Goal: Task Accomplishment & Management: Manage account settings

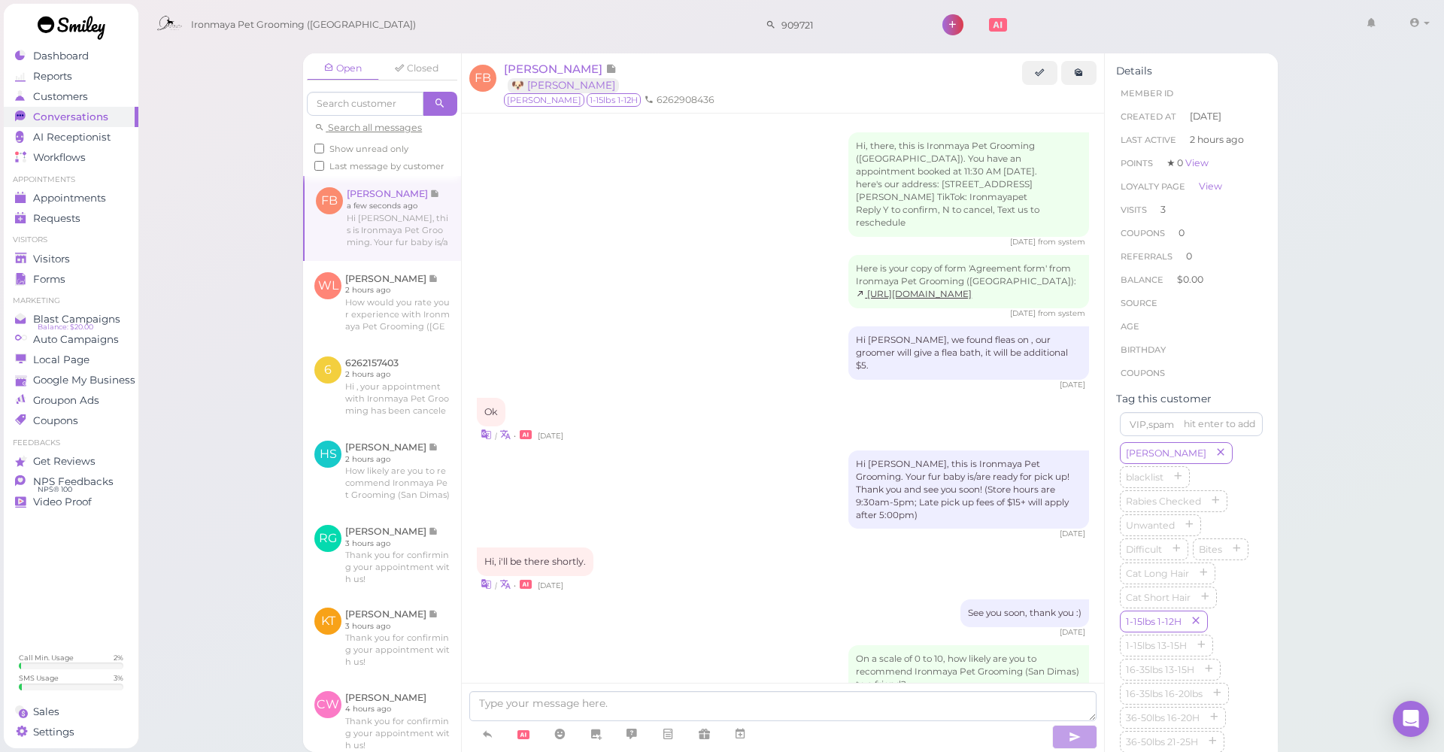
scroll to position [1687, 0]
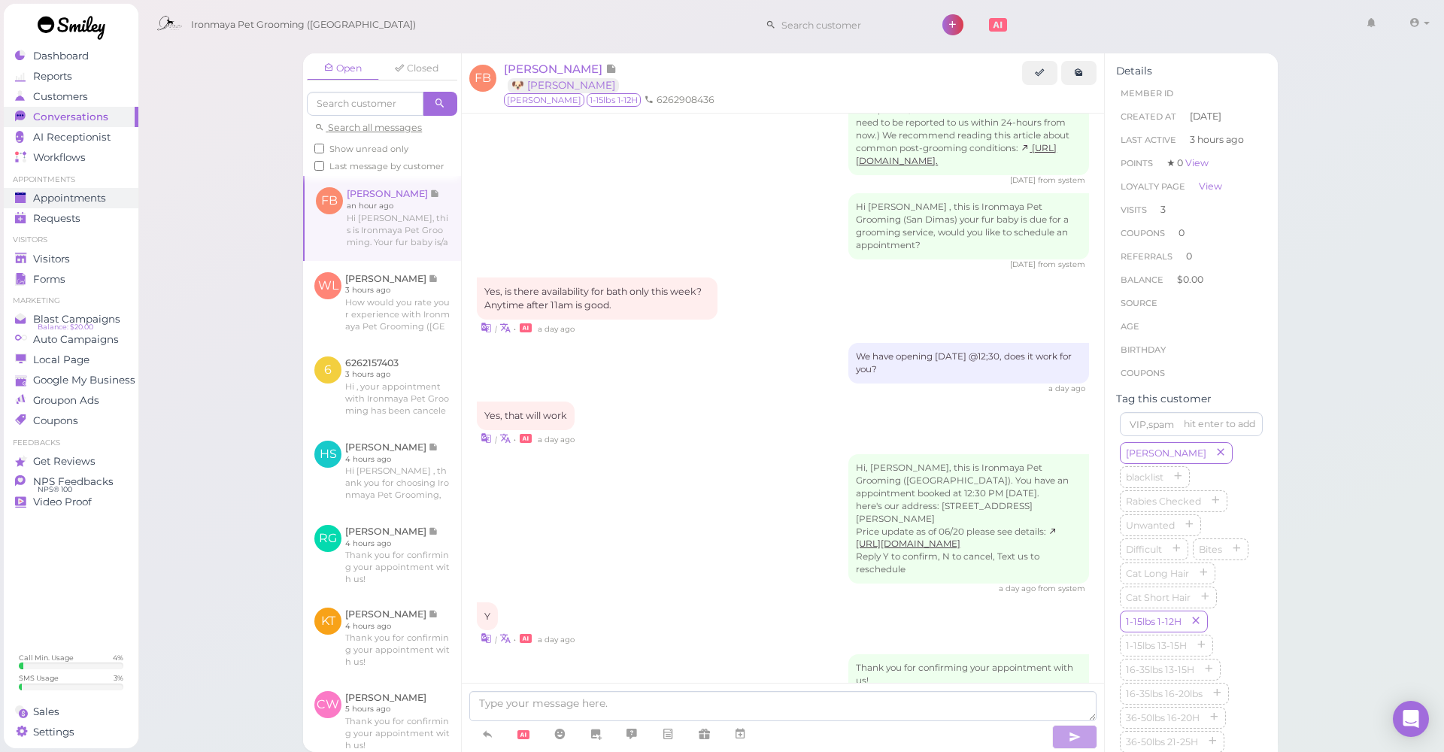
click at [100, 201] on span "Appointments" at bounding box center [69, 198] width 73 height 13
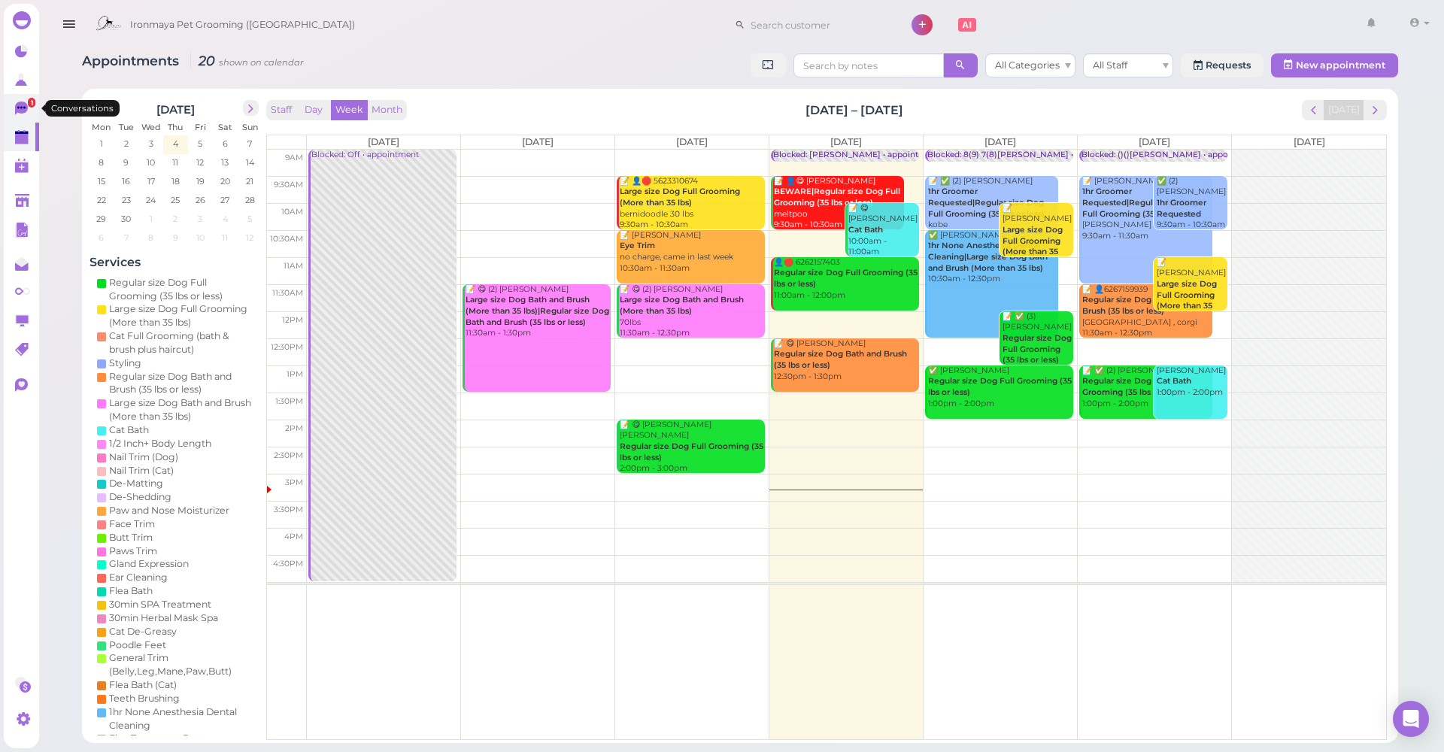
click at [31, 117] on link "1" at bounding box center [21, 108] width 35 height 29
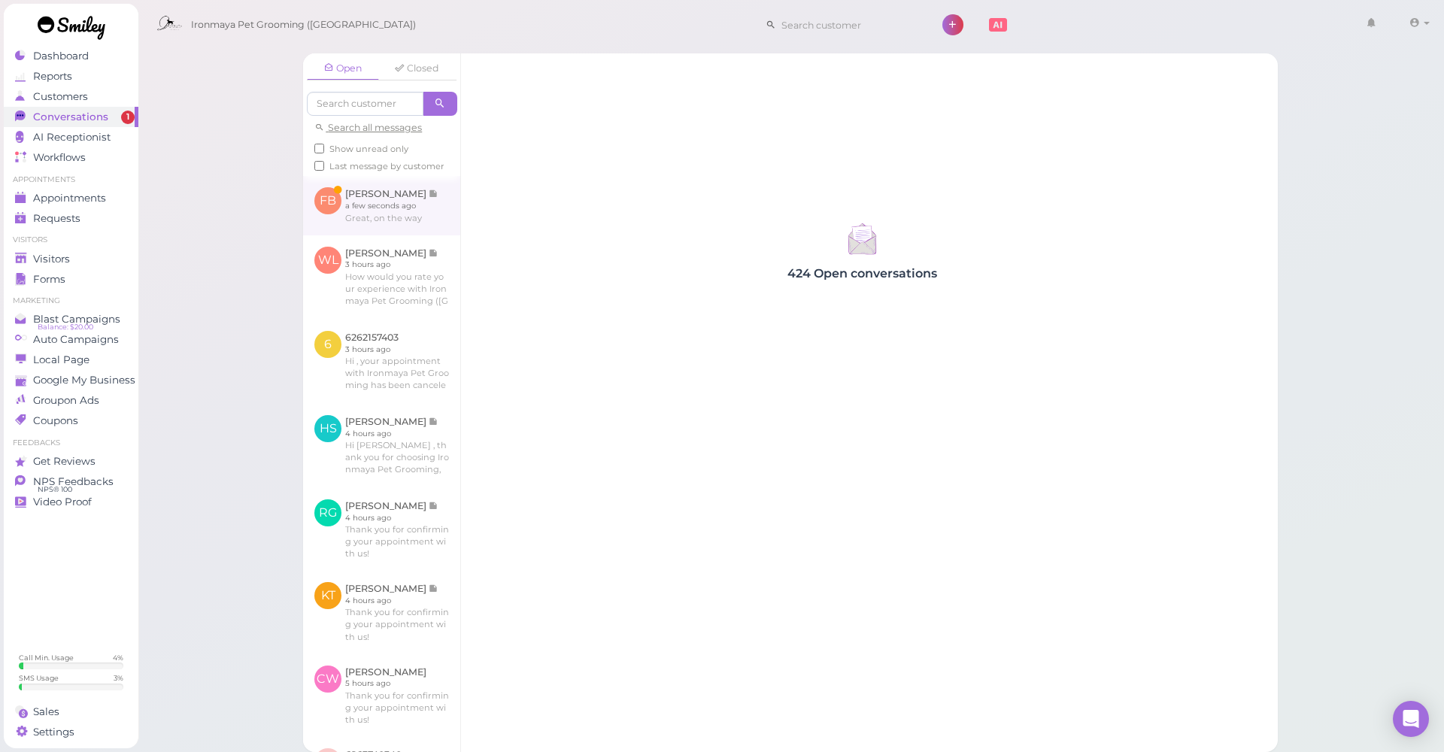
click at [368, 230] on link at bounding box center [381, 205] width 157 height 59
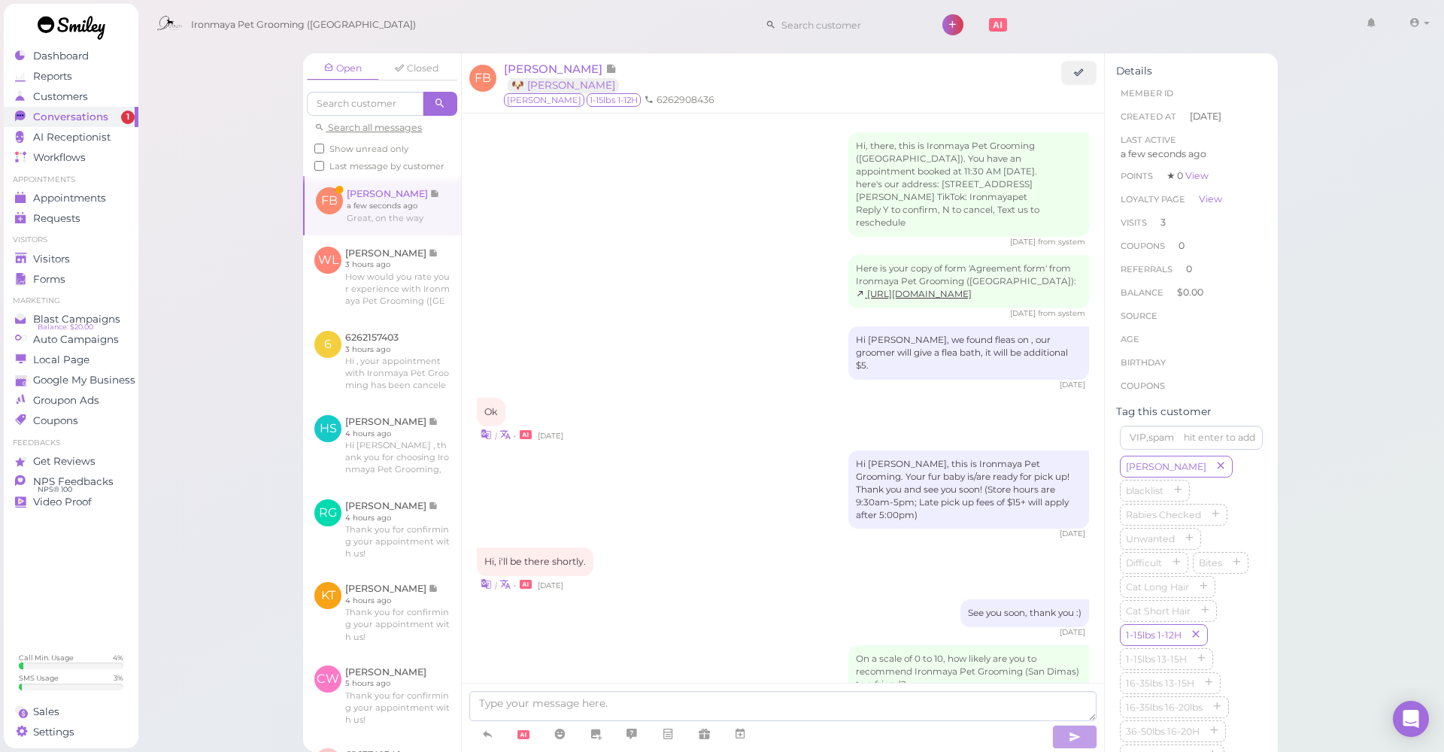
scroll to position [1749, 0]
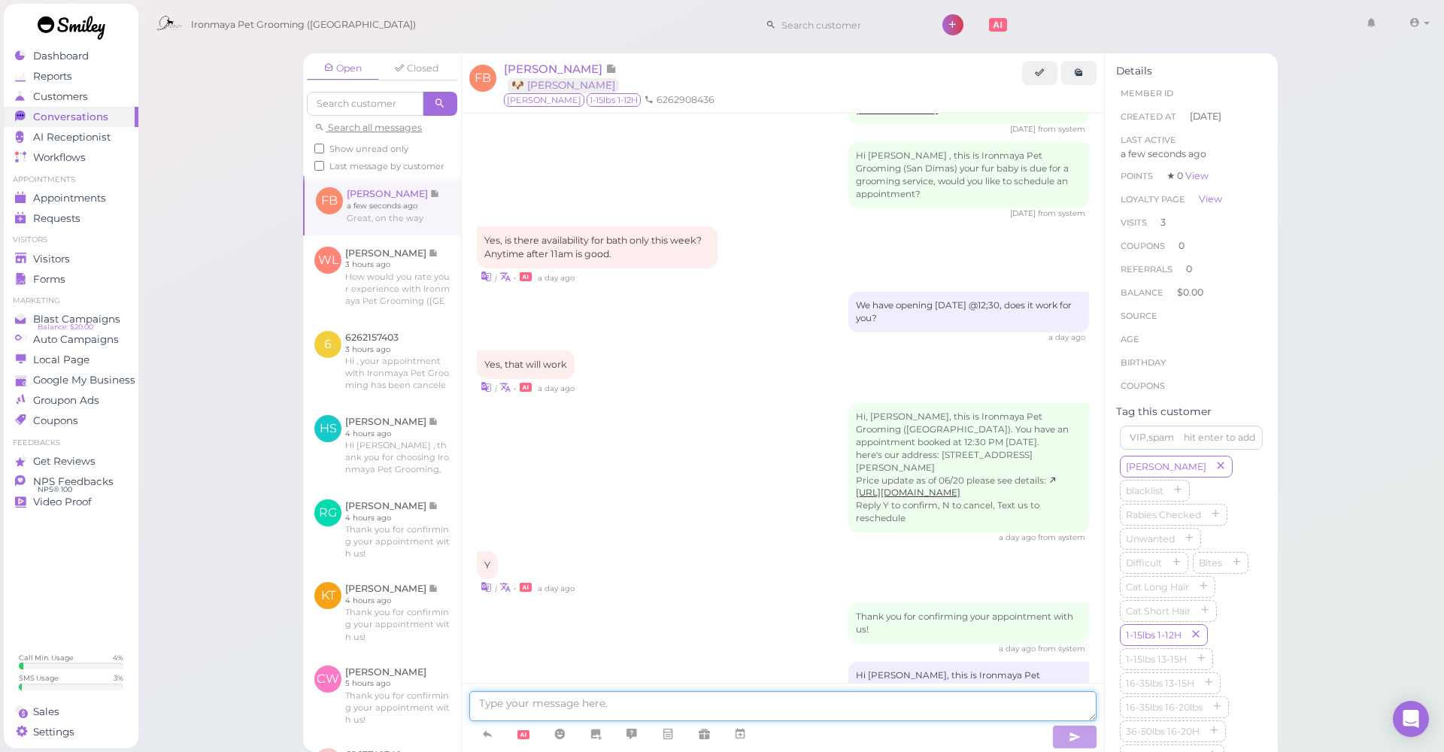
click at [637, 716] on textarea at bounding box center [782, 706] width 627 height 30
type textarea "See you soon, thank you :)"
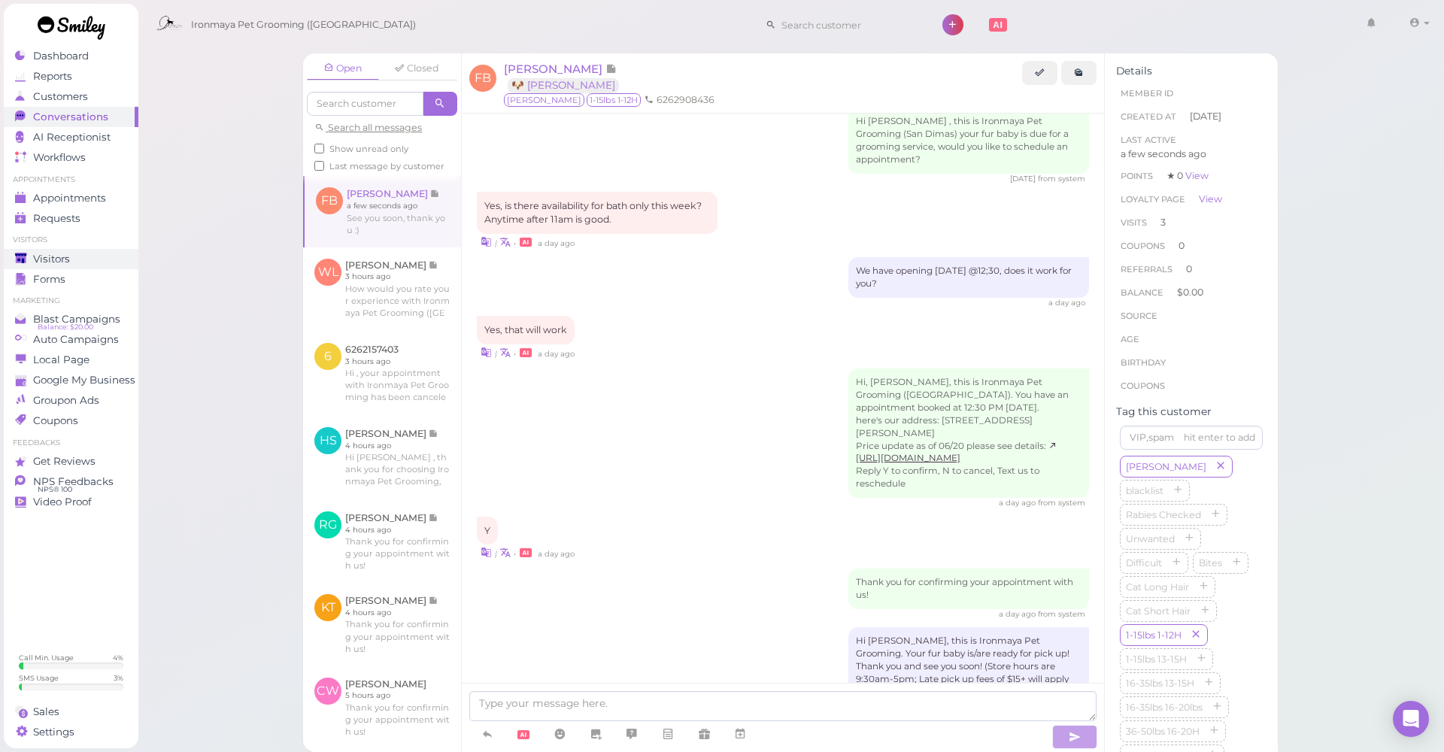
click at [71, 250] on link "Visitors" at bounding box center [71, 259] width 135 height 20
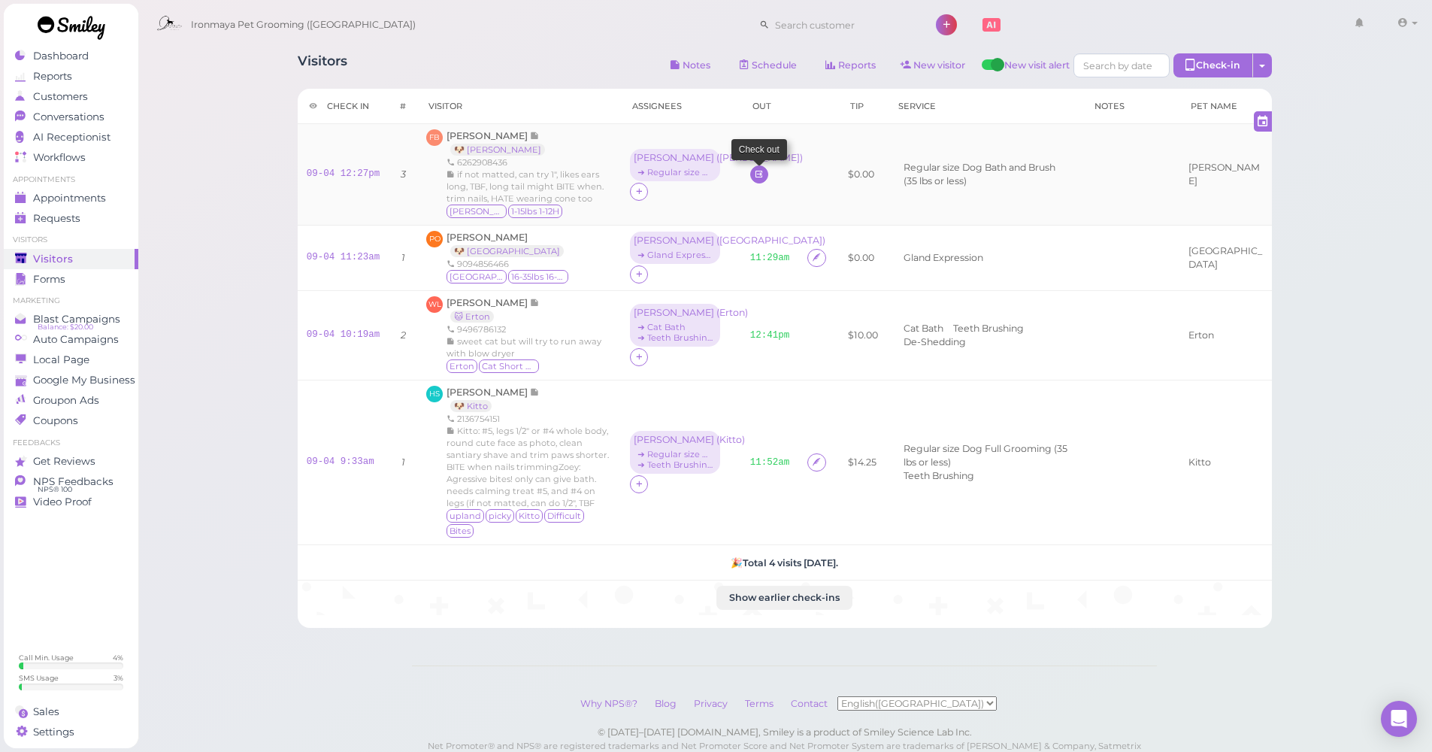
click at [754, 171] on icon at bounding box center [759, 173] width 10 height 11
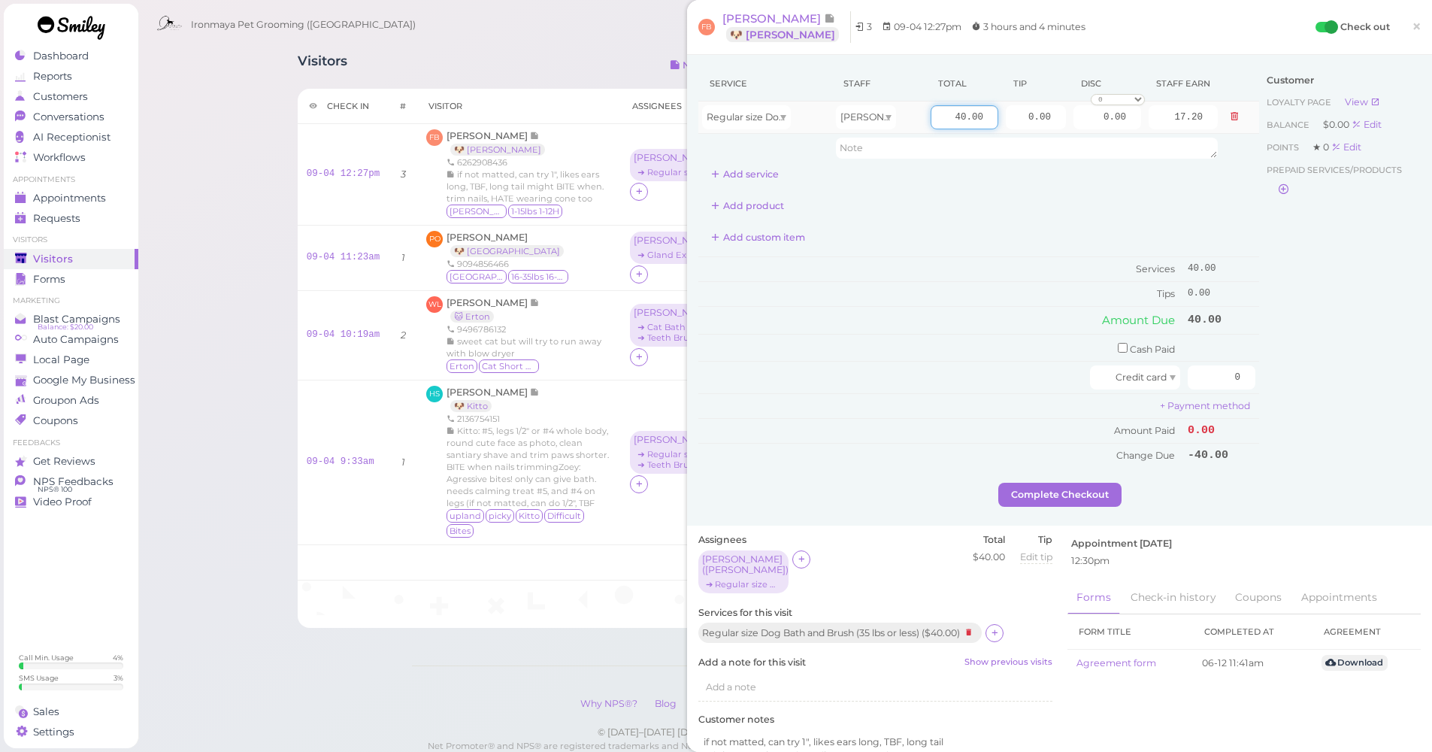
click at [944, 116] on input "40.00" at bounding box center [965, 117] width 68 height 24
type input "45"
type input "19.35"
click at [1013, 116] on input "0.00" at bounding box center [1036, 117] width 60 height 24
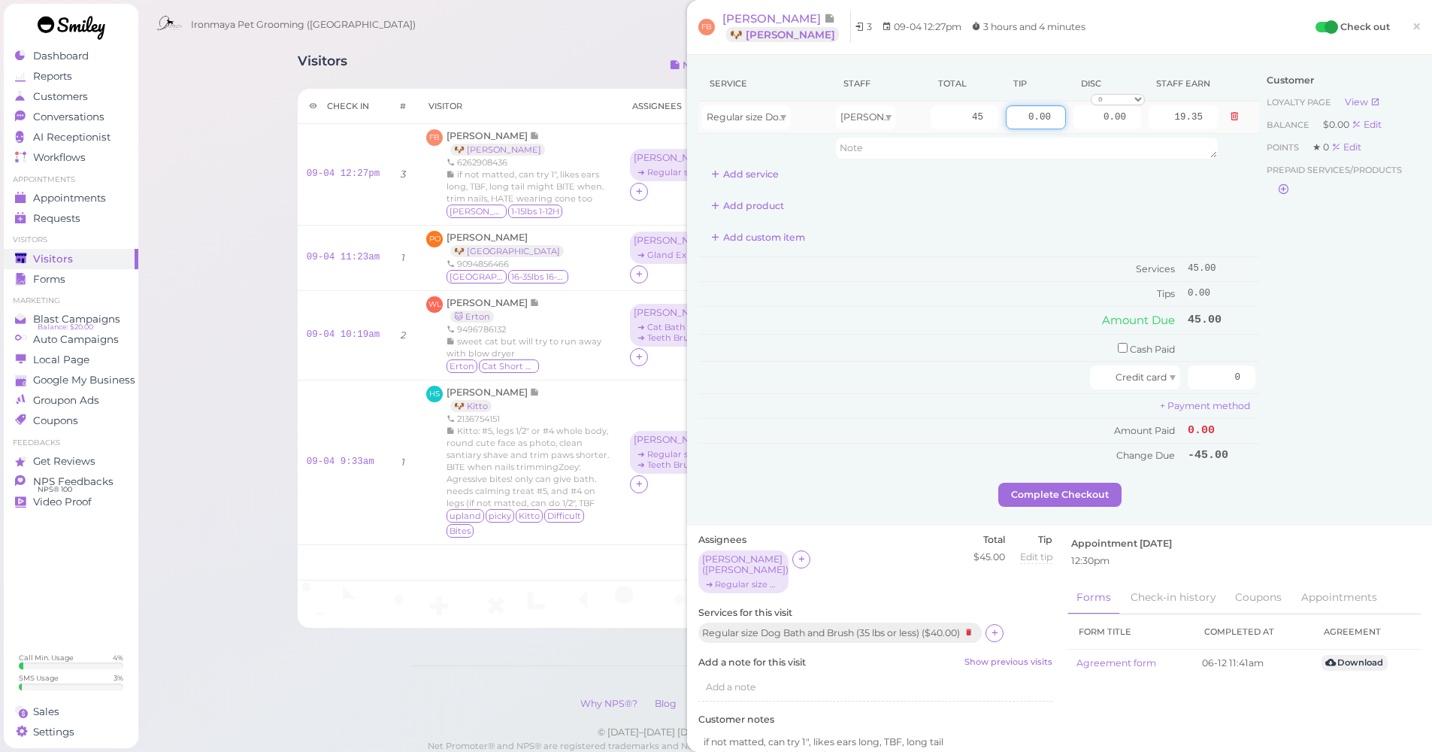
click at [1013, 116] on input "0.00" at bounding box center [1036, 117] width 60 height 24
type input "6.75"
click at [1247, 311] on td "51.75" at bounding box center [1221, 320] width 75 height 27
click at [1218, 383] on td "0" at bounding box center [1221, 378] width 75 height 32
click at [1218, 383] on input "0" at bounding box center [1222, 377] width 68 height 24
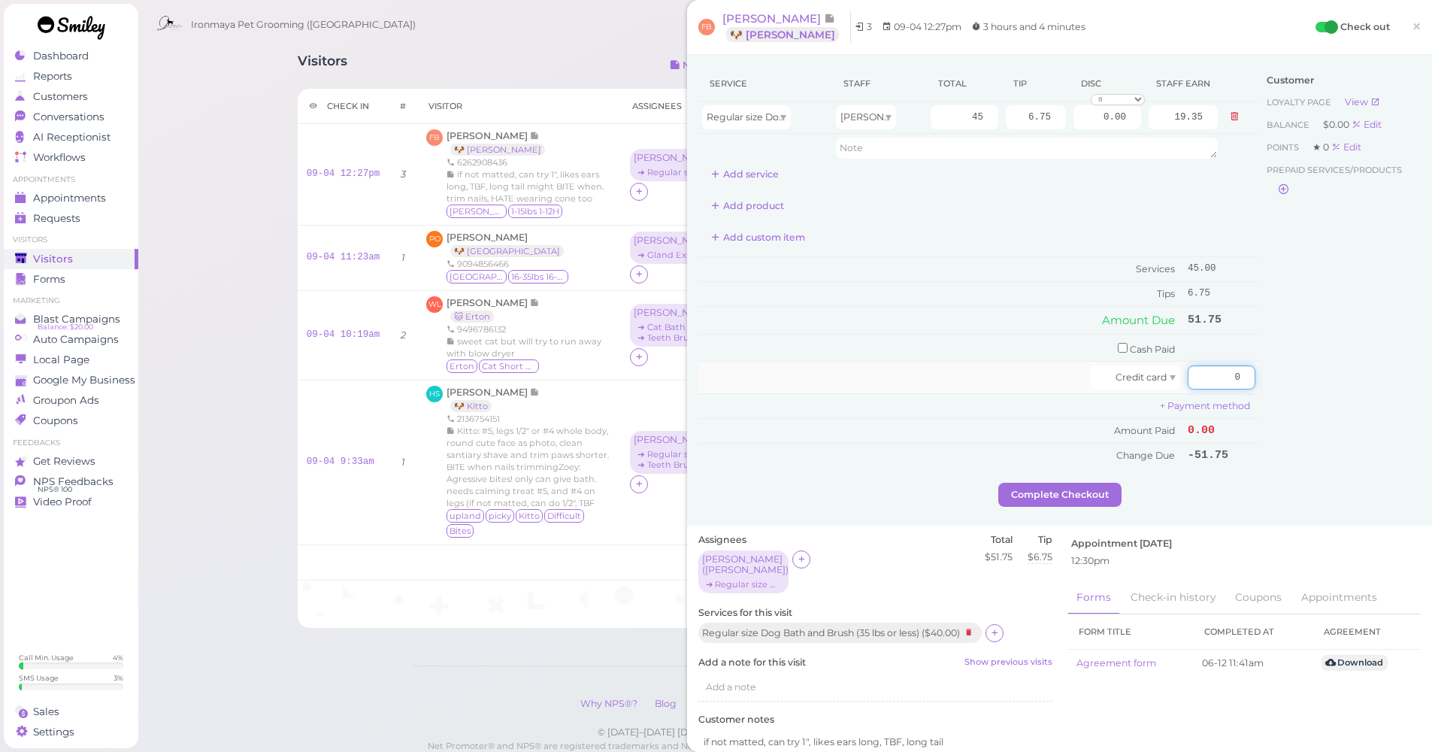
click at [1217, 378] on input "0" at bounding box center [1222, 377] width 68 height 24
click at [1303, 414] on div "Customer Loyalty page View Balance $0.00 Edit Points ★ 0 Edit Prepaid services/…" at bounding box center [1340, 274] width 162 height 417
click at [1199, 370] on input "051.75" at bounding box center [1222, 377] width 68 height 24
type input "51.75"
click at [1334, 449] on div "Customer Loyalty page View Balance $0.00 Edit Points ★ 0 Edit Prepaid services/…" at bounding box center [1340, 274] width 162 height 417
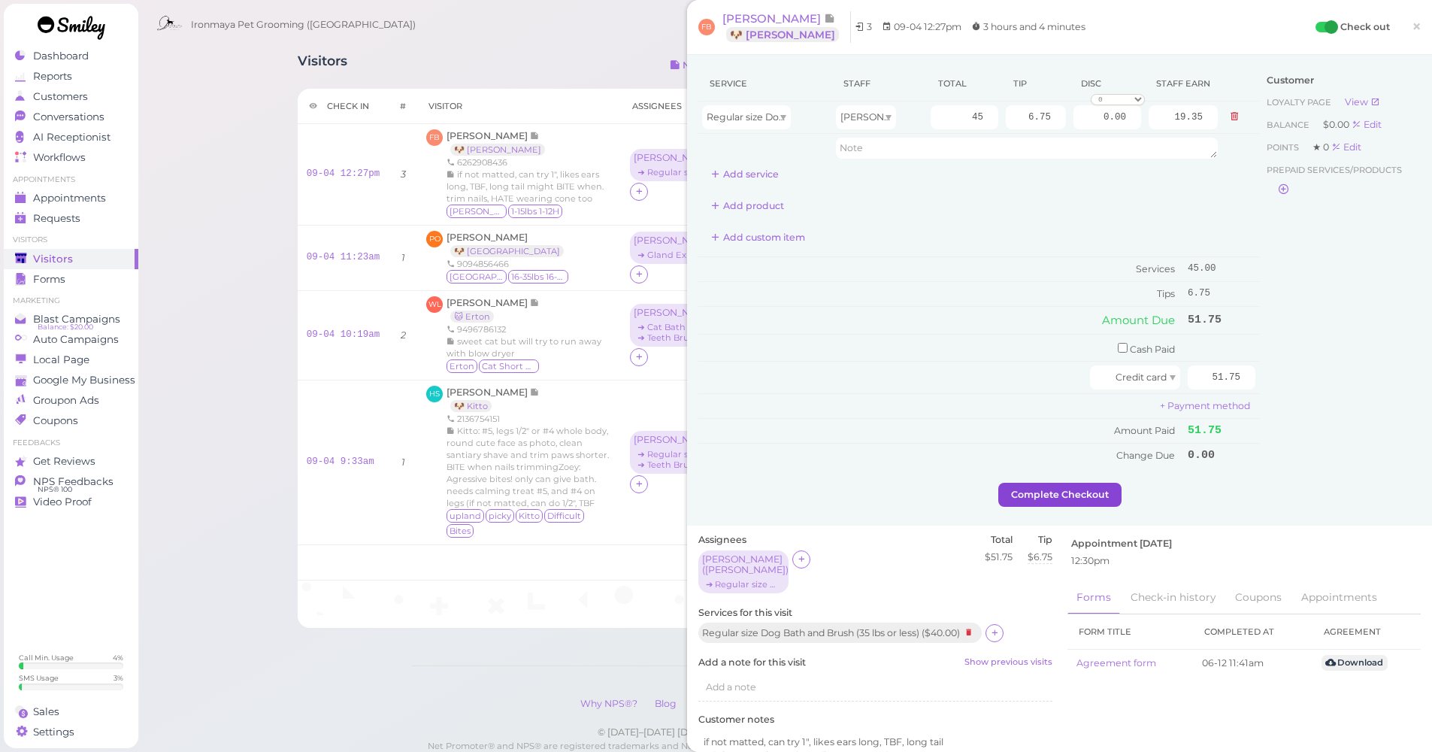
click at [1057, 489] on button "Complete Checkout" at bounding box center [1059, 495] width 123 height 24
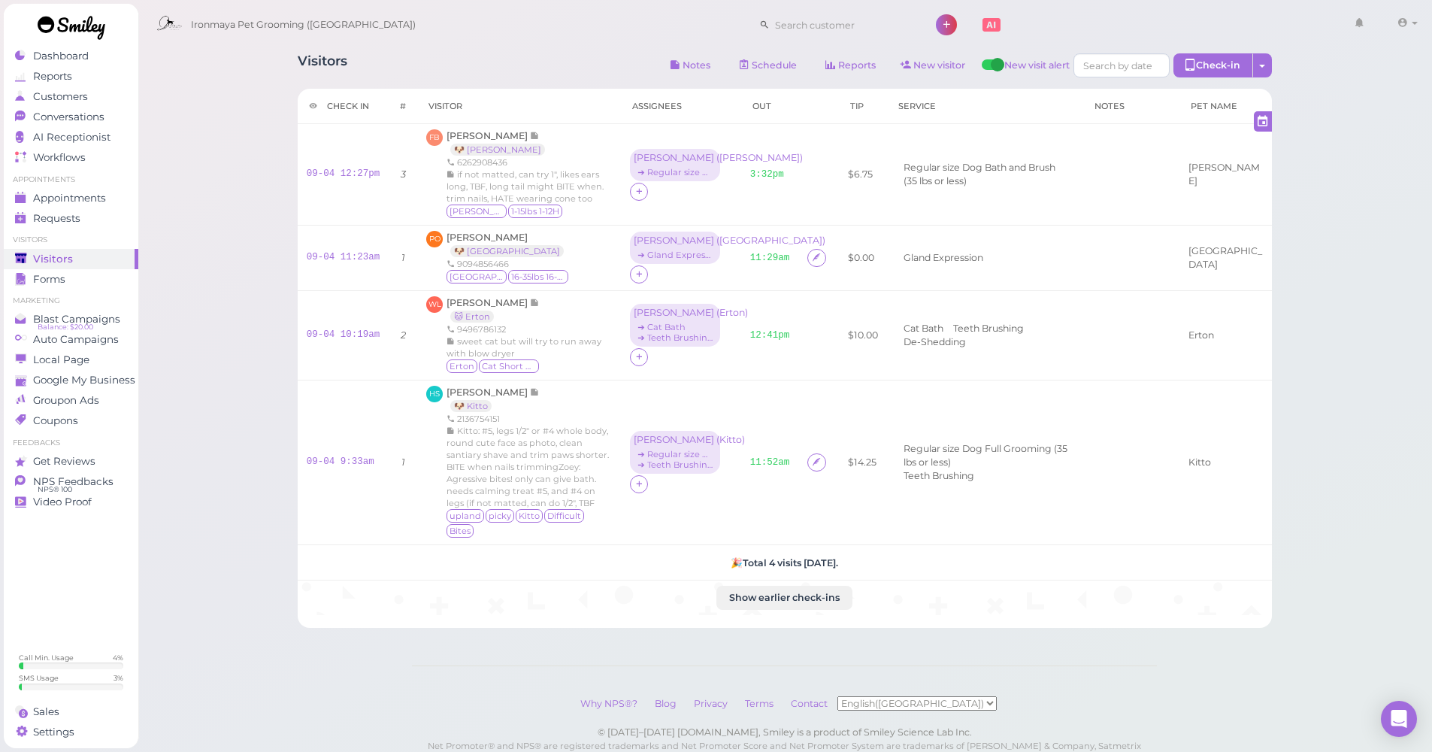
drag, startPoint x: 1310, startPoint y: 431, endPoint x: 1299, endPoint y: 421, distance: 14.9
click at [1310, 431] on div "Visitors Notes Schedule Reports New visitor New visit alert Check-in Customer c…" at bounding box center [785, 404] width 1295 height 809
click at [91, 194] on span "Appointments" at bounding box center [69, 198] width 73 height 13
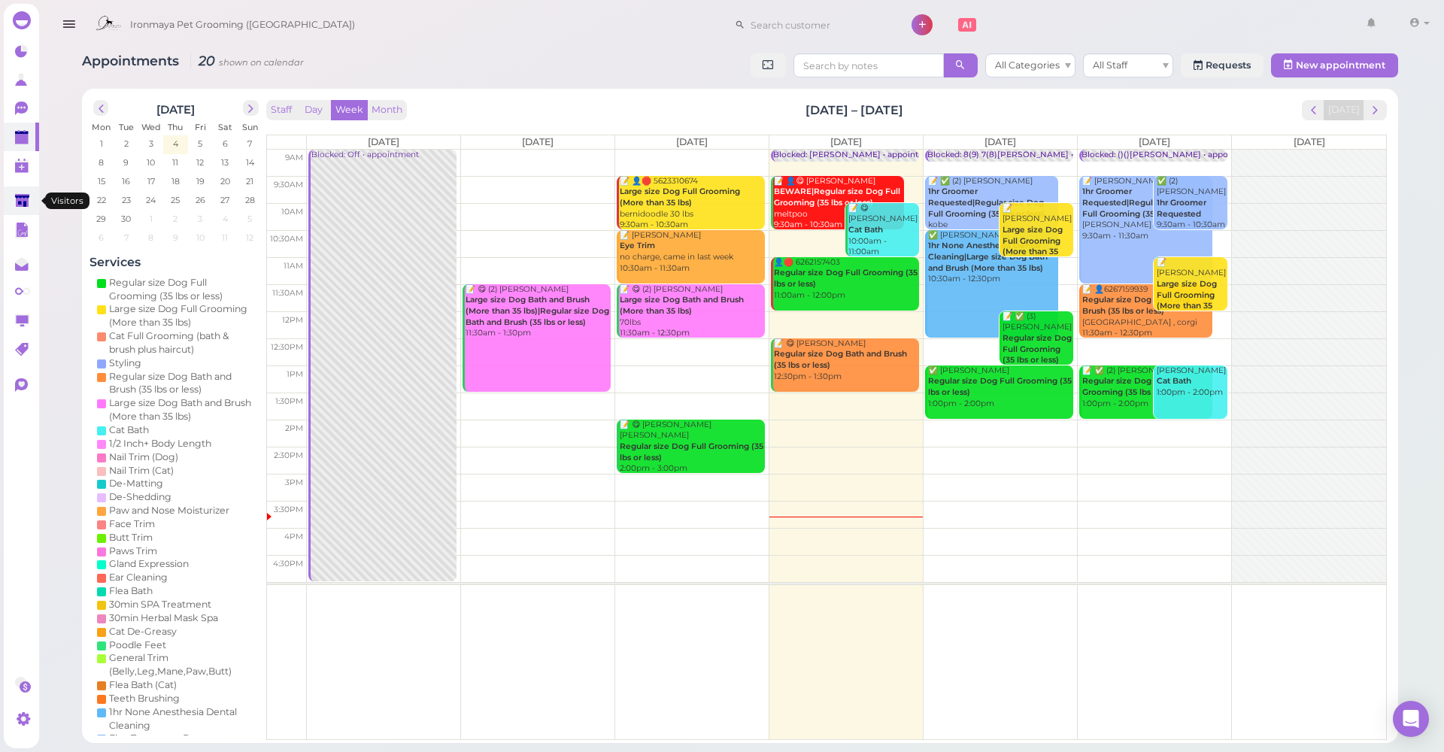
click at [16, 213] on link at bounding box center [21, 200] width 35 height 29
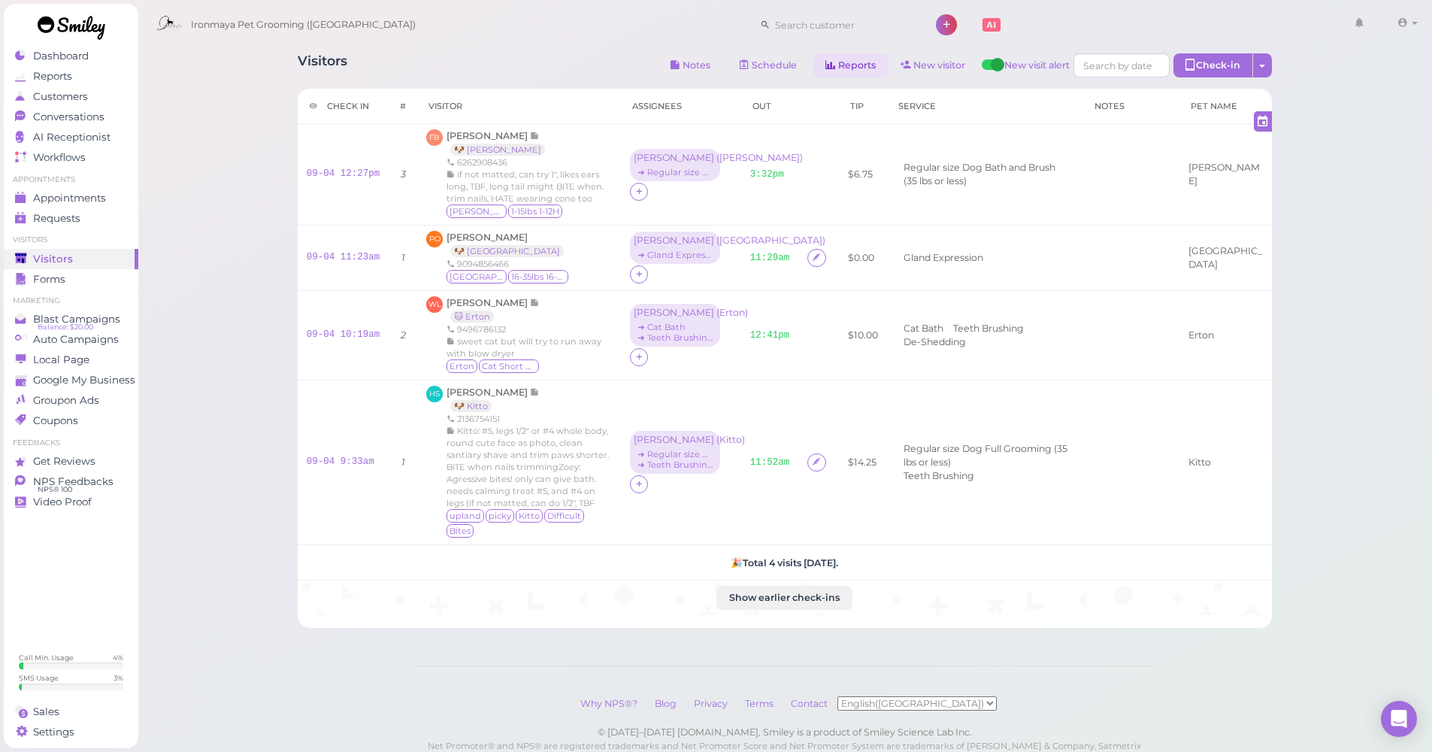
click at [850, 61] on link "Reports" at bounding box center [850, 65] width 75 height 24
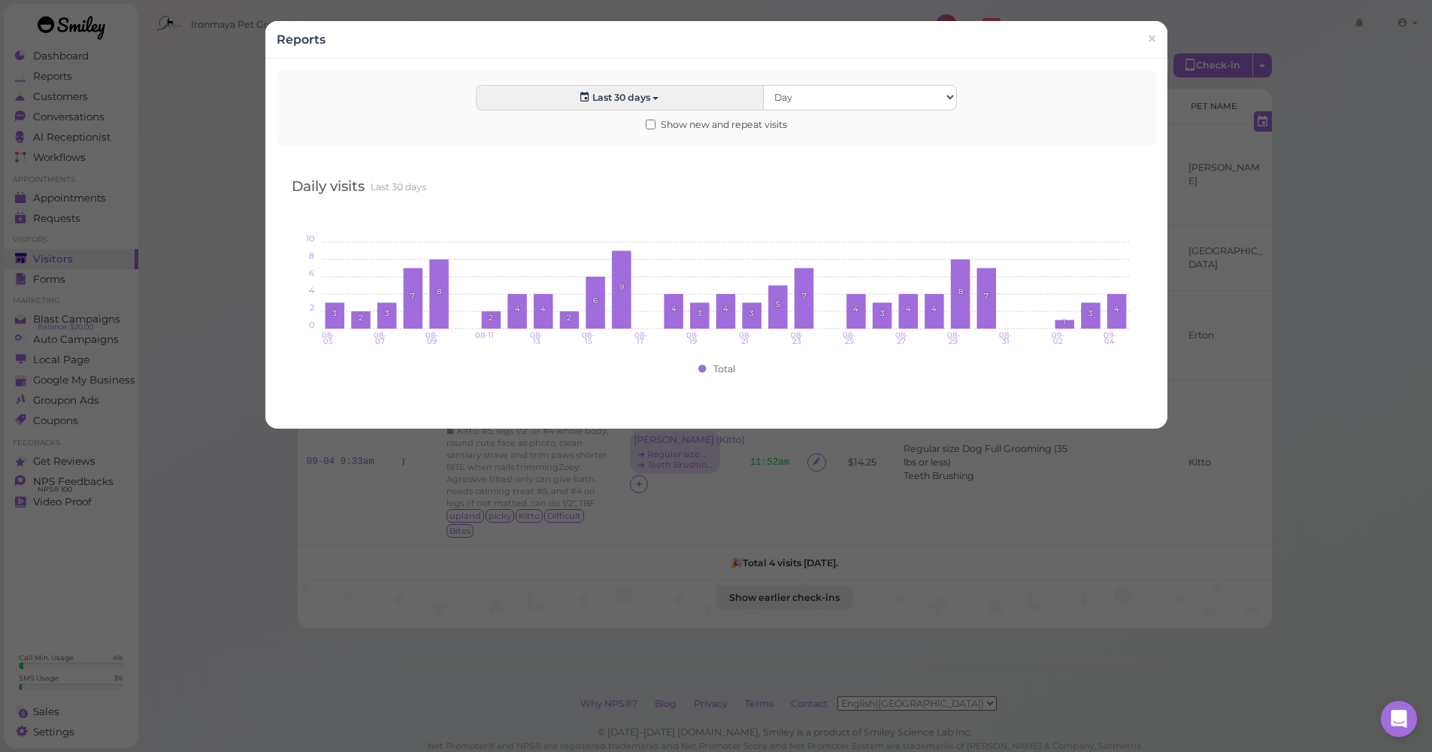
click at [1148, 47] on span "×" at bounding box center [1152, 39] width 10 height 21
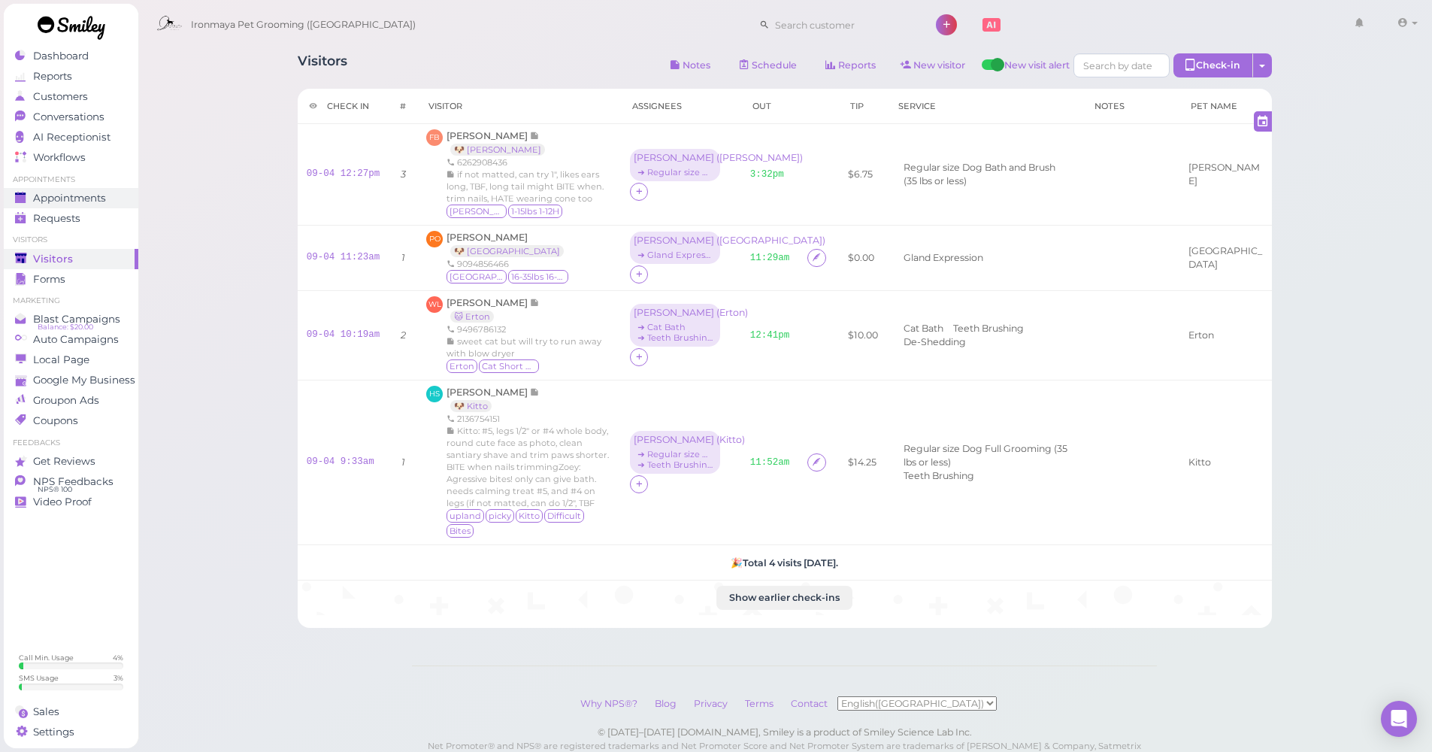
click at [97, 198] on span "Appointments" at bounding box center [69, 198] width 73 height 13
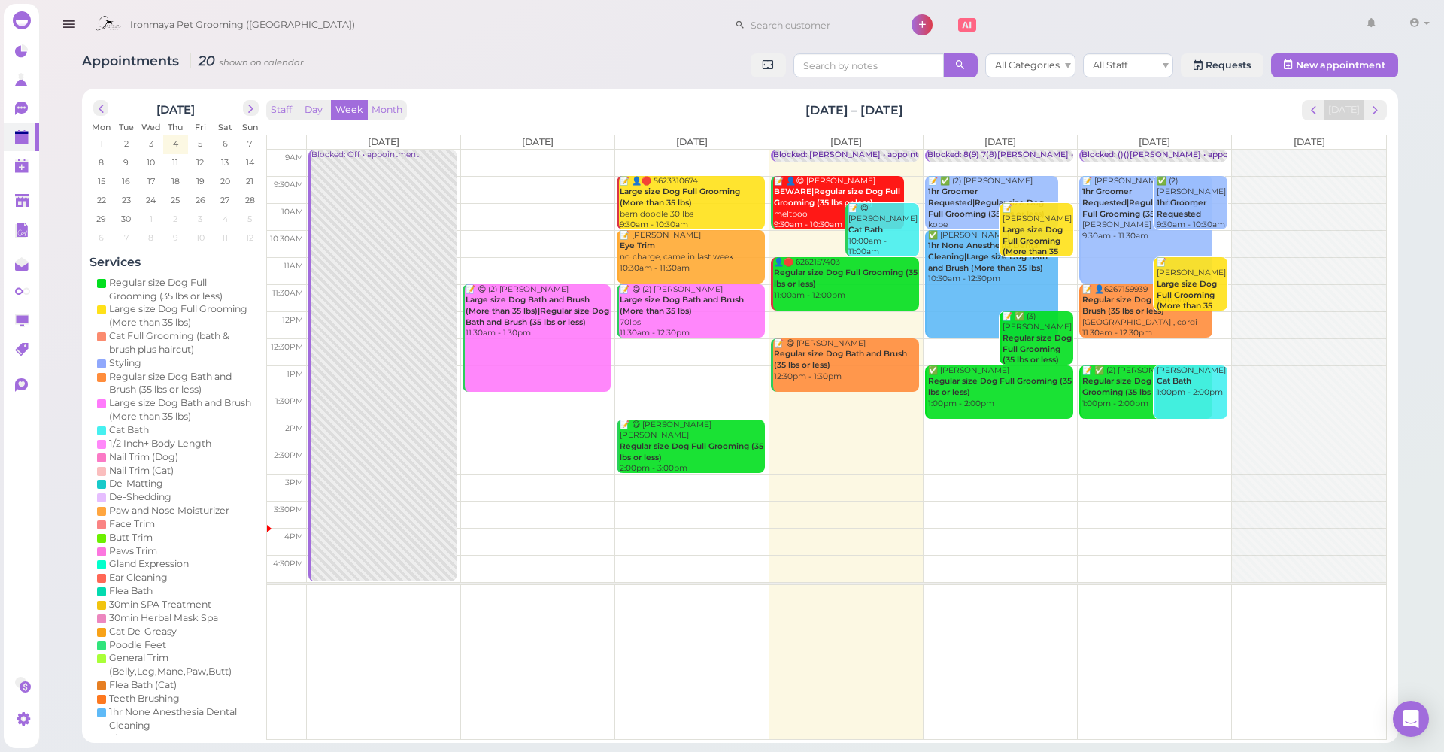
click at [1064, 179] on td at bounding box center [846, 189] width 1079 height 27
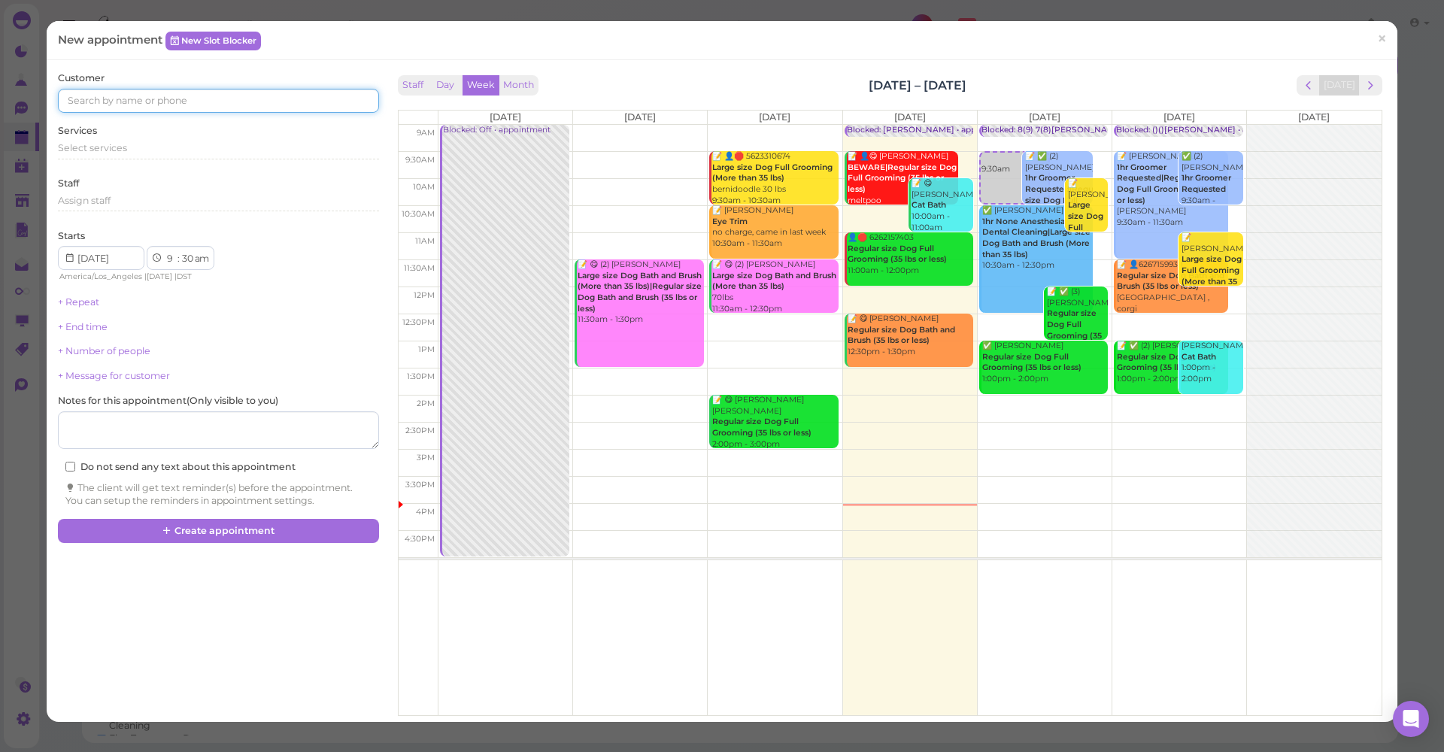
click at [204, 98] on input at bounding box center [218, 101] width 320 height 24
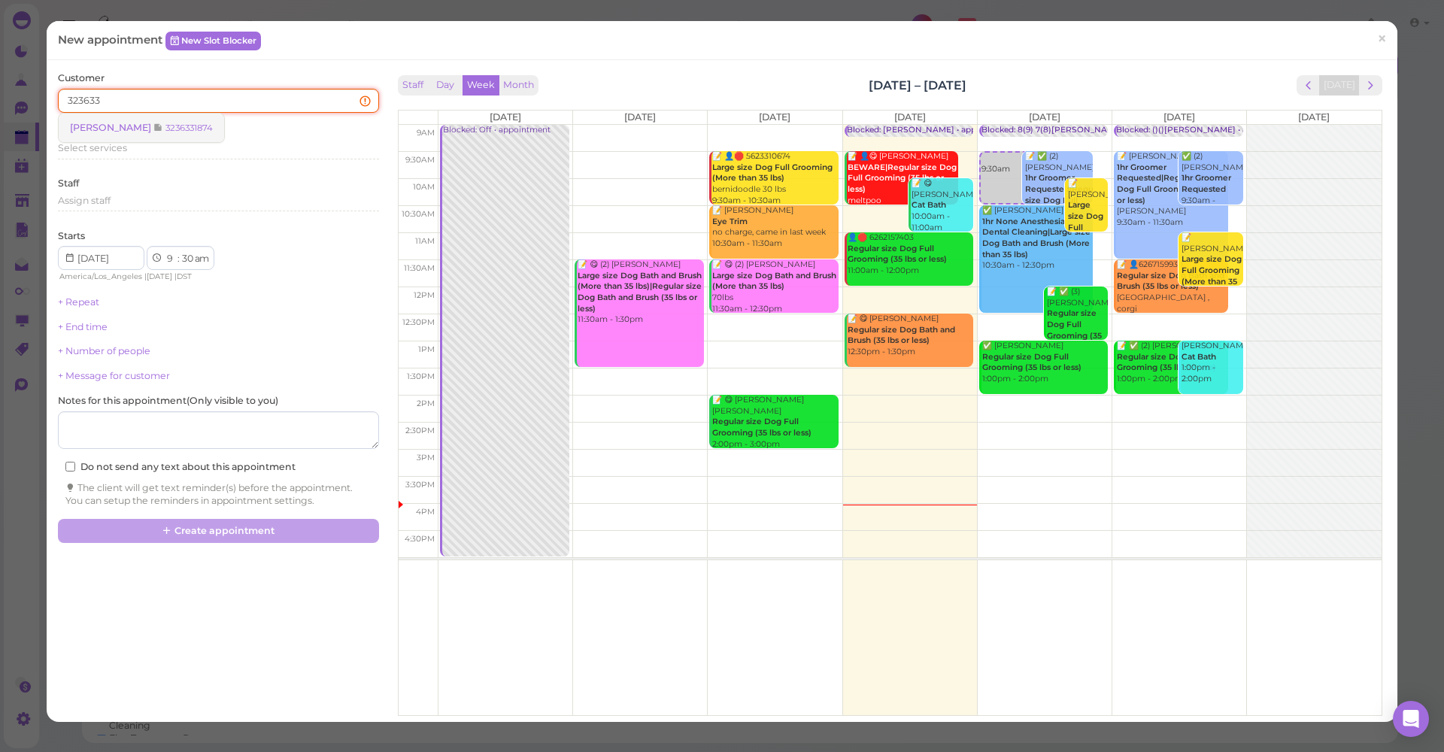
type input "323633"
click at [204, 127] on small "3236331874" at bounding box center [188, 128] width 47 height 11
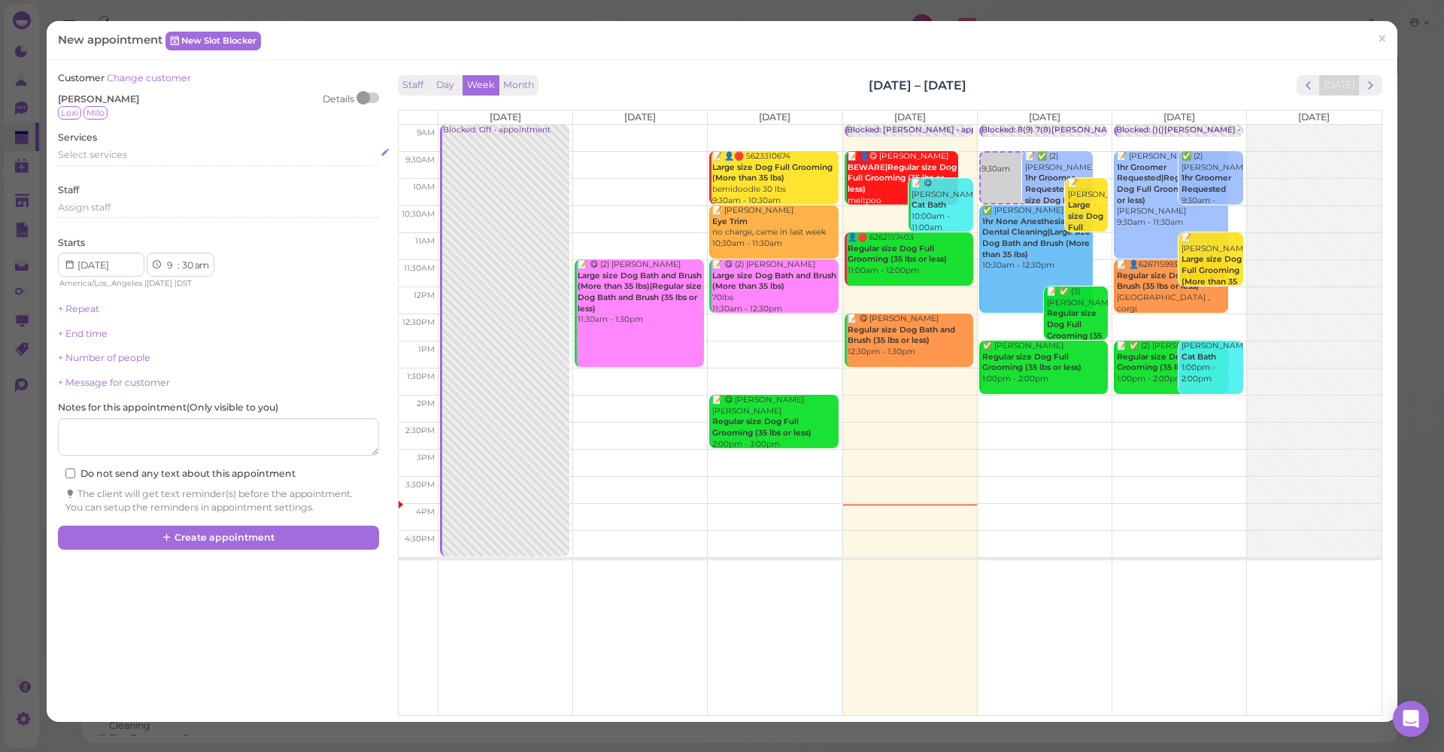
click at [171, 157] on div "Select services" at bounding box center [218, 155] width 320 height 14
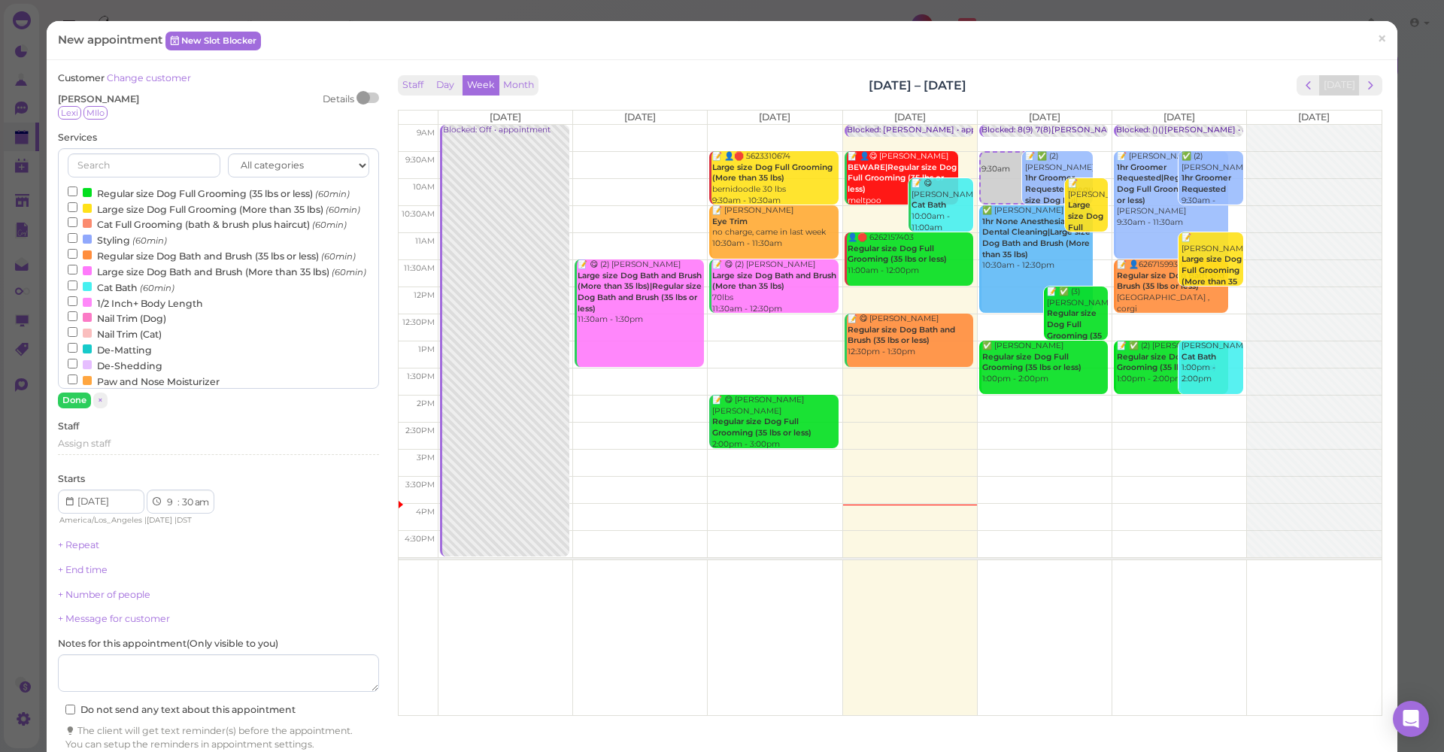
click at [153, 195] on label "Regular size Dog Full Grooming (35 lbs or less) (60min)" at bounding box center [209, 193] width 282 height 16
click at [77, 195] on input "Regular size Dog Full Grooming (35 lbs or less) (60min)" at bounding box center [73, 191] width 10 height 10
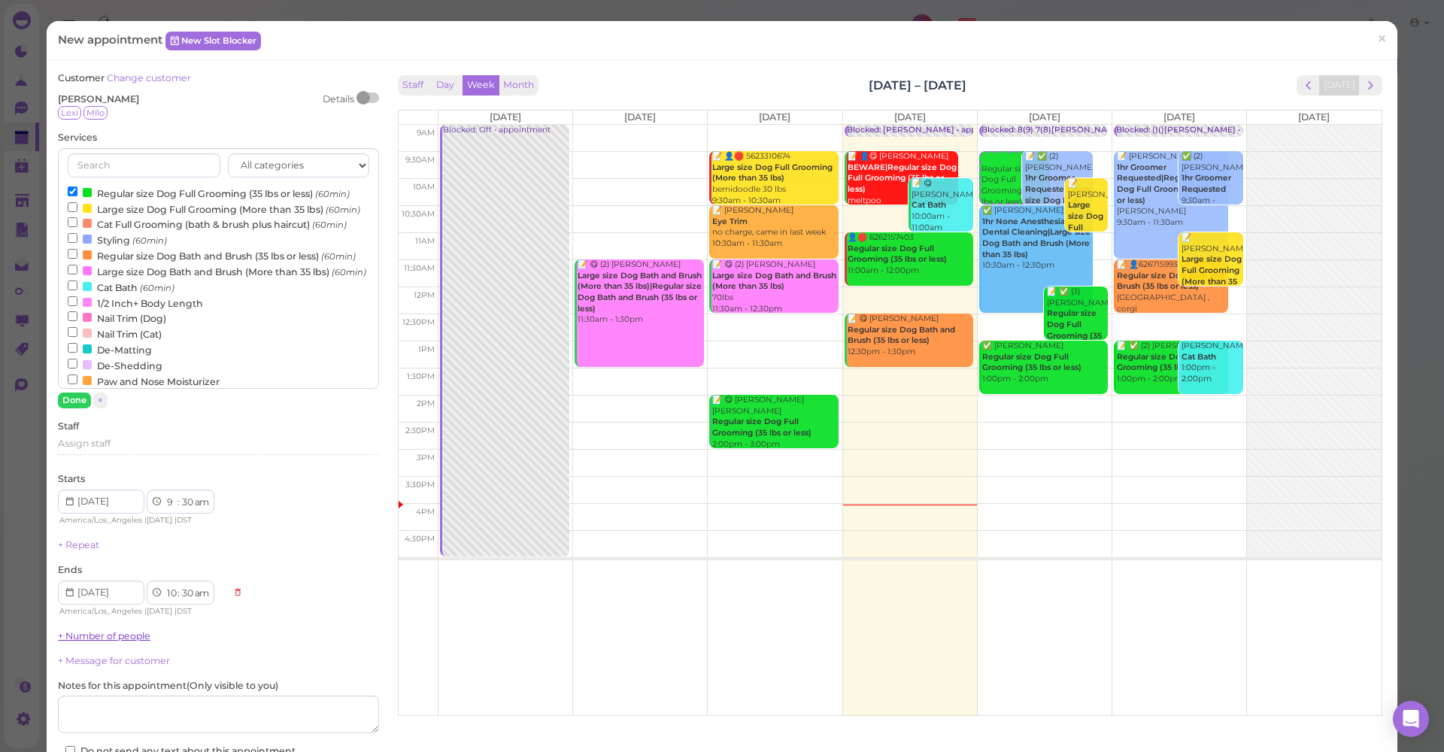
click at [78, 393] on button "Done" at bounding box center [74, 400] width 33 height 16
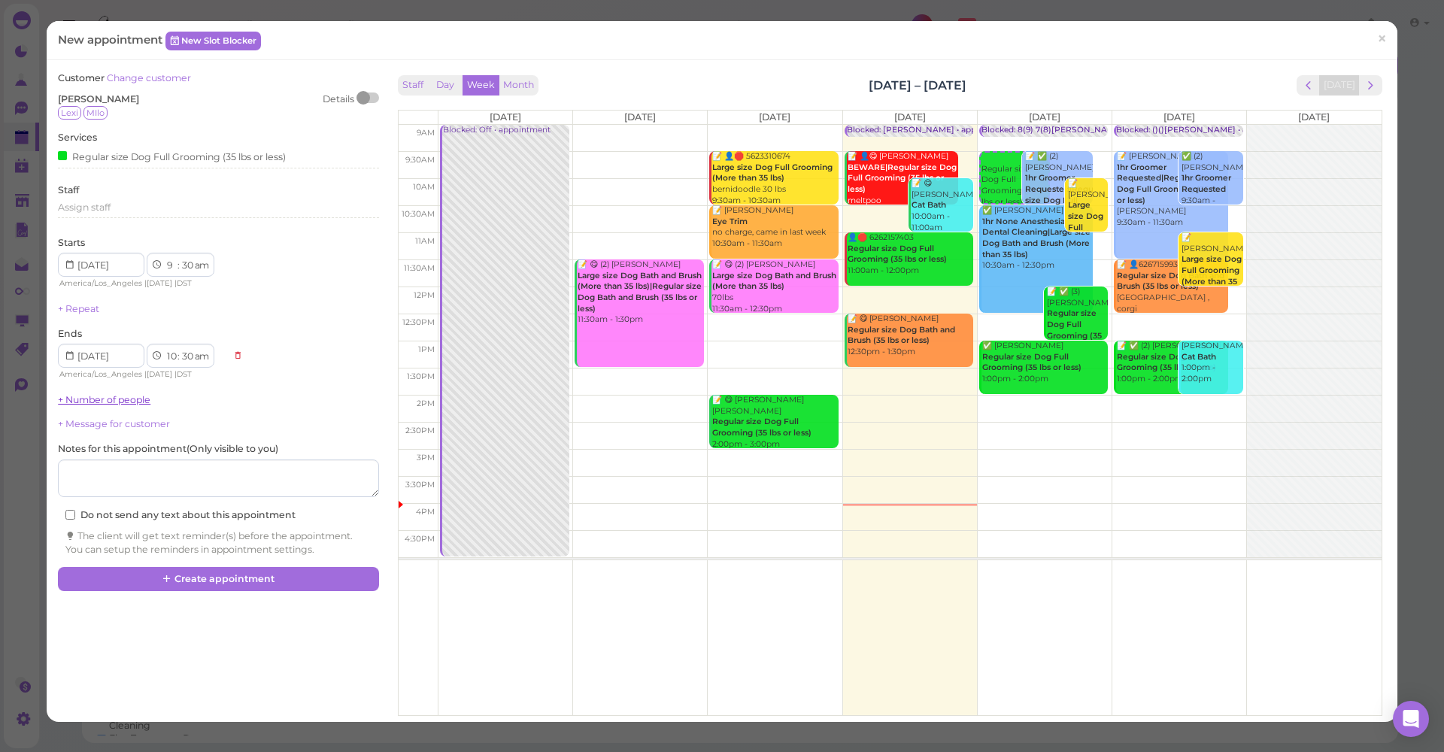
click at [101, 394] on link "+ Number of people" at bounding box center [104, 399] width 92 height 11
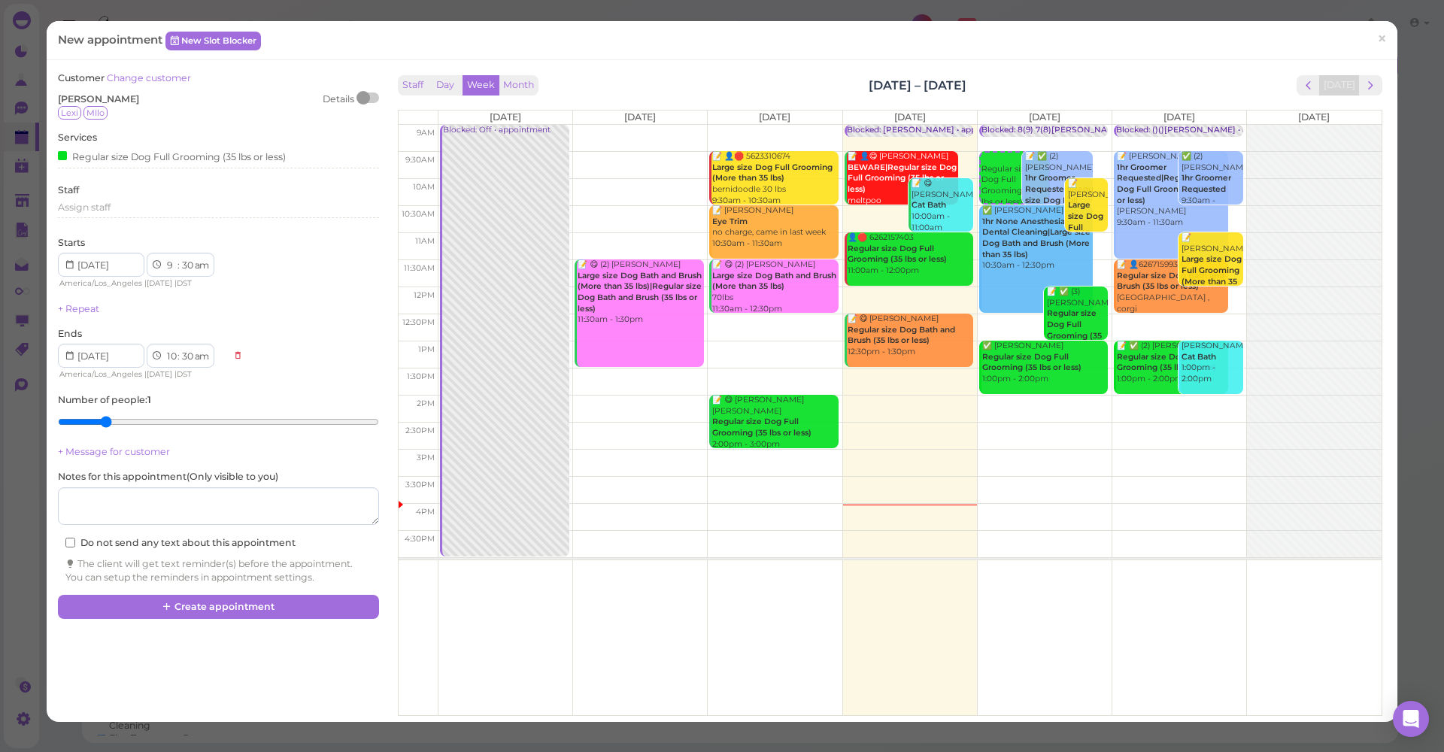
click at [96, 418] on input "range" at bounding box center [218, 422] width 320 height 24
type input "1"
click at [86, 414] on input "range" at bounding box center [218, 422] width 320 height 24
click at [166, 507] on textarea at bounding box center [218, 506] width 320 height 38
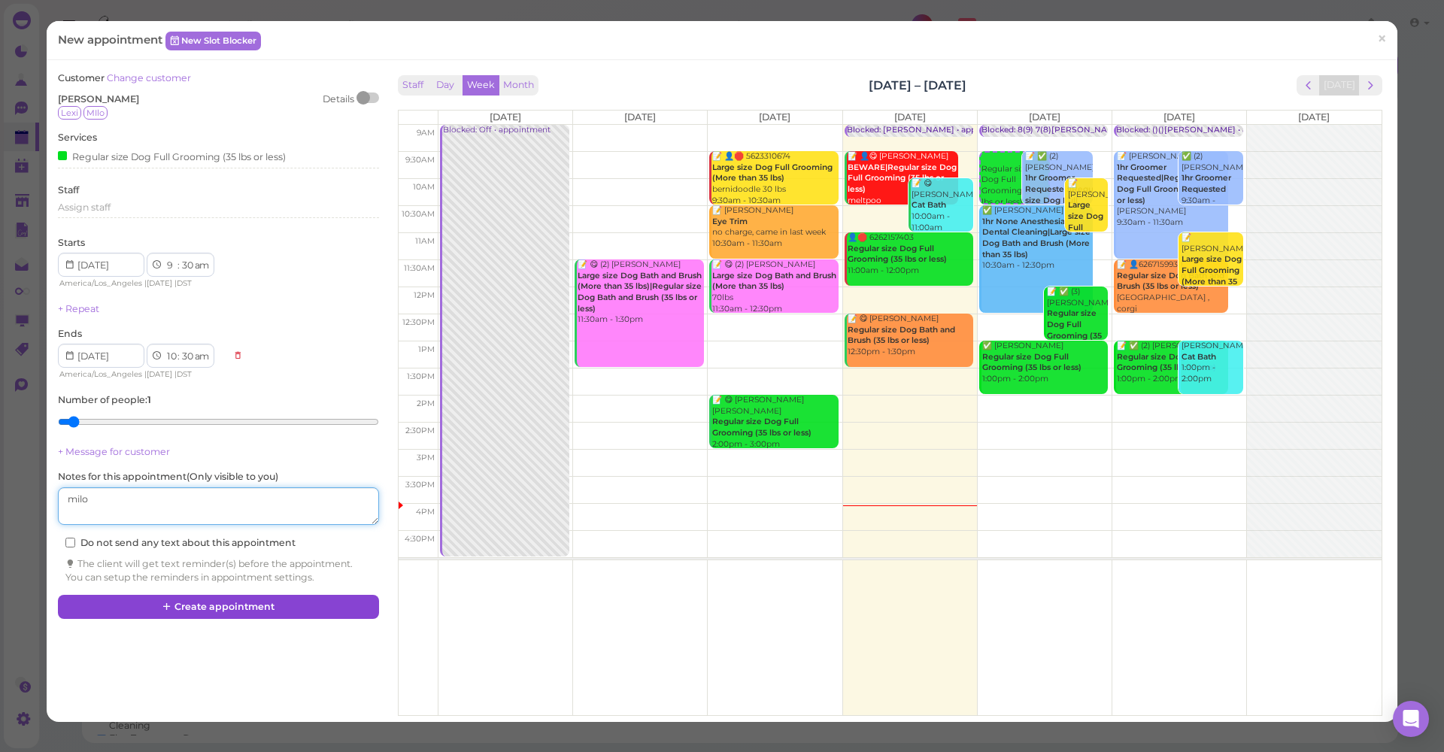
type textarea "milo"
click at [225, 595] on button "Create appointment" at bounding box center [218, 607] width 320 height 24
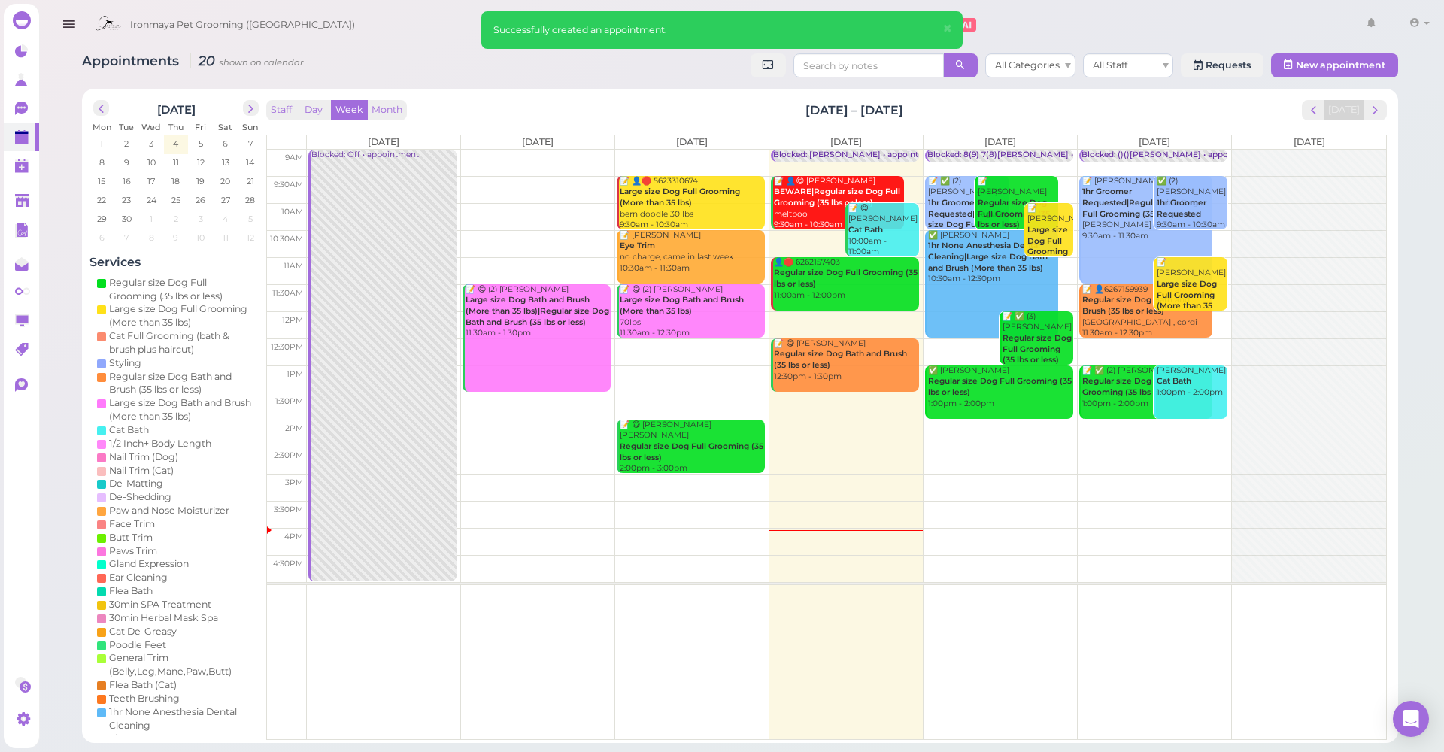
click at [974, 150] on div "Blocked: 8(9) 7(8)Isaac,Lulu • appointment" at bounding box center [1027, 155] width 200 height 11
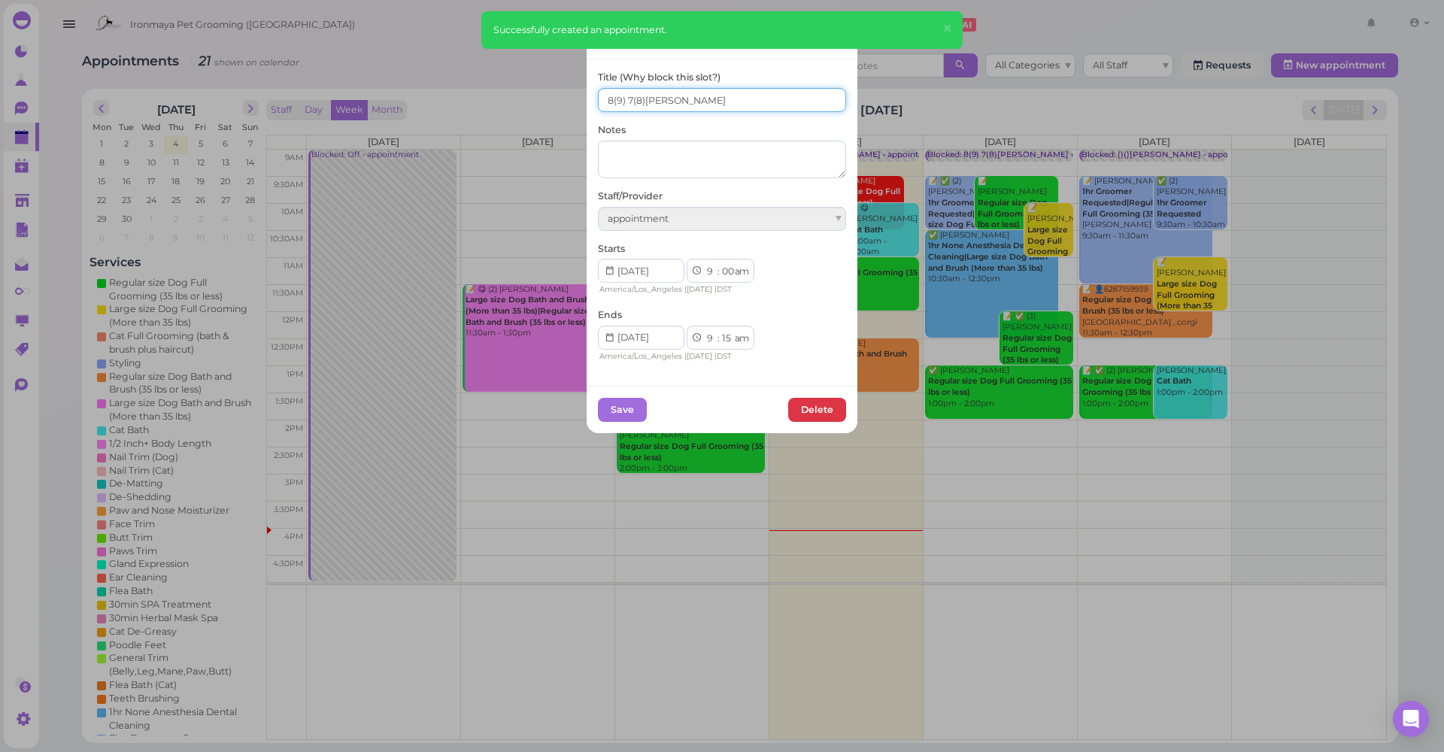
click at [604, 96] on input "8(9) 7(8)Isaac,Lulu" at bounding box center [722, 100] width 248 height 24
click at [626, 97] on input "9(9) 7(8)Isaac,Lulu" at bounding box center [722, 100] width 248 height 24
click at [625, 98] on input "9(9) 7(8)Isaac,Lulu" at bounding box center [722, 100] width 248 height 24
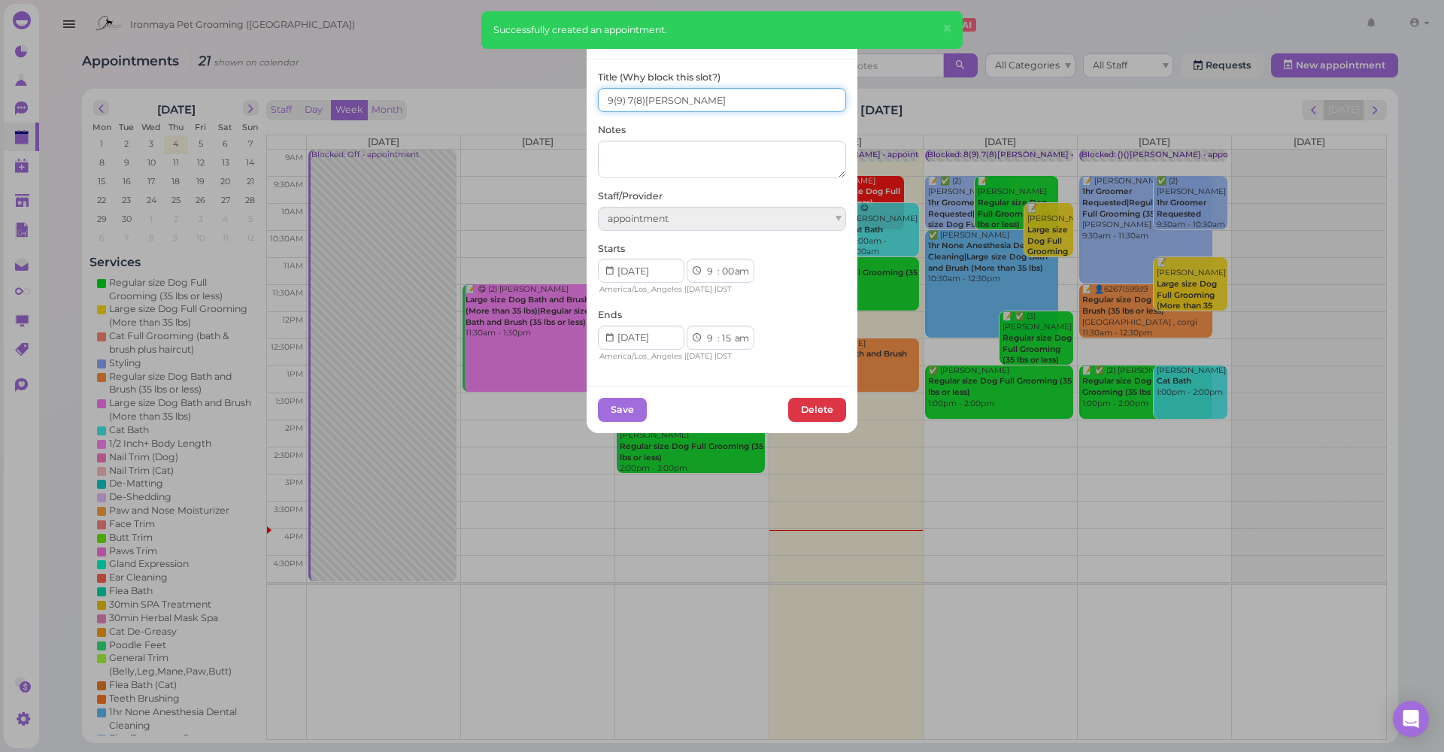
click at [625, 98] on input "9(9) 7(8)Isaac,Lulu" at bounding box center [722, 100] width 248 height 24
click at [624, 98] on input "9(9) 7(8)Isaac,Lulu" at bounding box center [722, 100] width 248 height 24
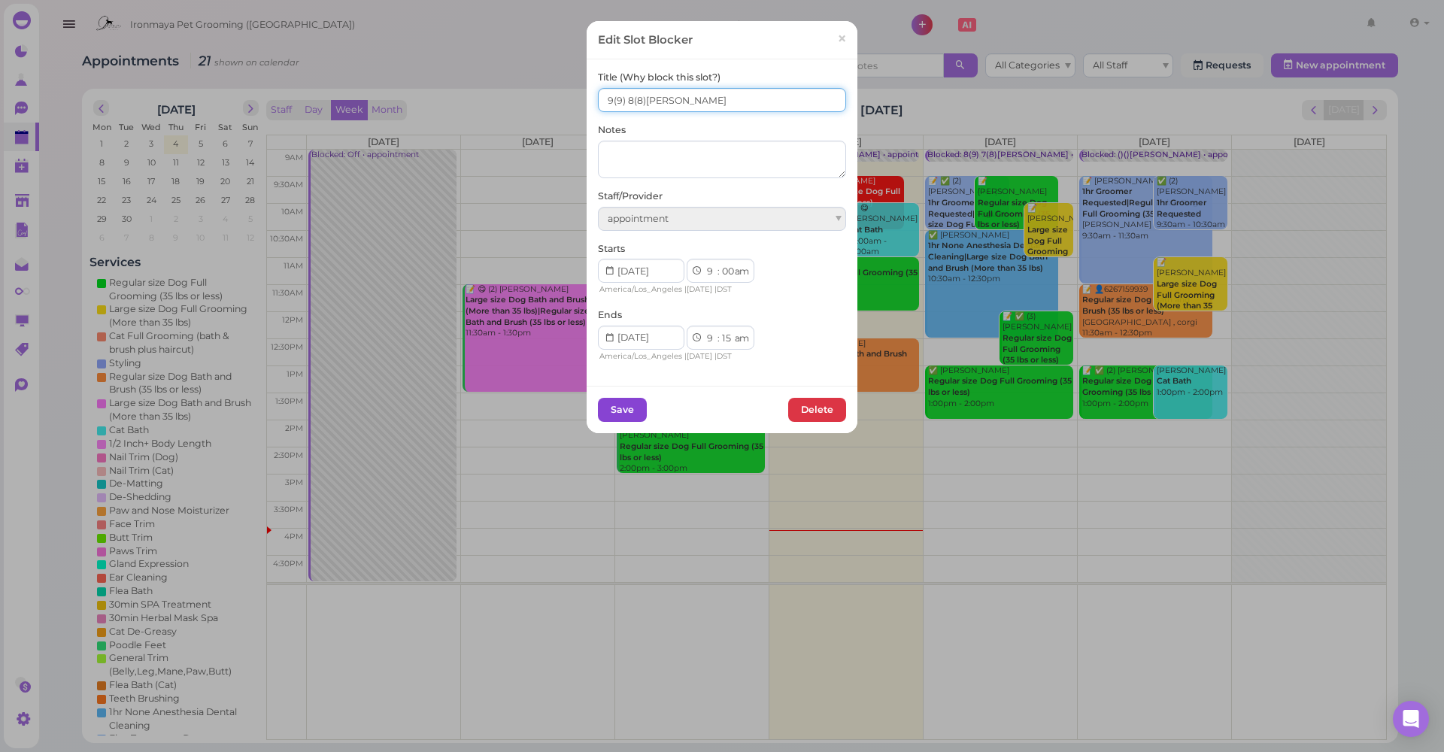
type input "9(9) 8(8)Isaac,Lulu"
drag, startPoint x: 607, startPoint y: 401, endPoint x: 643, endPoint y: 375, distance: 43.6
click at [607, 401] on button "Save" at bounding box center [622, 410] width 49 height 24
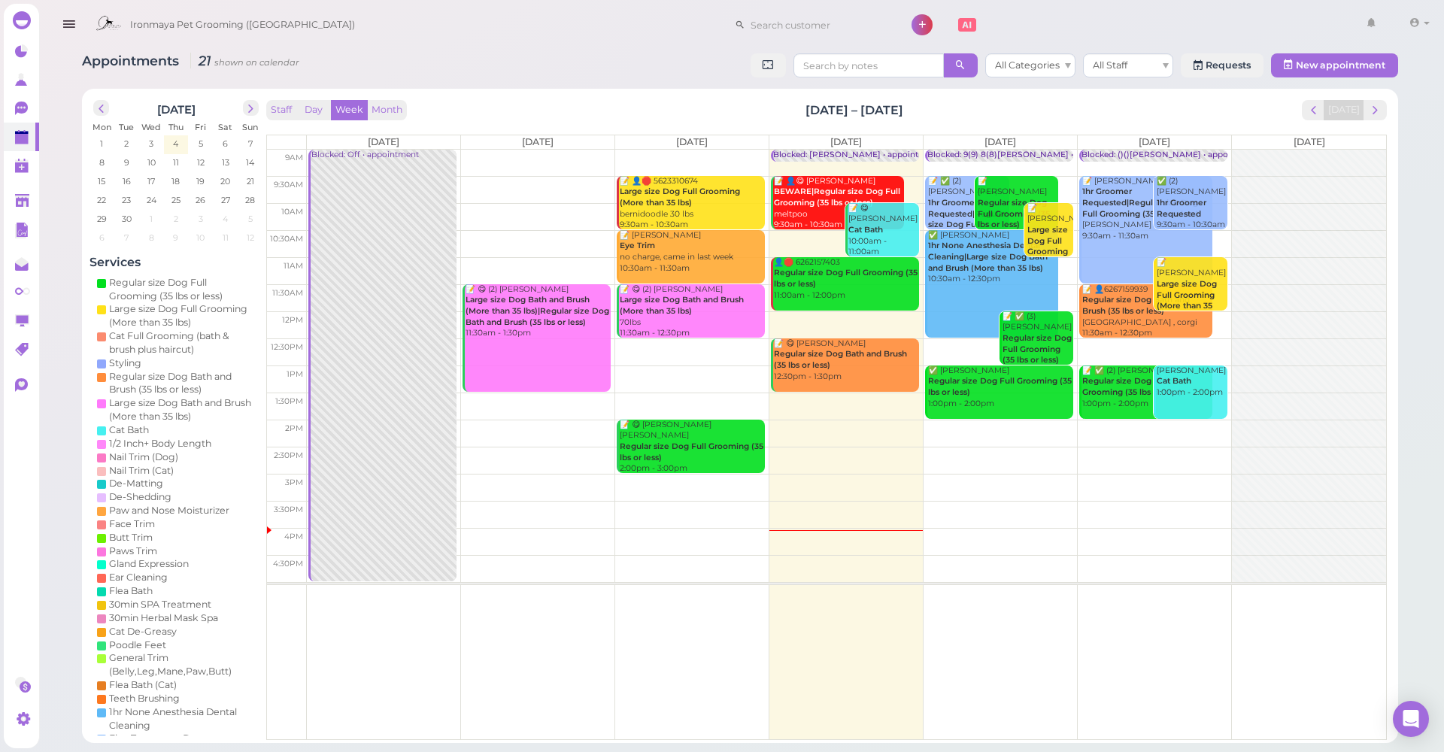
click at [1011, 204] on b "Regular size Dog Full Grooming (35 lbs or less)" at bounding box center [1013, 214] width 72 height 32
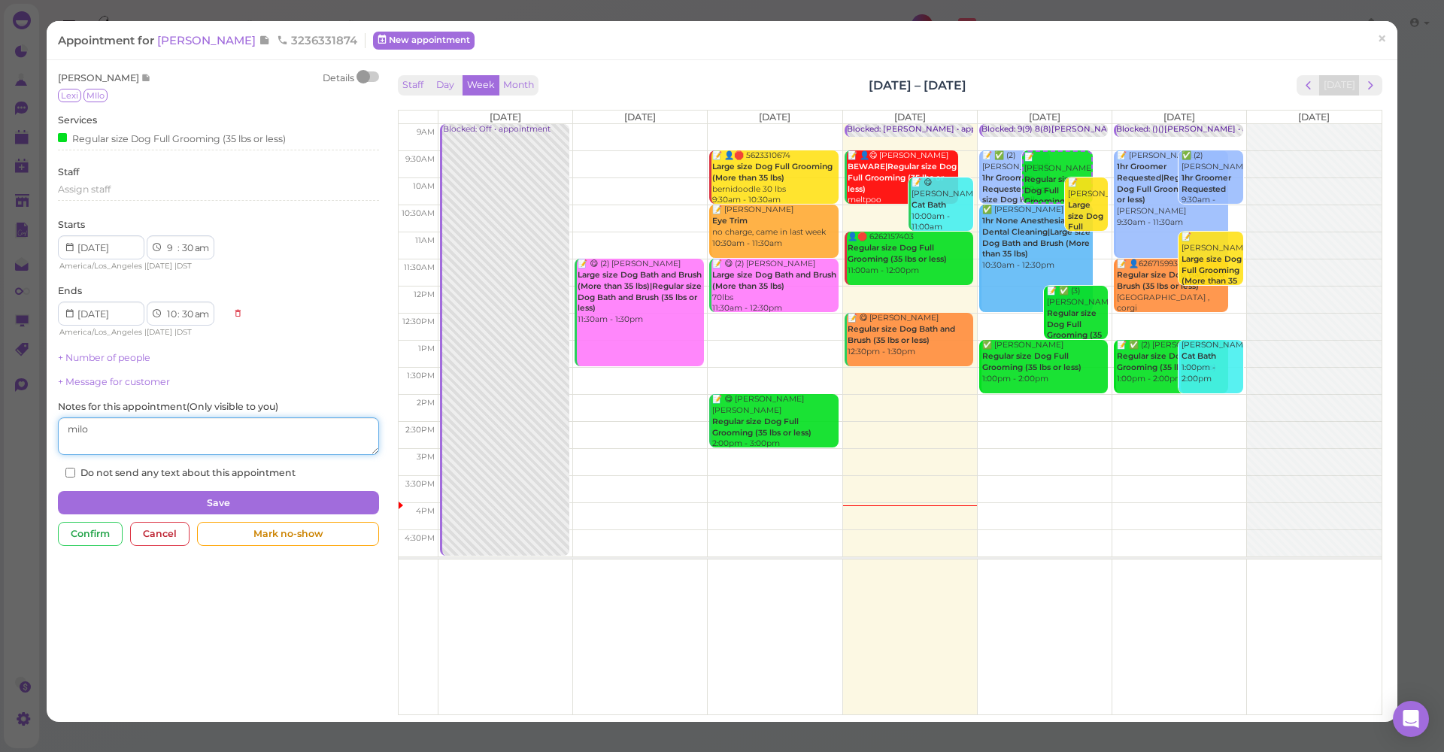
click at [222, 429] on textarea at bounding box center [218, 436] width 320 height 38
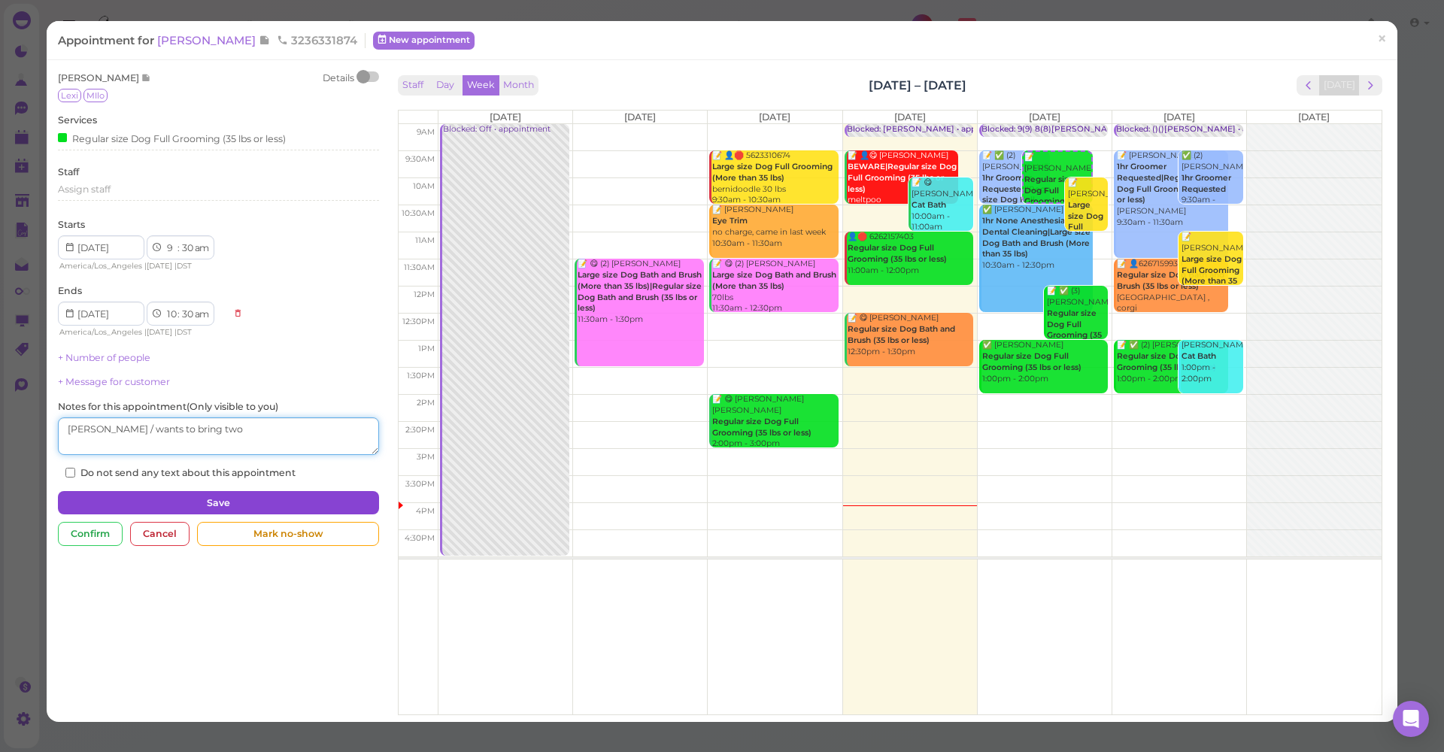
type textarea "[PERSON_NAME] / wants to bring two"
click at [232, 491] on button "Save" at bounding box center [218, 503] width 320 height 24
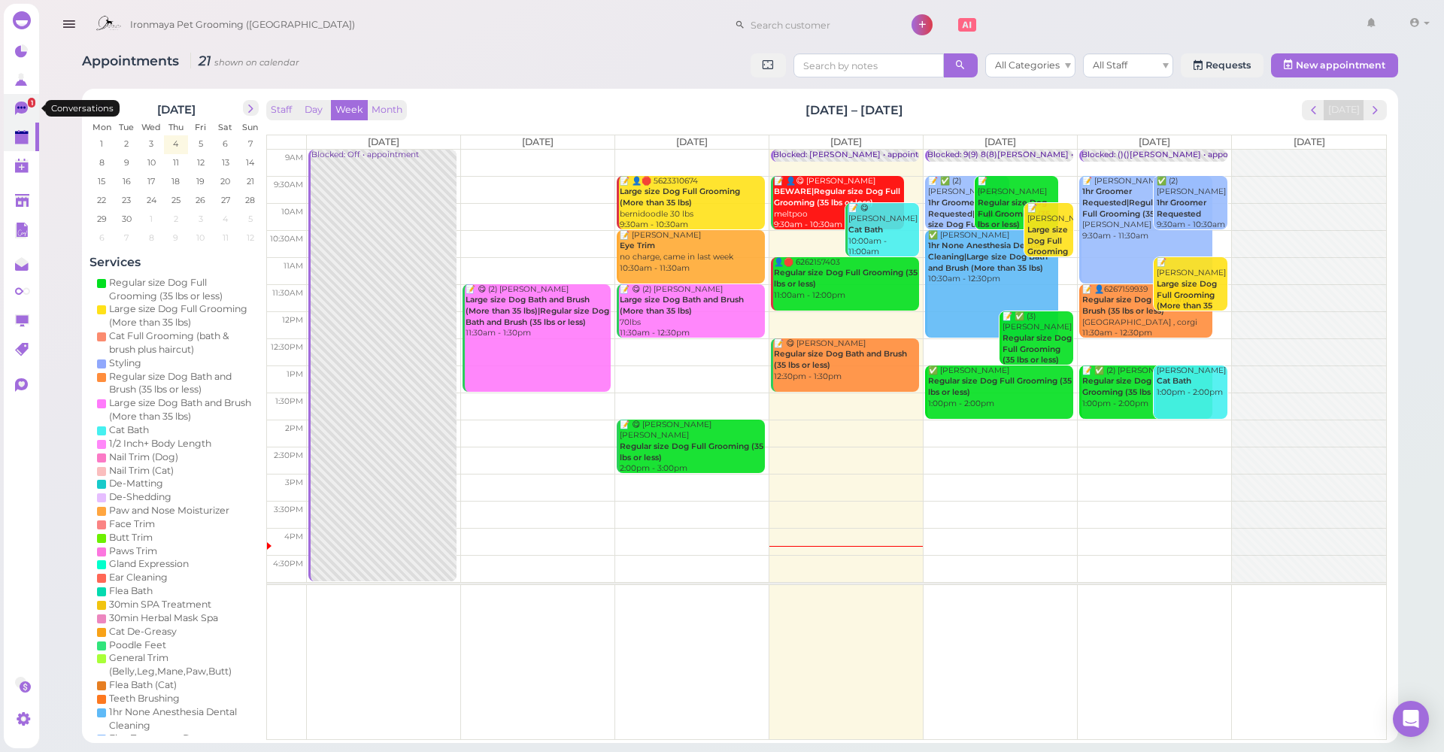
click at [10, 104] on link "1" at bounding box center [21, 108] width 35 height 29
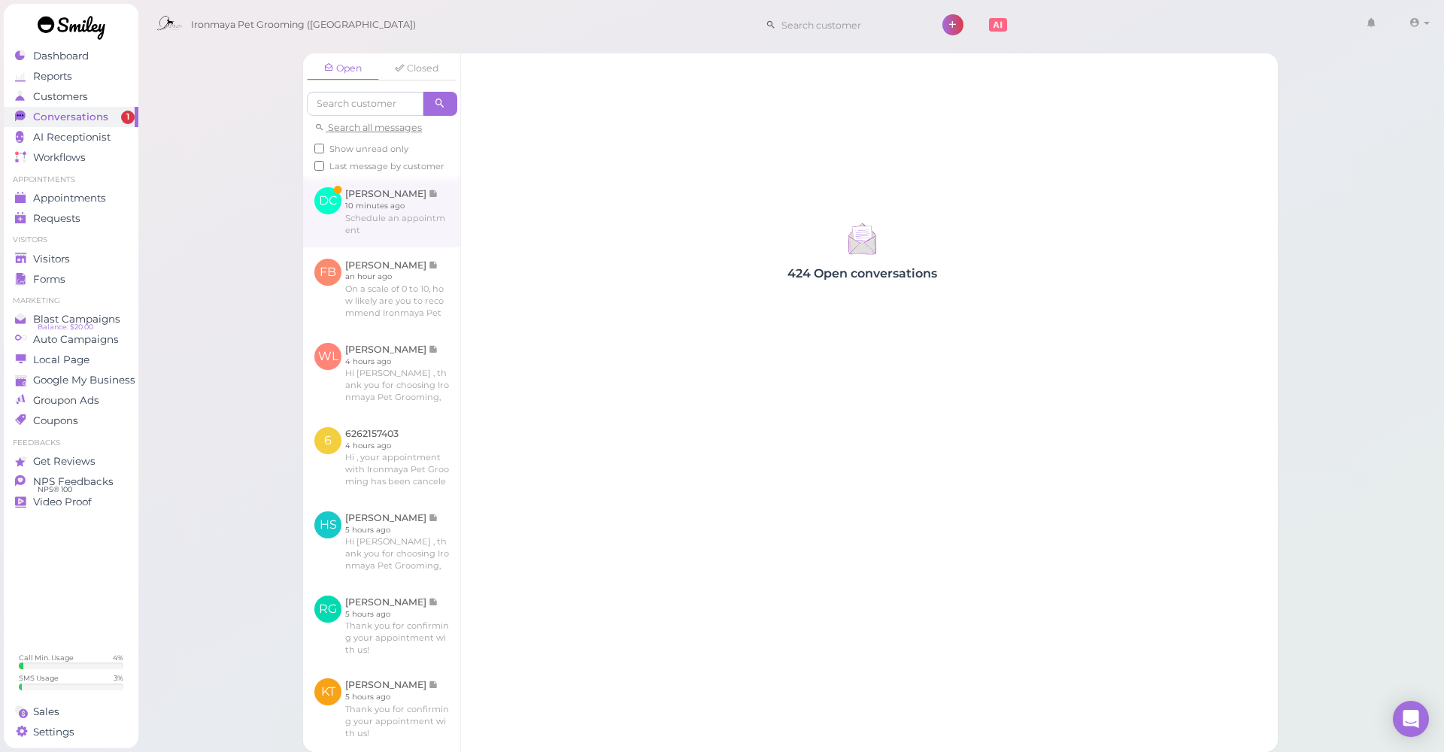
click at [361, 229] on link at bounding box center [381, 211] width 157 height 71
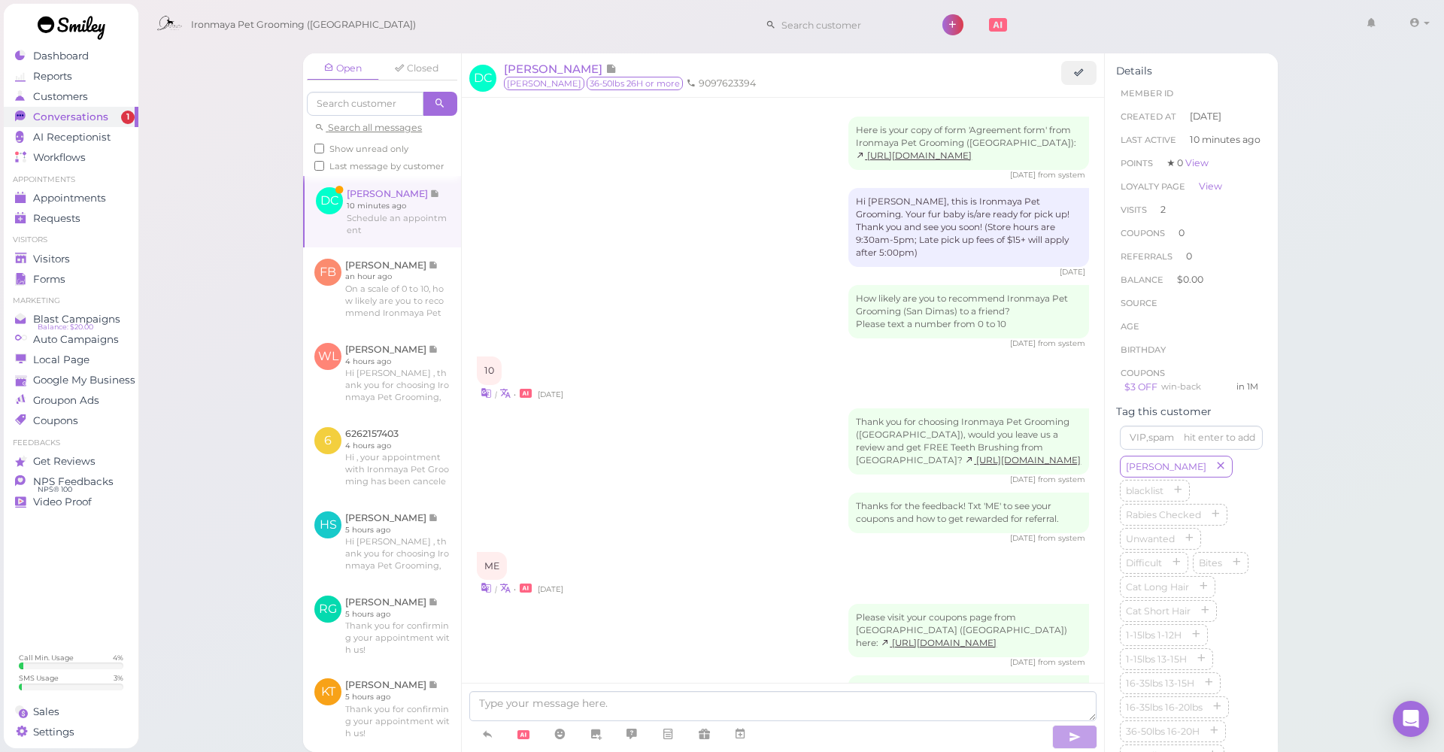
scroll to position [1714, 0]
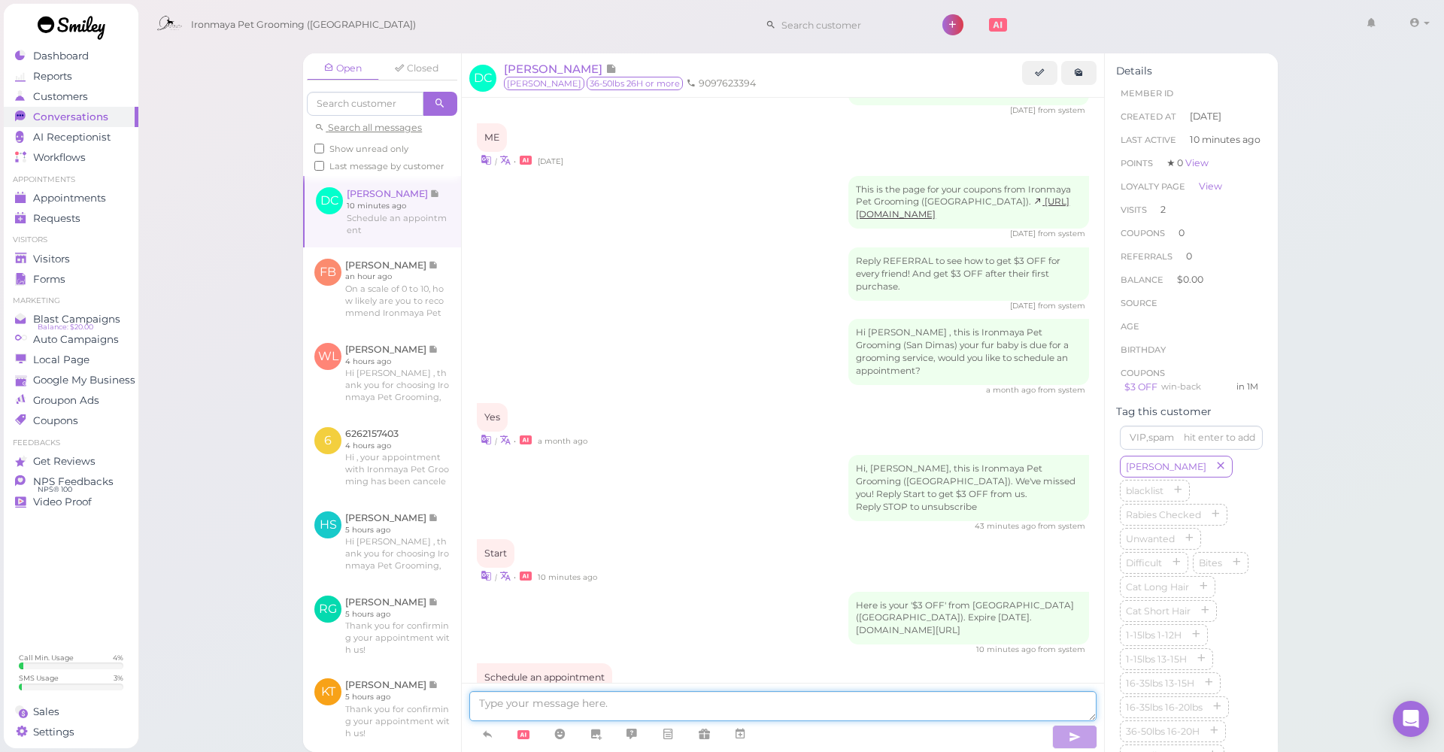
click at [610, 716] on textarea at bounding box center [782, 706] width 627 height 30
type textarea "Which day and time works for you?"
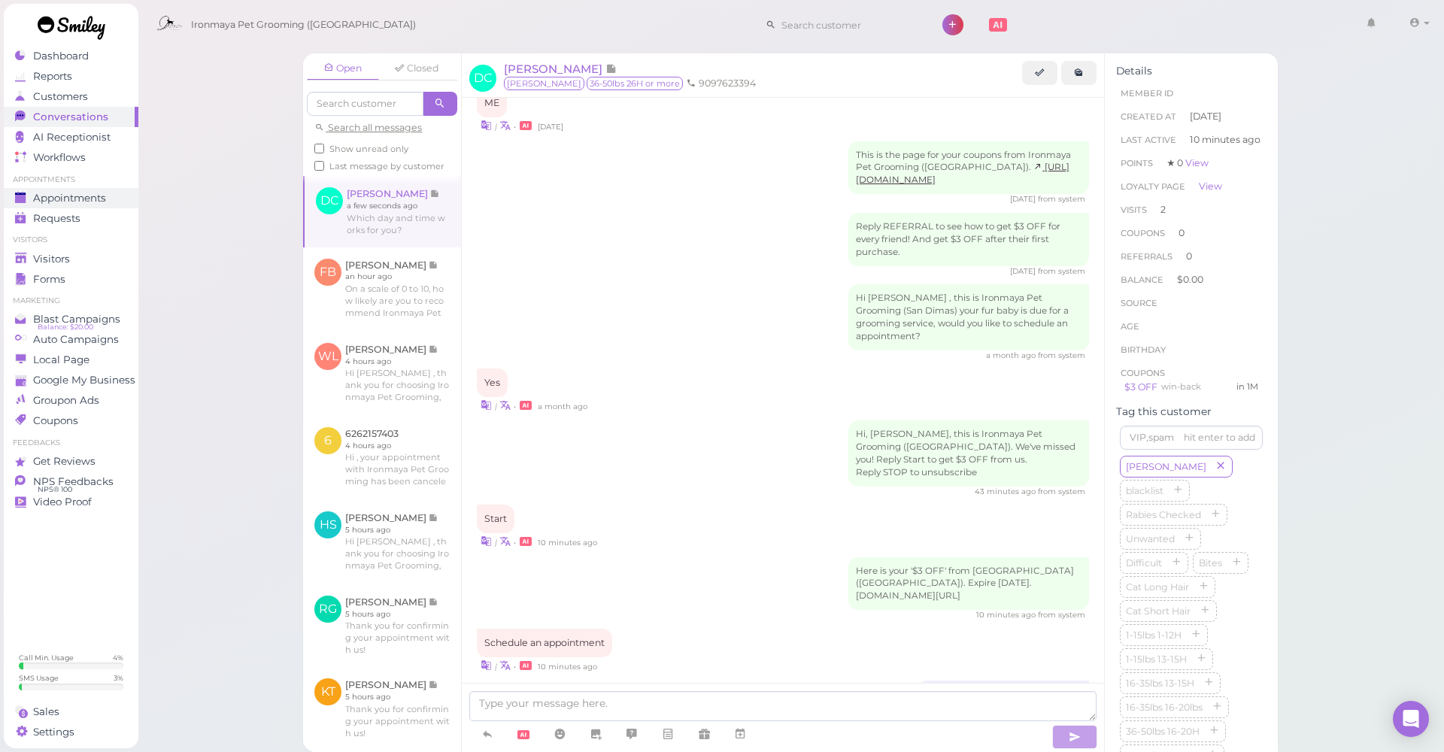
click at [53, 198] on span "Appointments" at bounding box center [69, 198] width 73 height 13
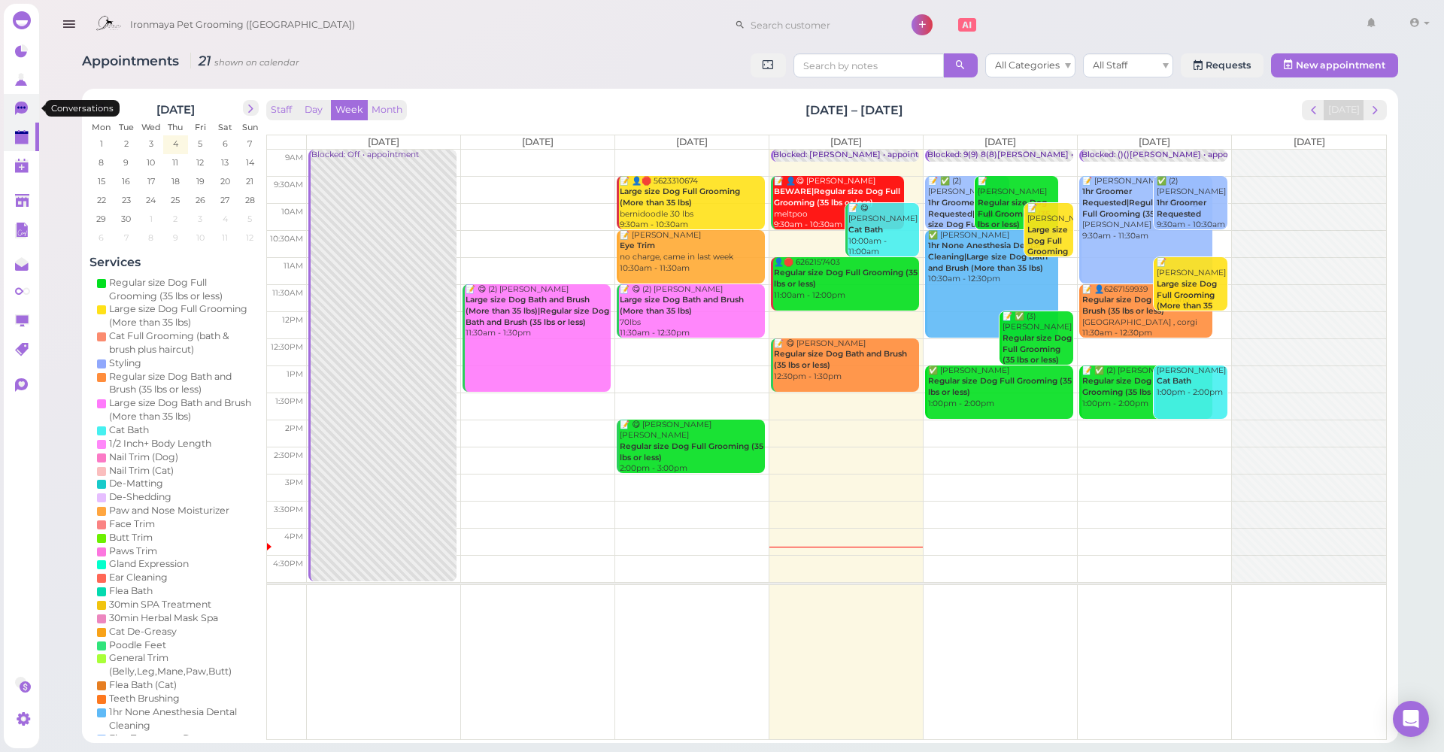
click at [12, 117] on link "0" at bounding box center [21, 108] width 35 height 29
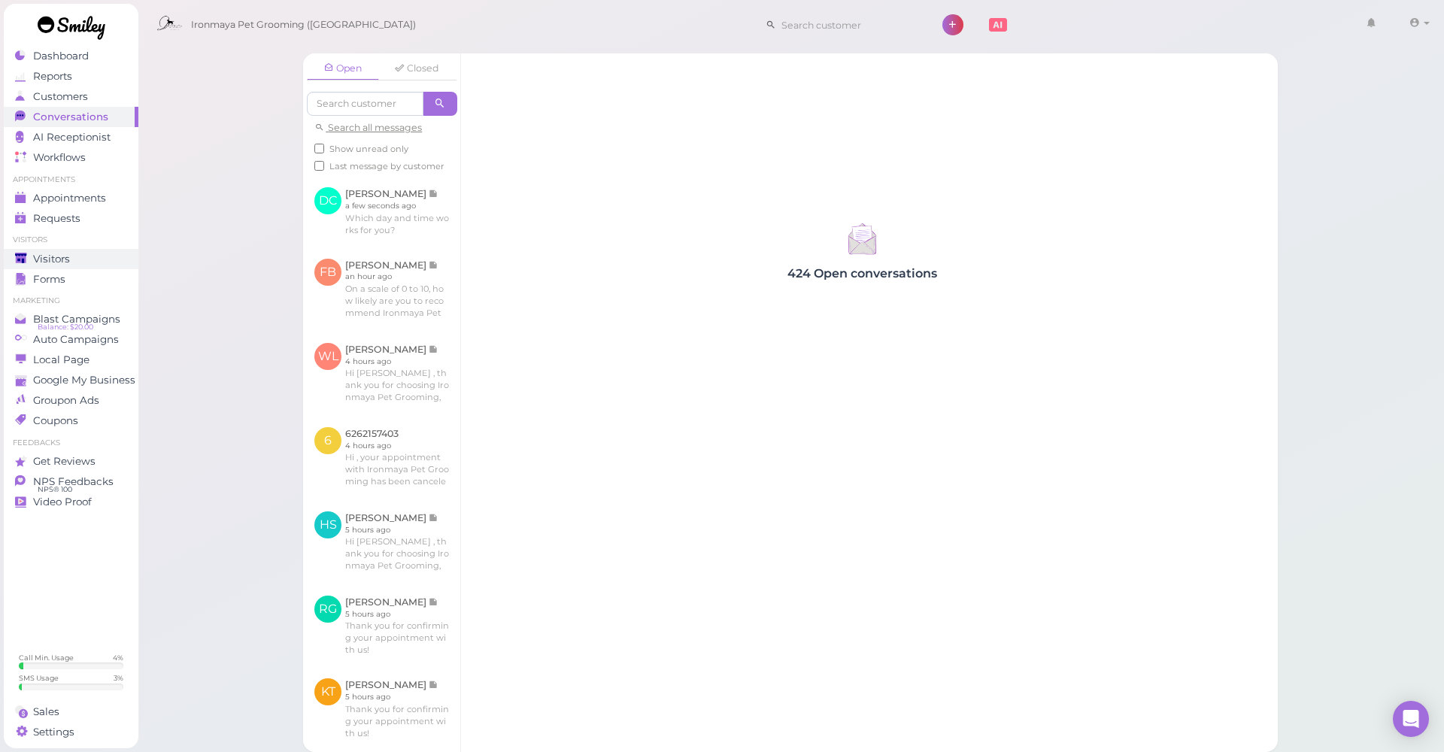
click at [80, 262] on div "Visitors" at bounding box center [69, 259] width 108 height 13
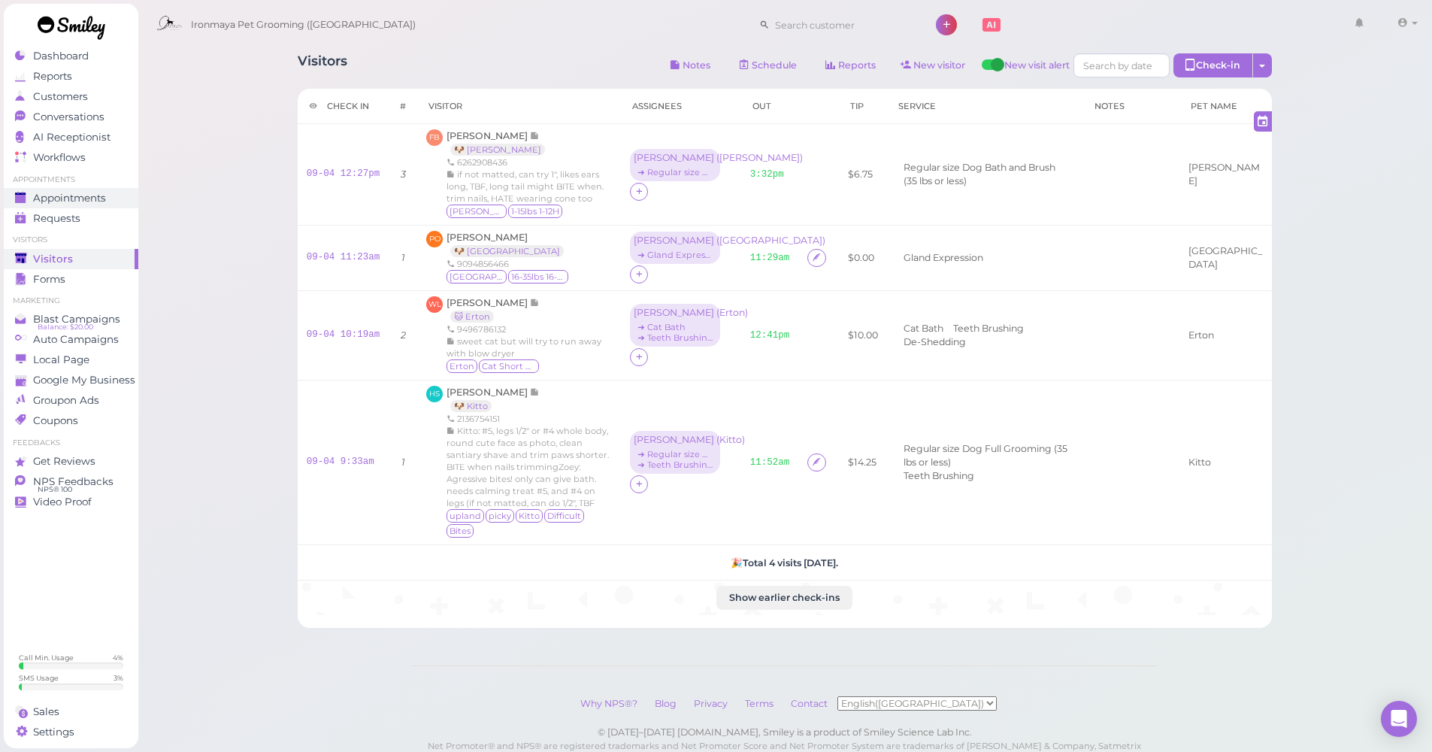
click at [77, 201] on span "Appointments" at bounding box center [69, 198] width 73 height 13
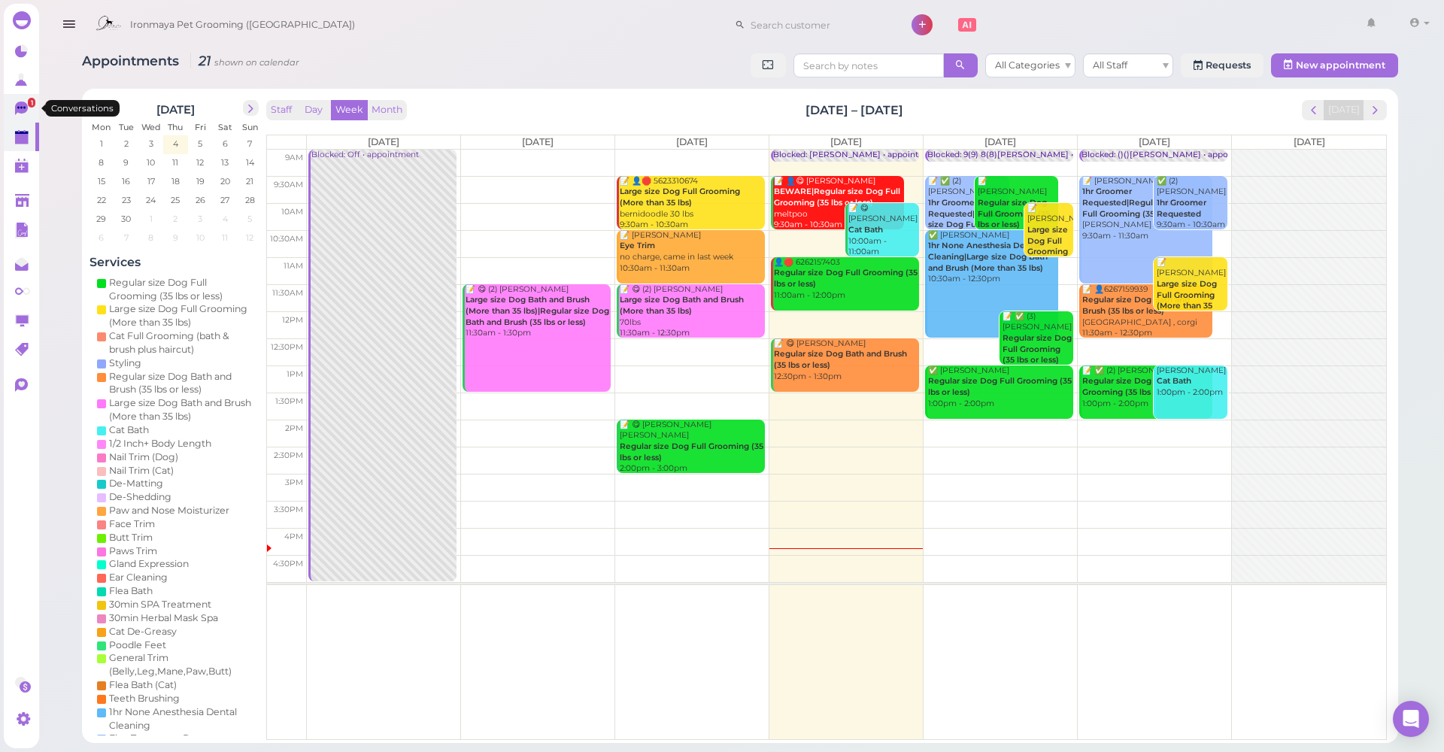
click at [31, 111] on link "1" at bounding box center [21, 108] width 35 height 29
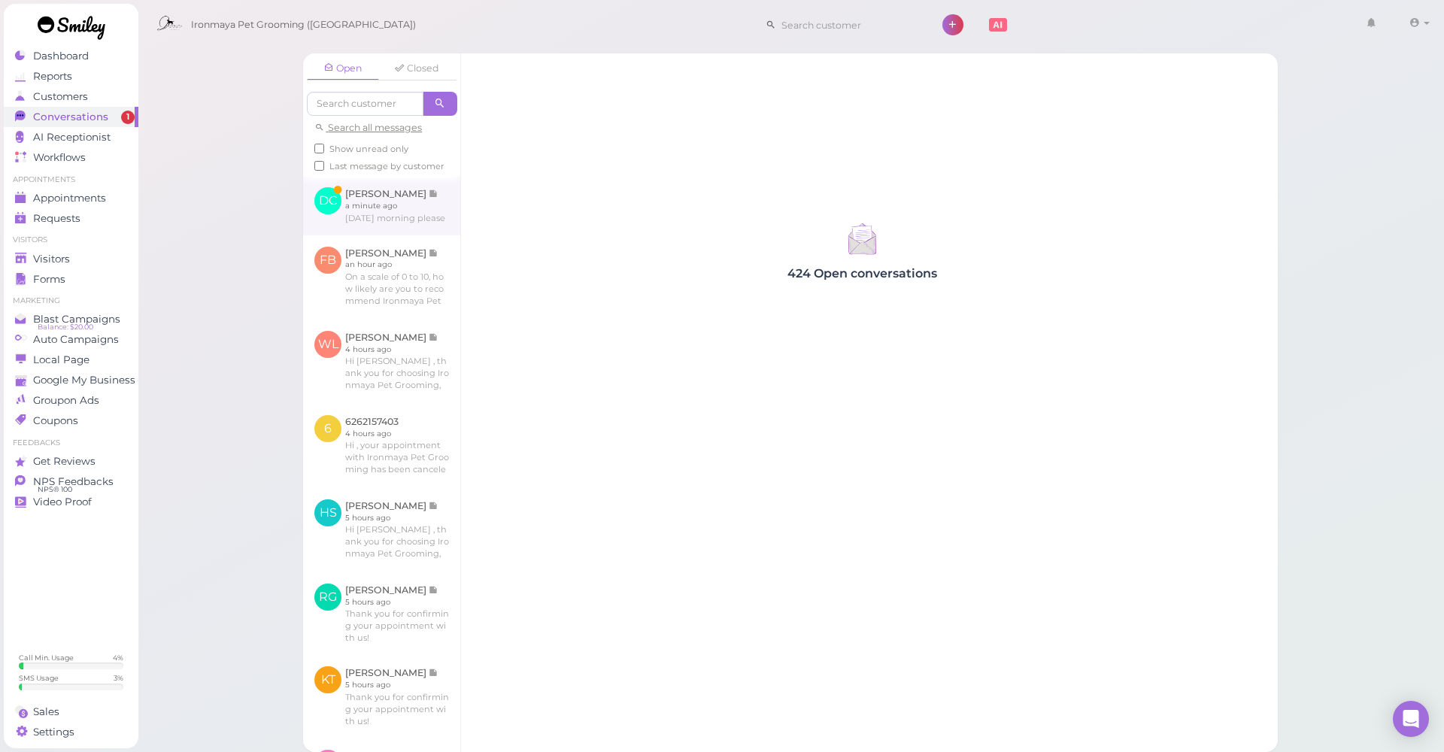
click at [414, 235] on link at bounding box center [381, 205] width 157 height 59
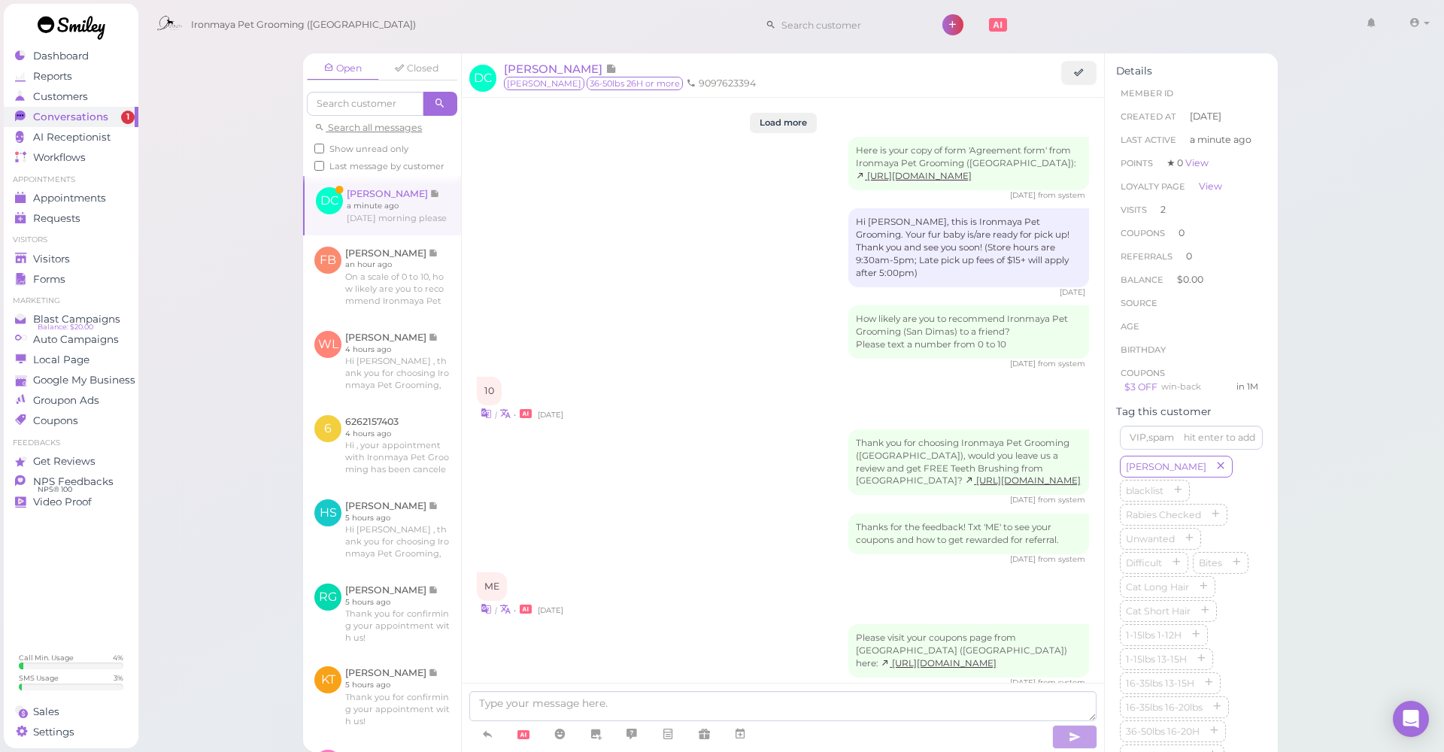
scroll to position [1831, 0]
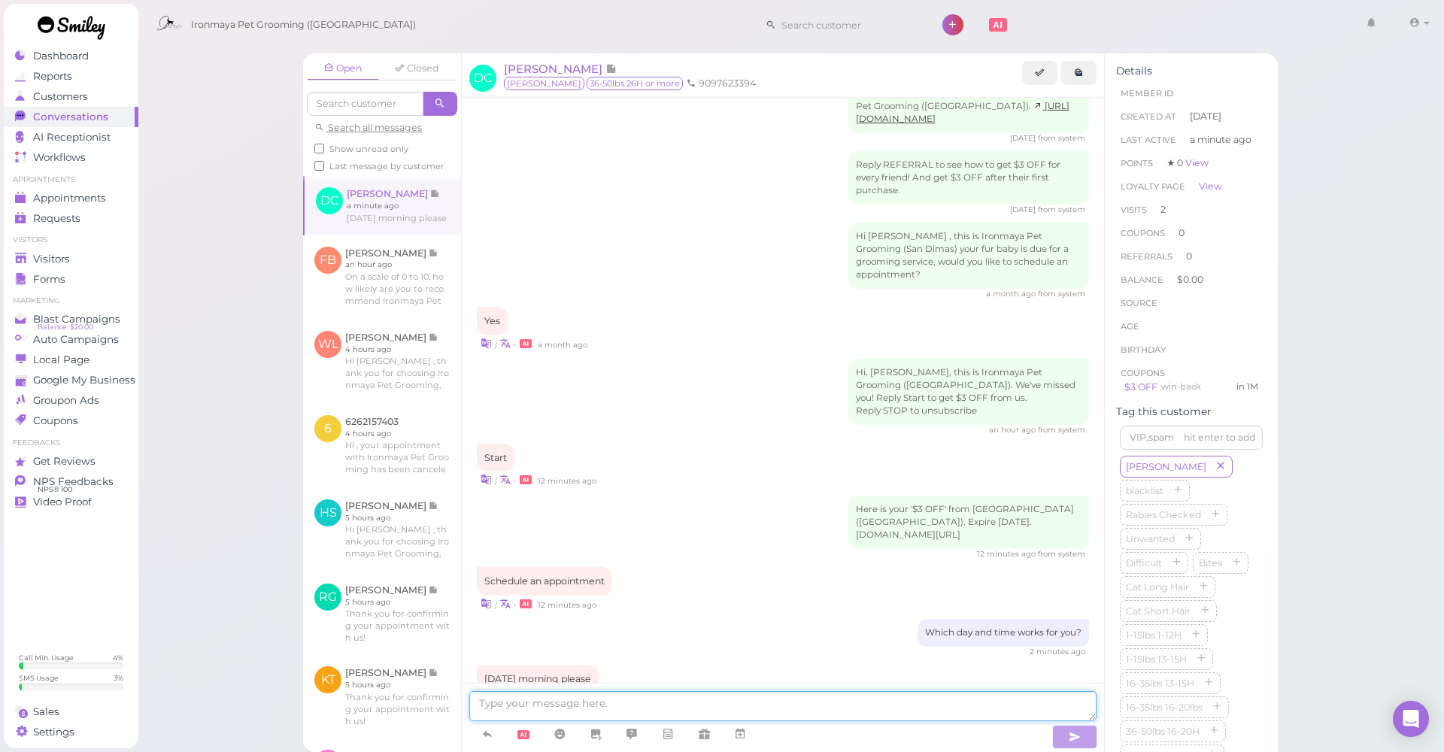
click at [605, 698] on textarea at bounding box center [782, 706] width 627 height 30
type textarea "is 9:30 am okay?"
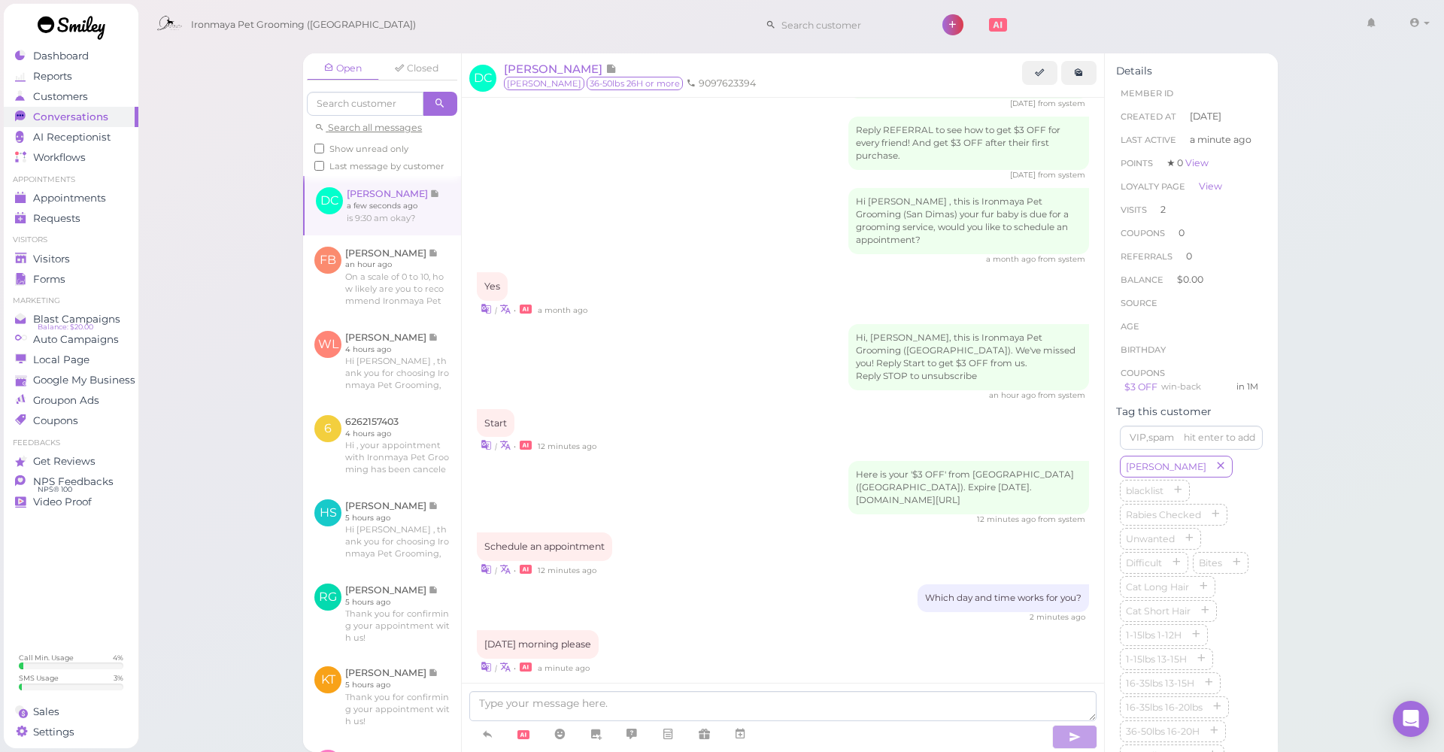
click at [534, 77] on span "Belinda" at bounding box center [544, 84] width 80 height 14
click at [533, 76] on div "Diana Cervantes" at bounding box center [763, 69] width 518 height 16
click at [532, 70] on span "Diana Cervantes" at bounding box center [554, 69] width 101 height 14
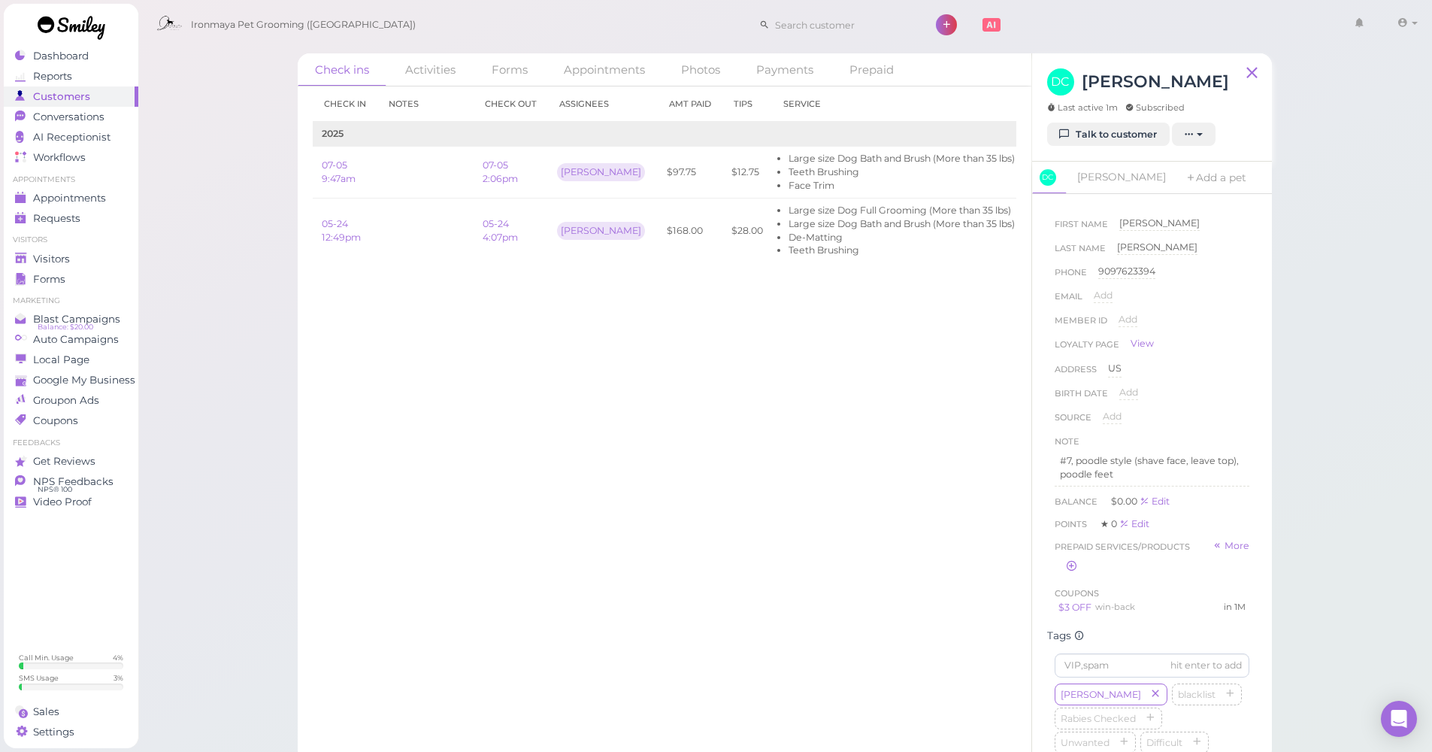
click at [35, 185] on ul "Appointments Appointments Requests 0" at bounding box center [71, 201] width 135 height 54
click at [40, 192] on span "Appointments" at bounding box center [69, 198] width 73 height 13
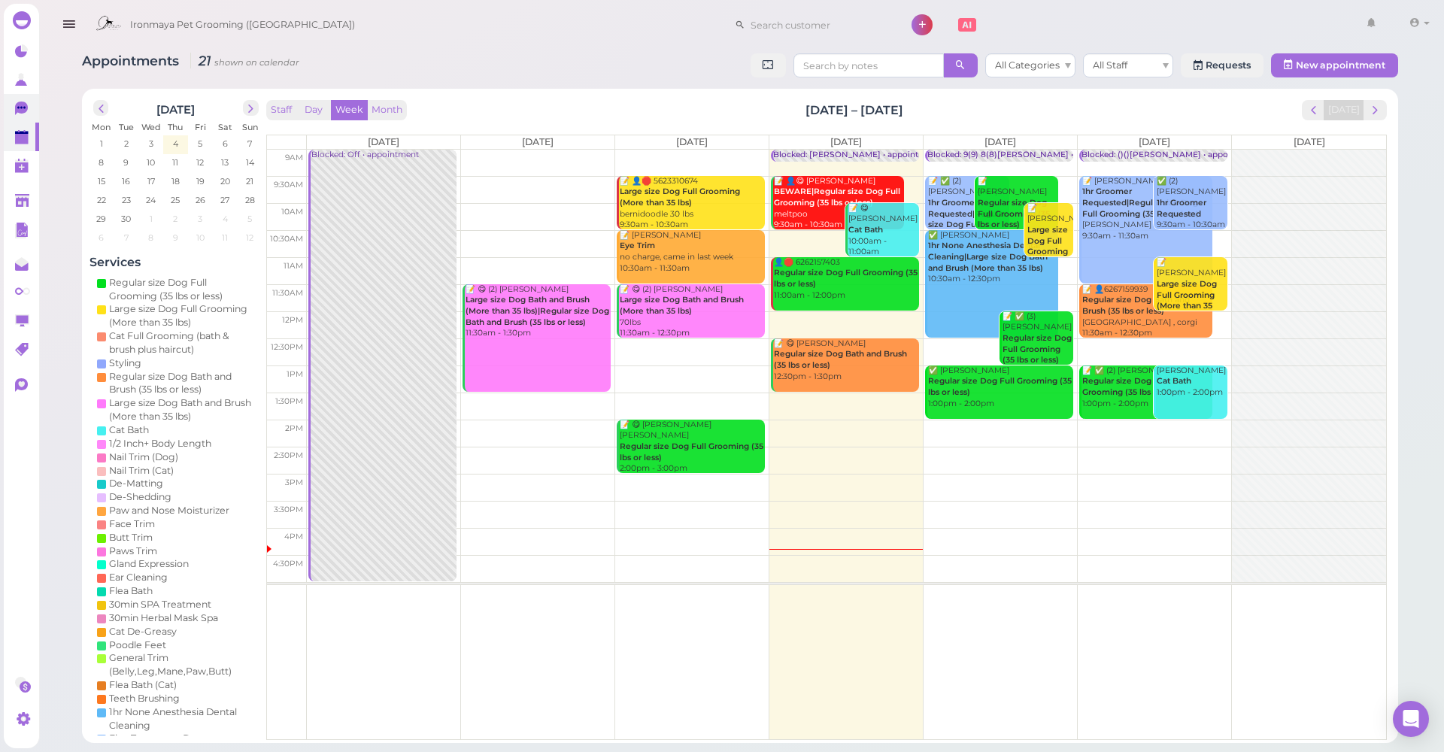
click at [12, 101] on link "0" at bounding box center [21, 108] width 35 height 29
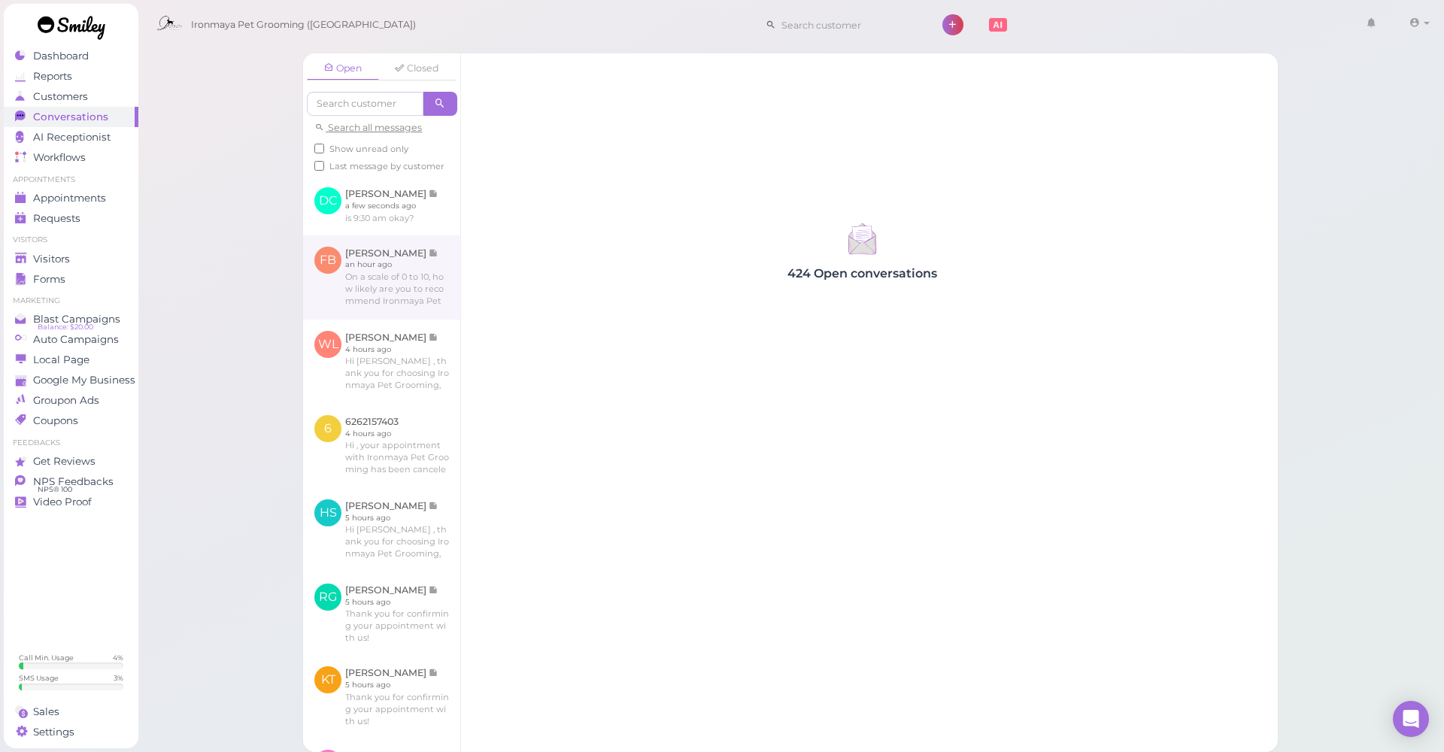
drag, startPoint x: 411, startPoint y: 239, endPoint x: 417, endPoint y: 262, distance: 23.3
click at [395, 216] on link at bounding box center [381, 205] width 157 height 59
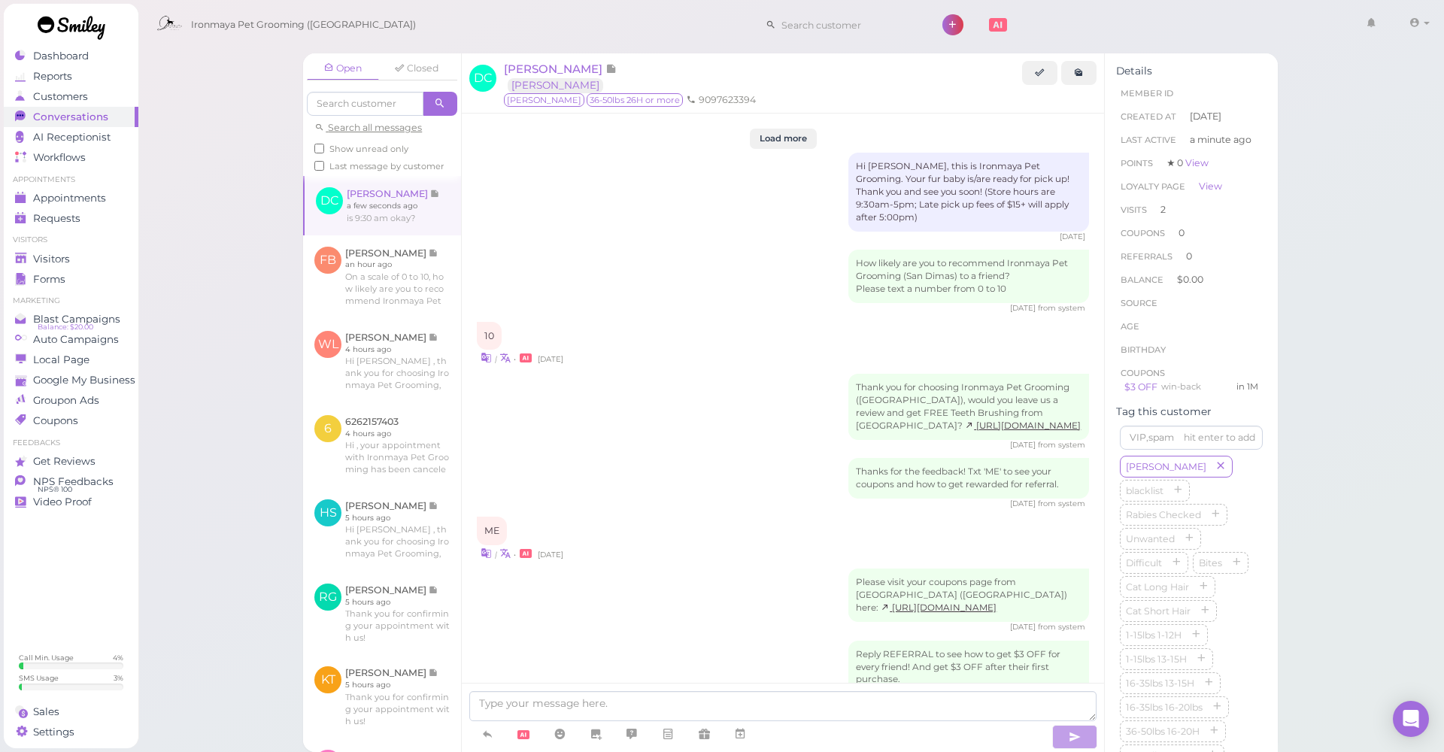
scroll to position [1795, 0]
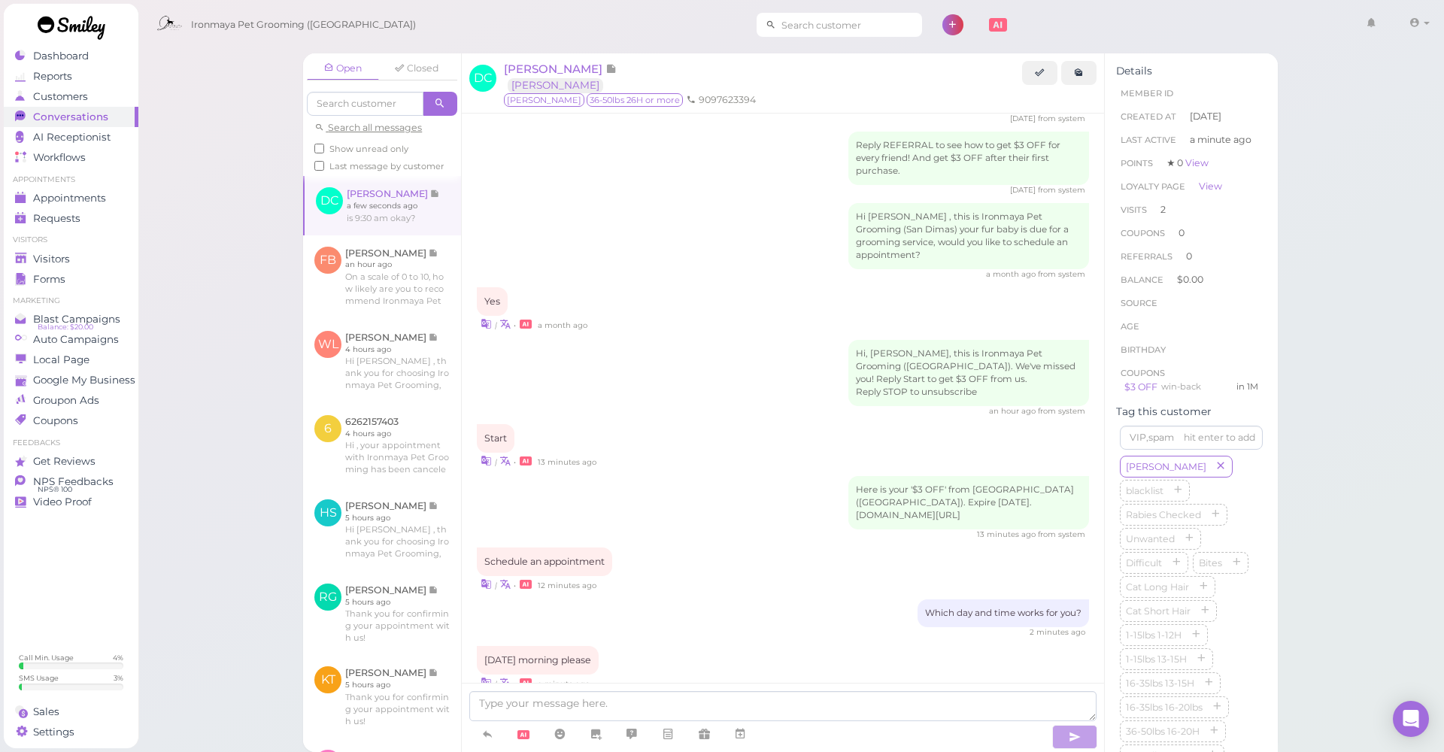
click at [839, 21] on input at bounding box center [849, 25] width 146 height 24
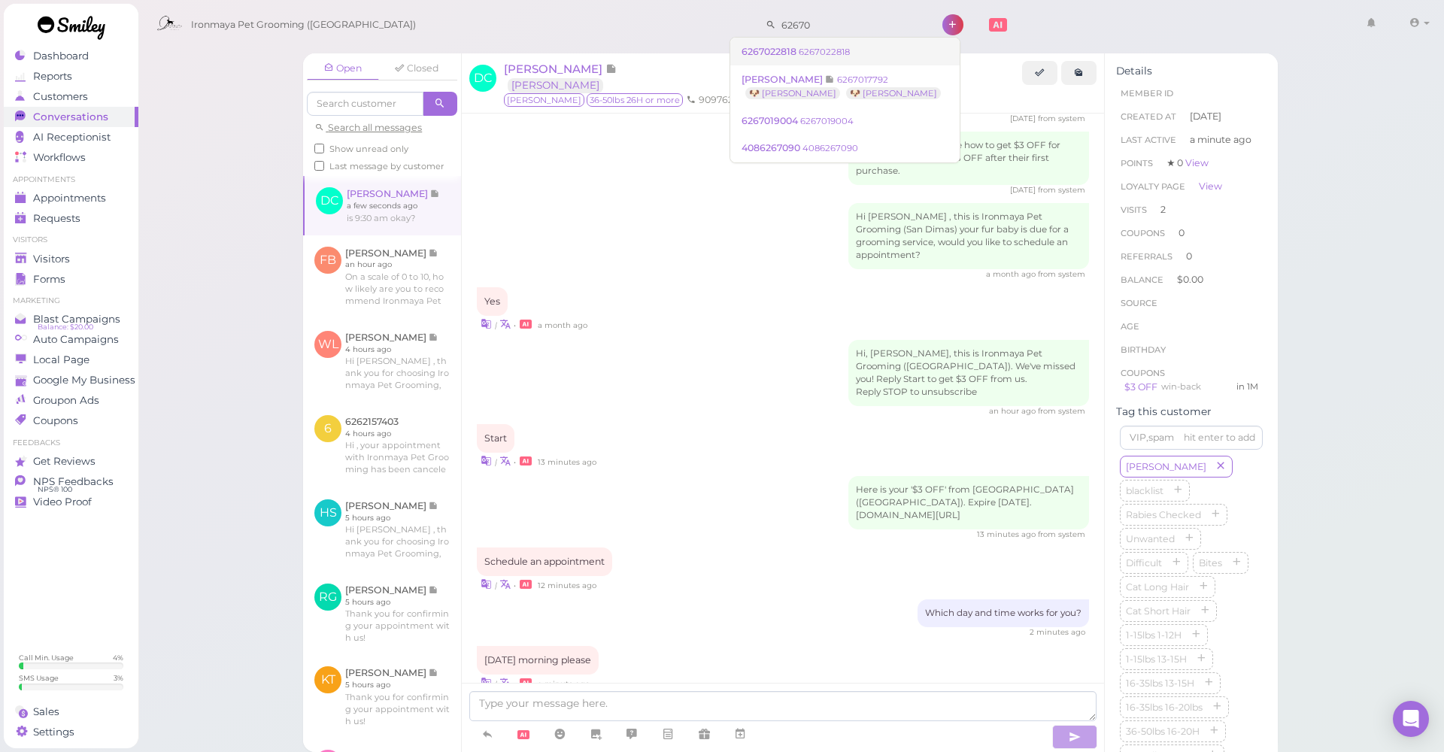
type input "62670"
click at [834, 59] on link "6267022818 6267022818" at bounding box center [844, 52] width 229 height 29
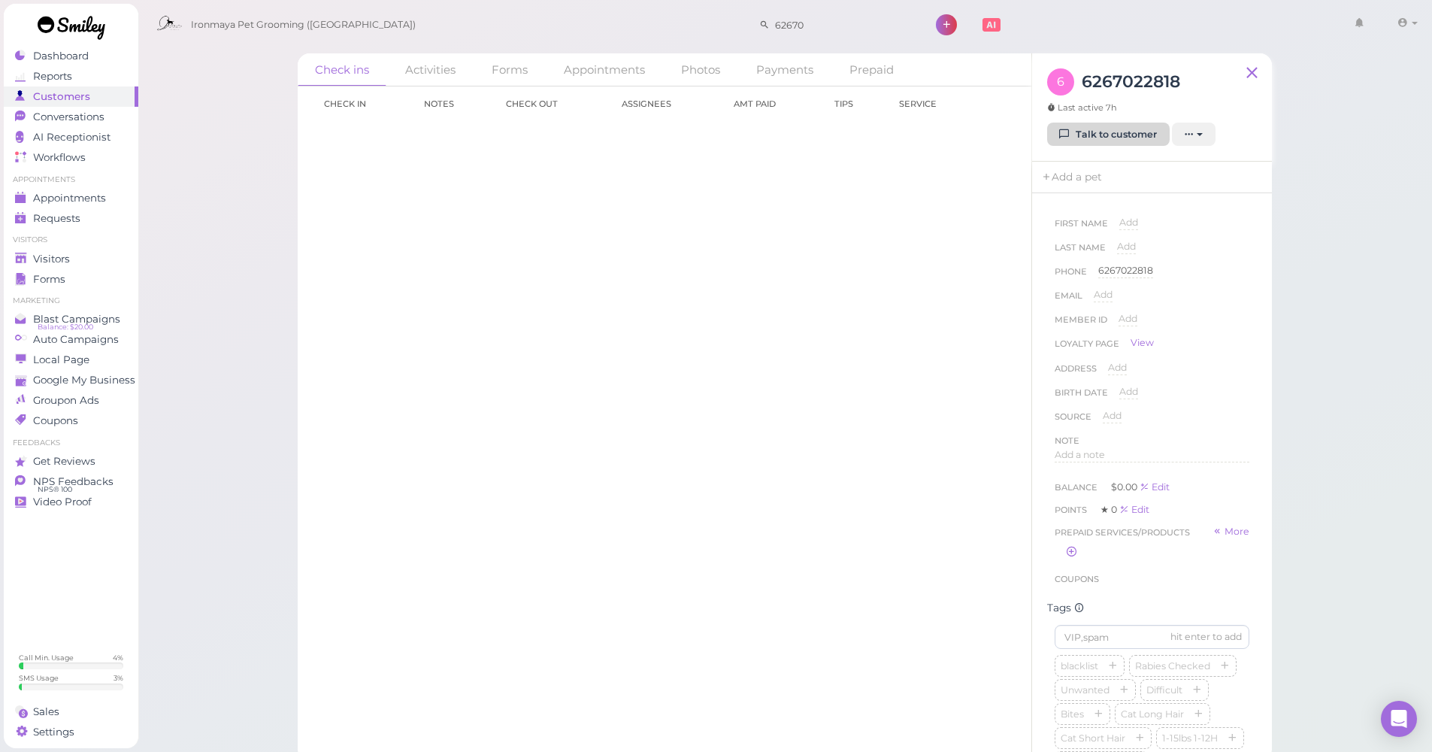
click at [1113, 140] on link "Talk to customer" at bounding box center [1108, 135] width 123 height 24
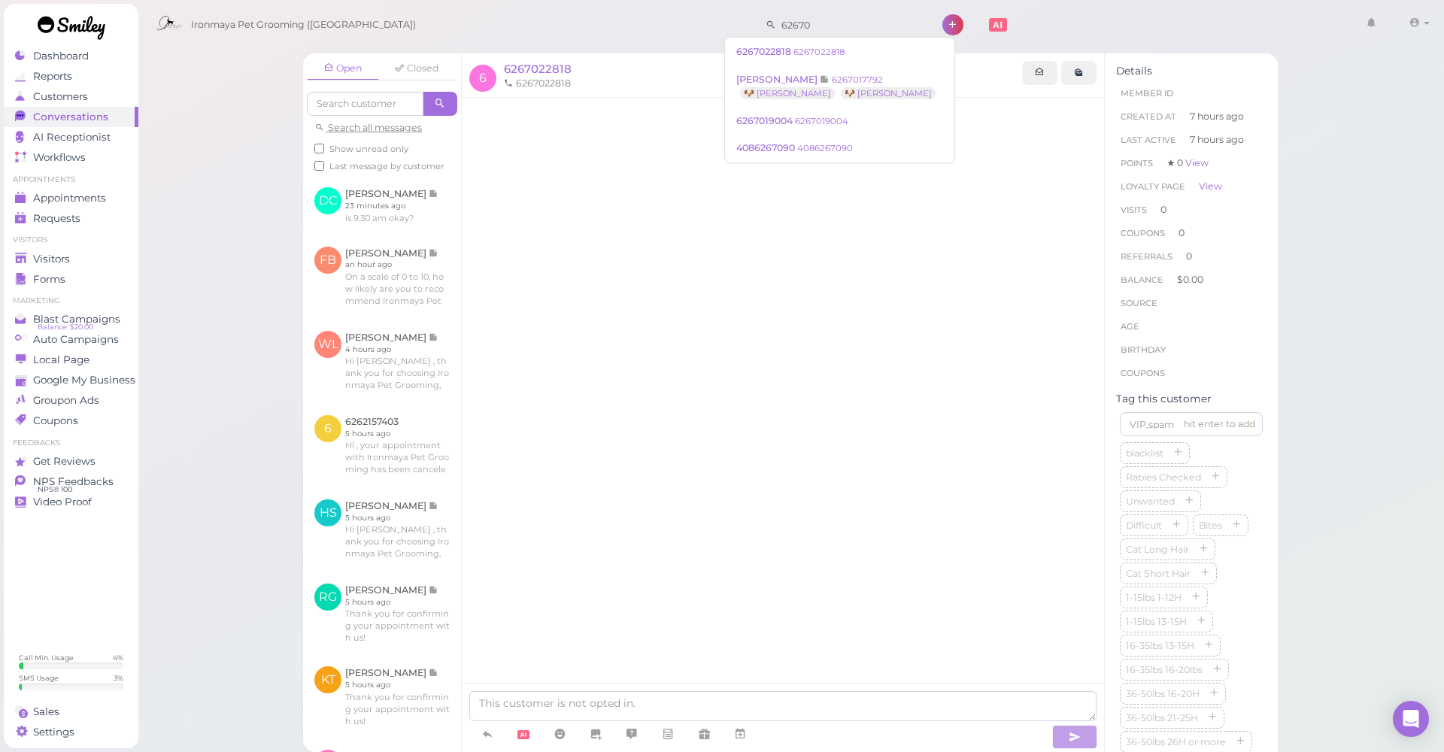
drag, startPoint x: 845, startPoint y: 20, endPoint x: 763, endPoint y: 2, distance: 83.9
click at [763, 2] on div "Ironmaya Pet Grooming (San Dimas) 62670 1 Account" at bounding box center [792, 21] width 1308 height 42
type input "503510"
click at [786, 53] on span "Trudy Hagar" at bounding box center [782, 51] width 83 height 11
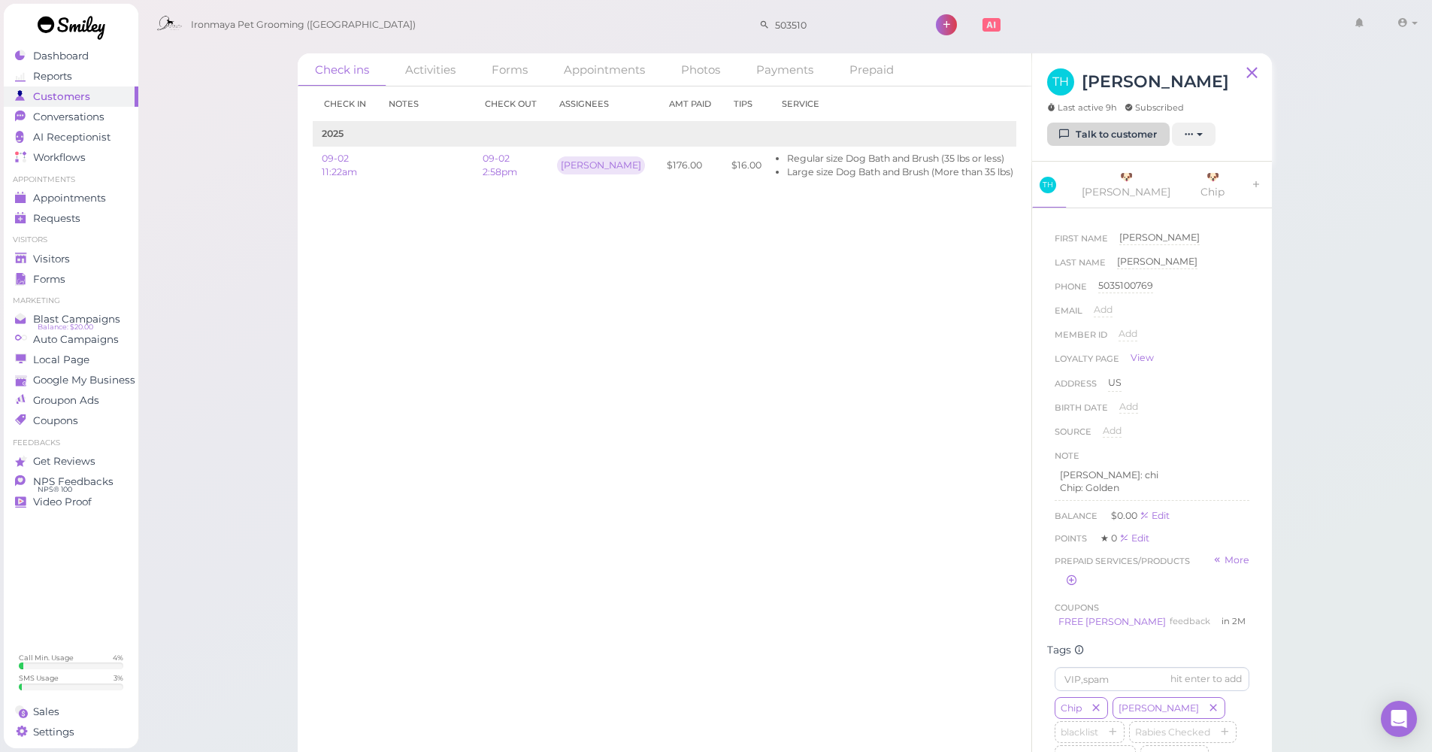
click at [1083, 146] on div "TH Trudy Hagar Last active 9h Subscribed Talk to customer New appointment Add s…" at bounding box center [1152, 107] width 240 height 108
click at [1080, 141] on link "Talk to customer" at bounding box center [1108, 135] width 123 height 24
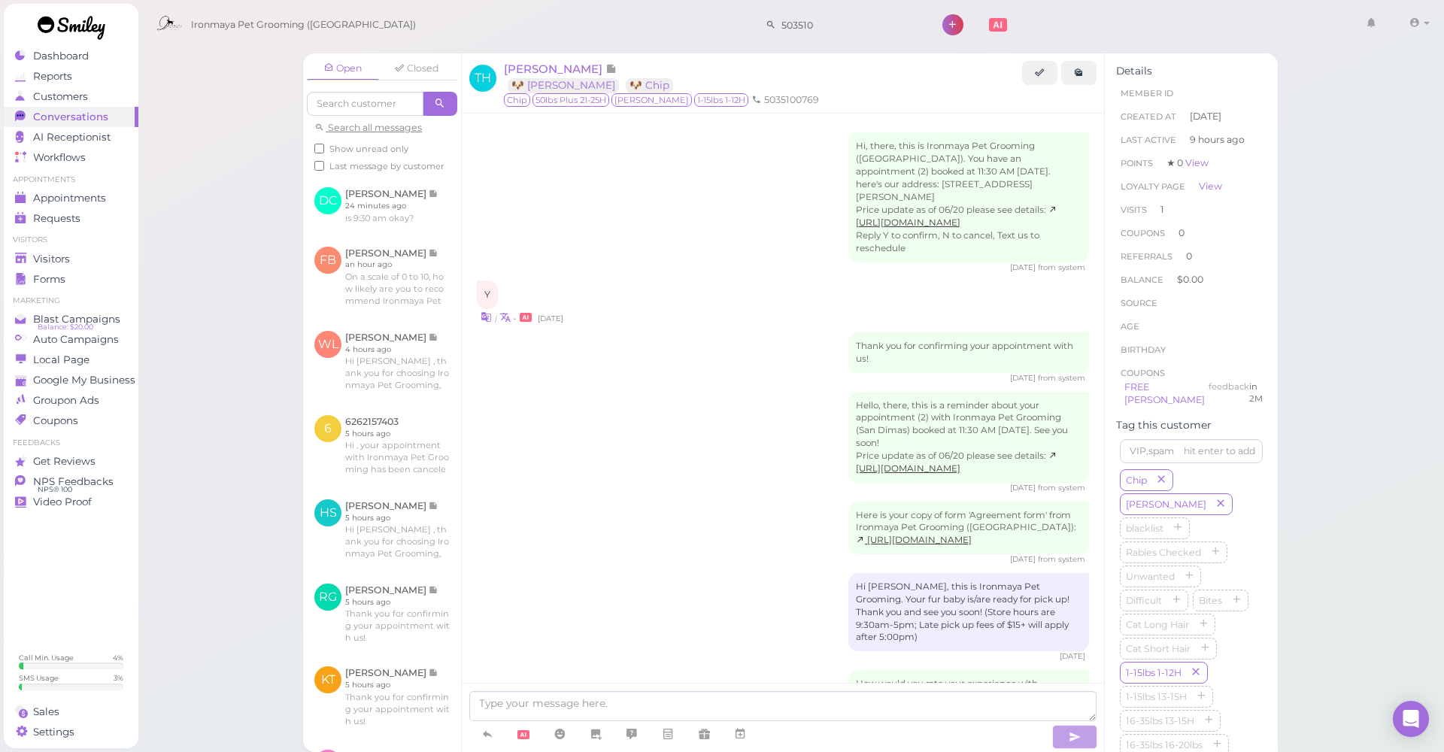
scroll to position [598, 0]
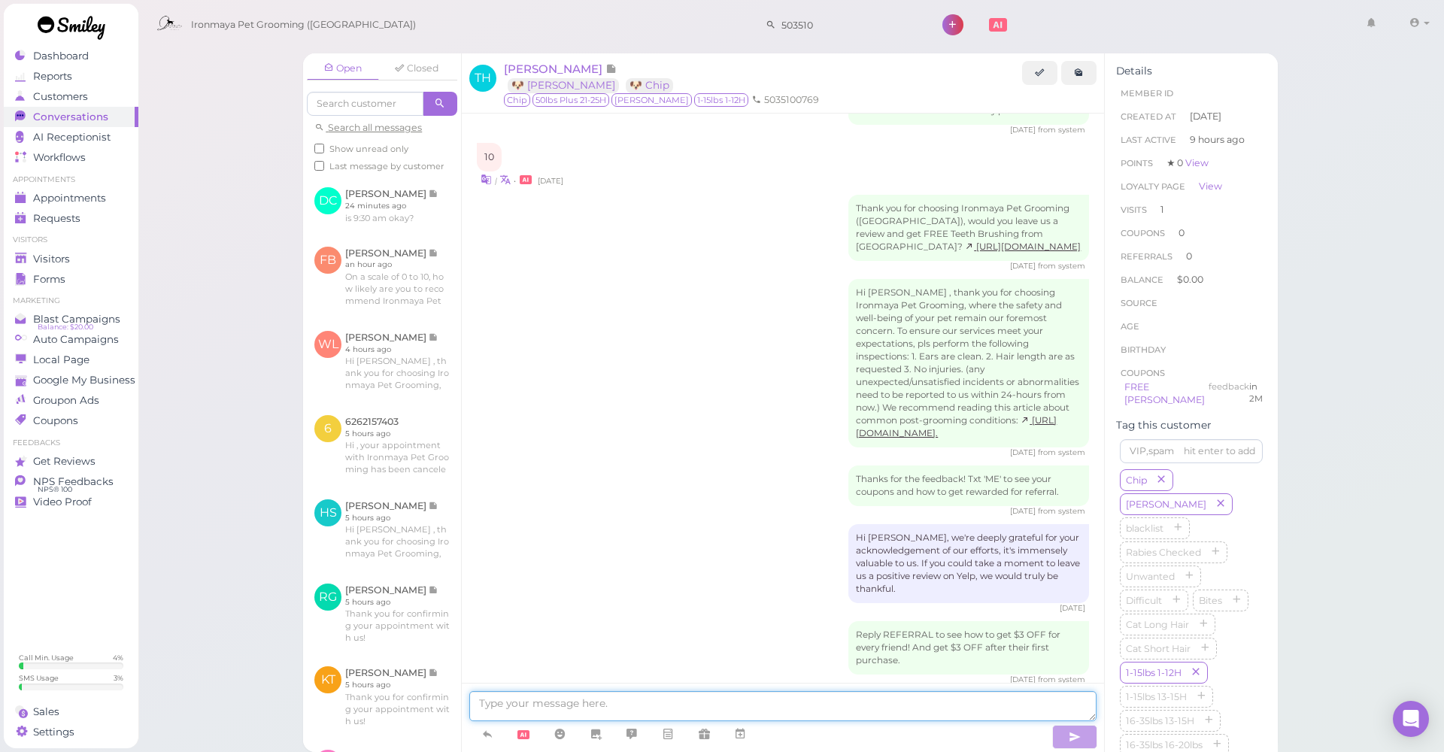
click at [624, 694] on textarea at bounding box center [782, 706] width 627 height 30
type textarea "L"
type textarea ":) we hope Chip gets well soon"
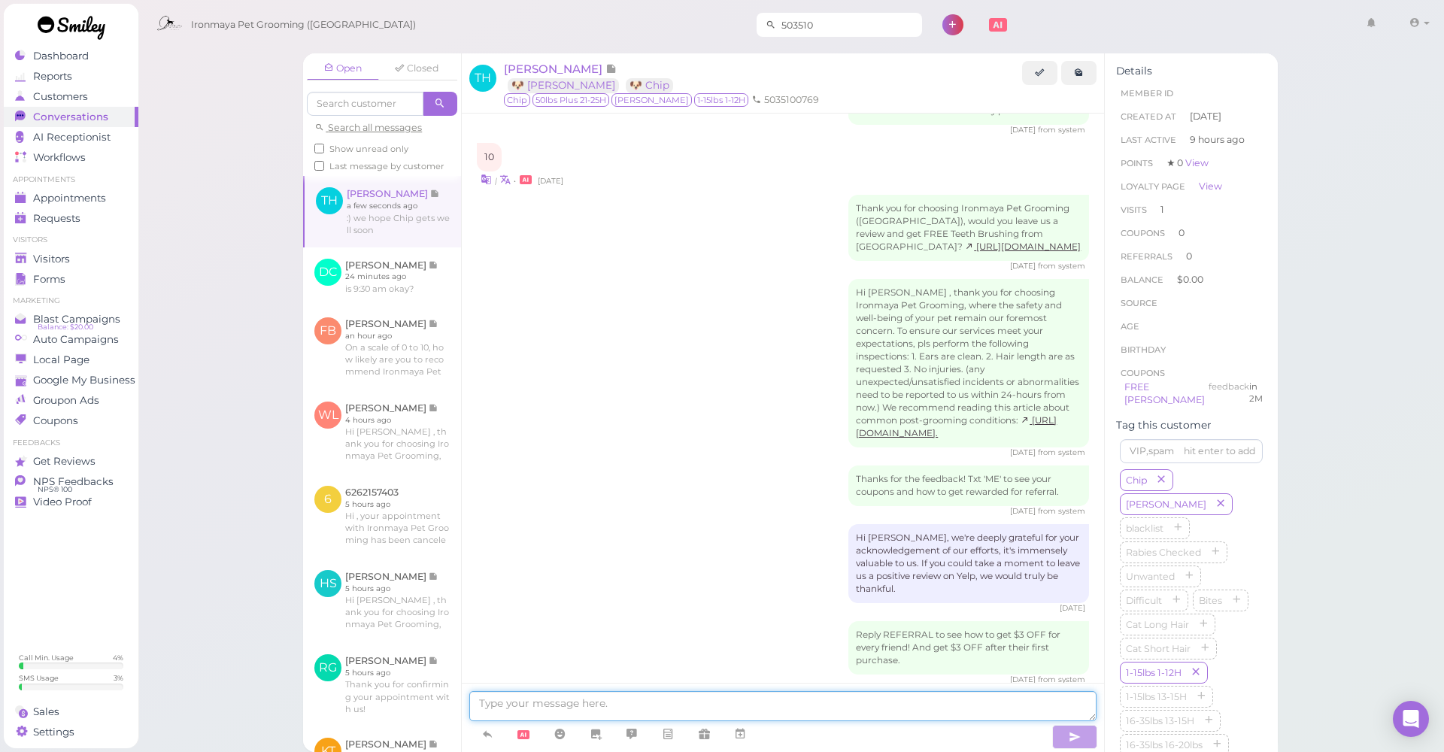
scroll to position [633, 0]
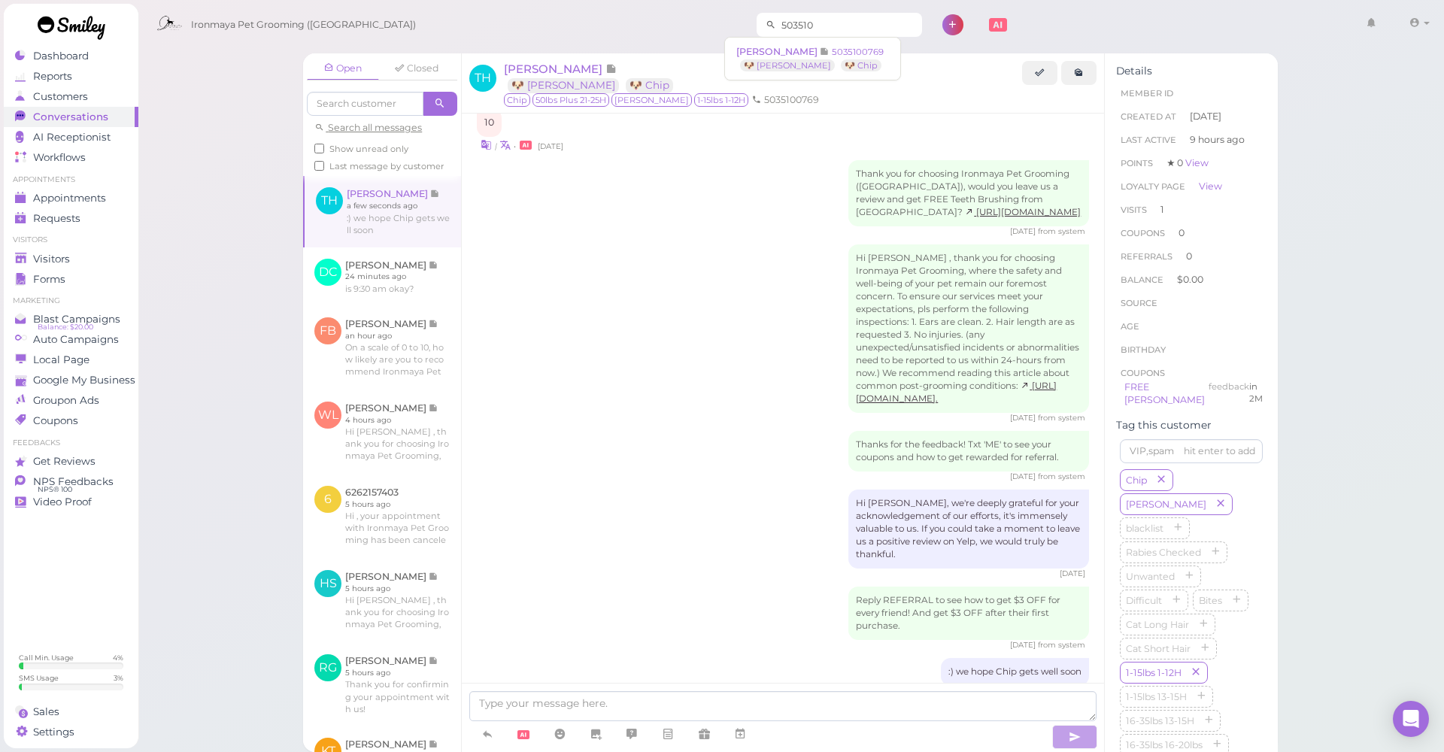
drag, startPoint x: 756, startPoint y: 24, endPoint x: 740, endPoint y: 23, distance: 16.6
click at [756, 23] on div "503510" at bounding box center [838, 25] width 165 height 24
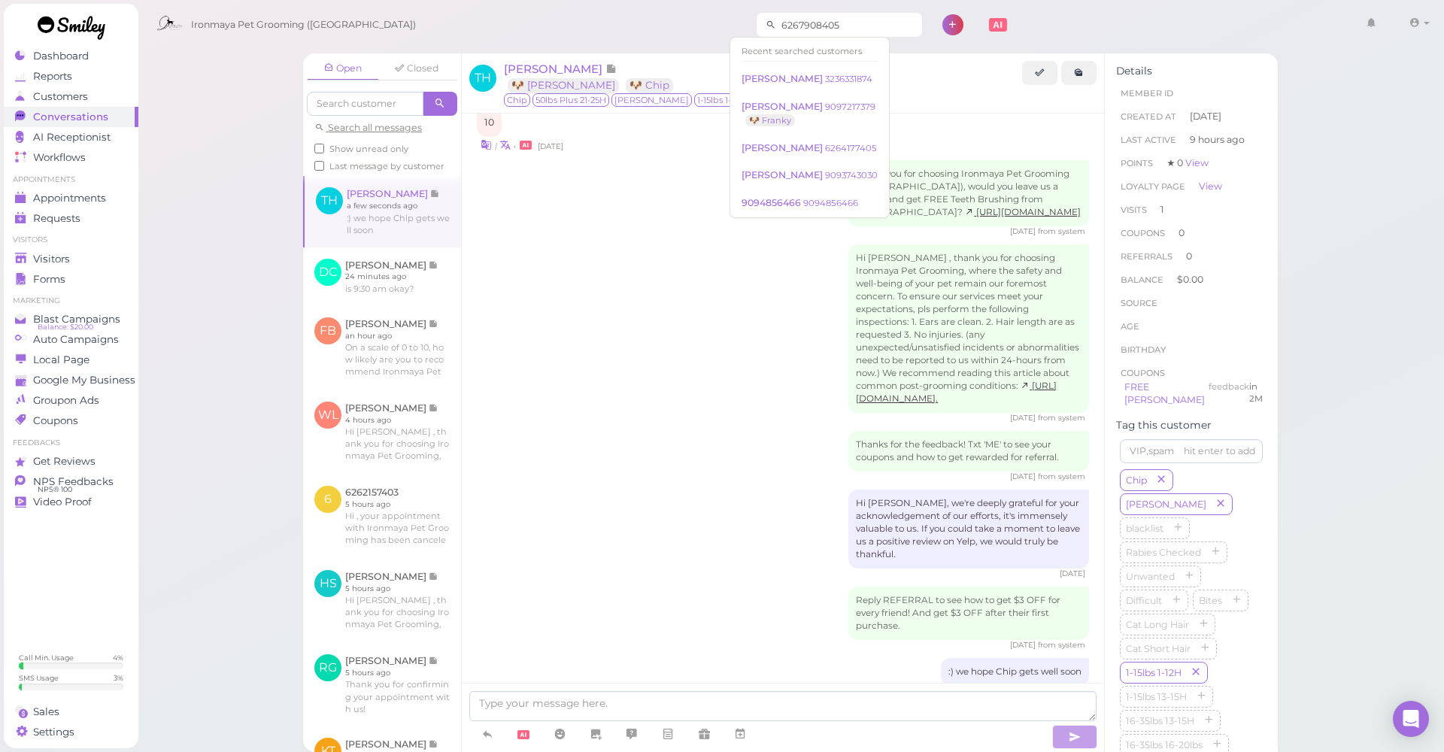
click at [845, 35] on input "6267908405" at bounding box center [849, 25] width 146 height 24
type input "6267908405"
click at [77, 204] on span "Appointments" at bounding box center [69, 198] width 73 height 13
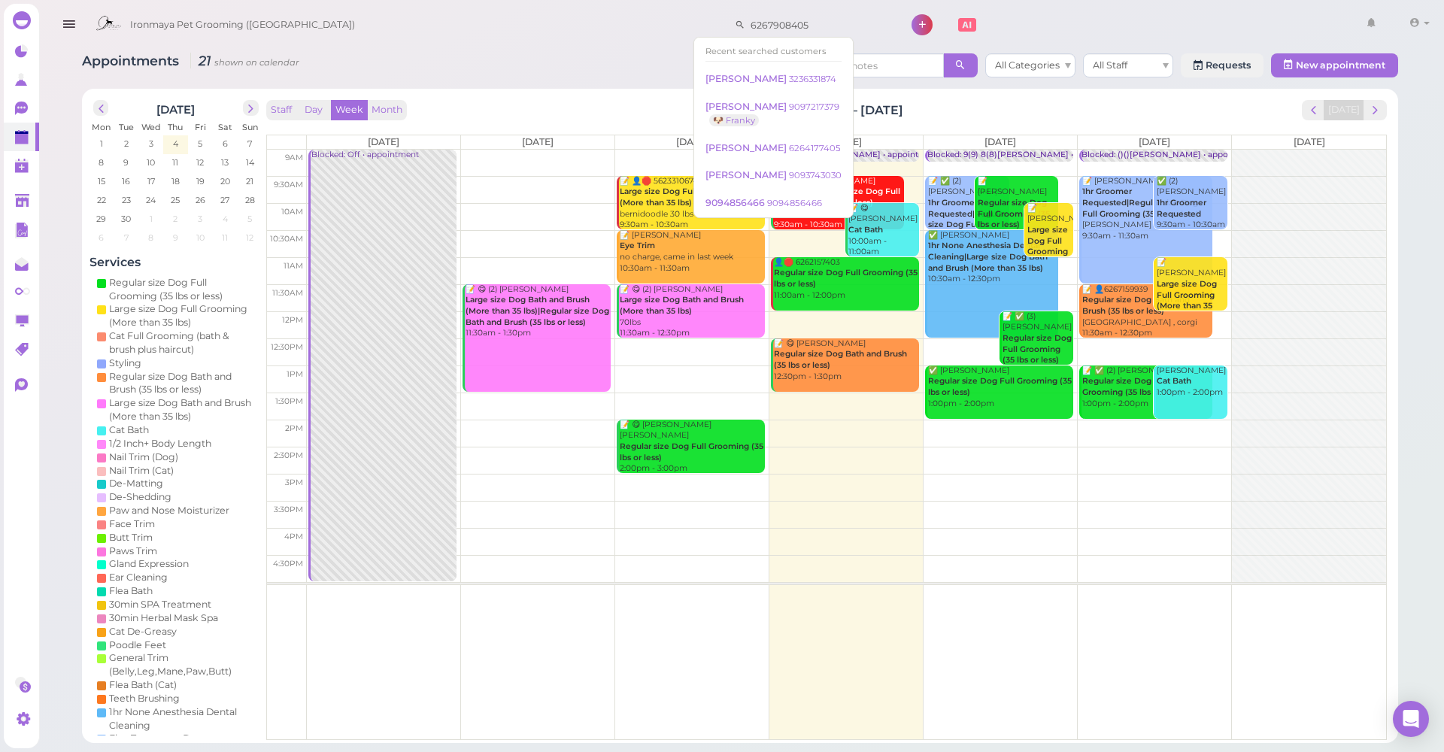
drag, startPoint x: 782, startPoint y: 30, endPoint x: 659, endPoint y: 19, distance: 123.1
click at [660, 21] on div "Ironmaya Pet Grooming (San Dimas) 6267908405 1 Account" at bounding box center [761, 25] width 1347 height 43
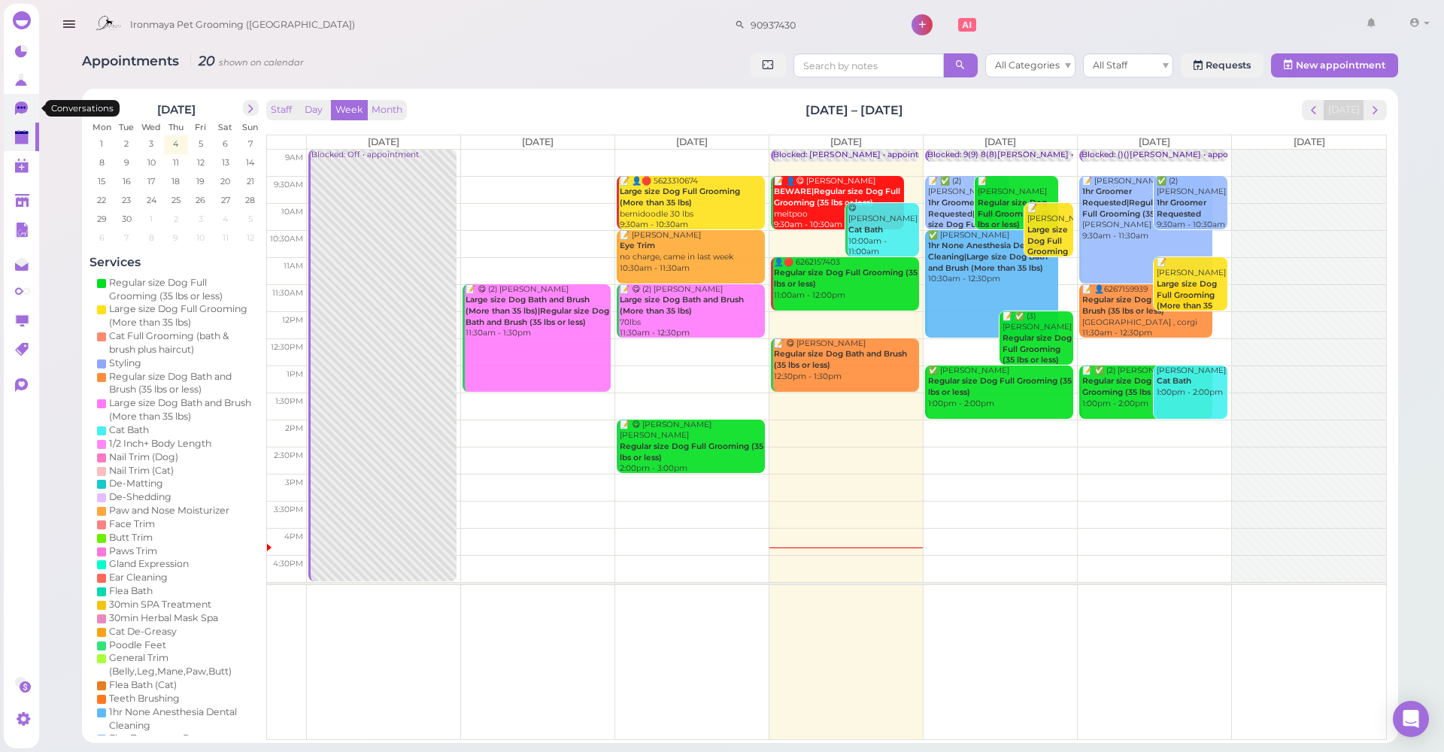
click at [14, 108] on link "0" at bounding box center [21, 108] width 35 height 29
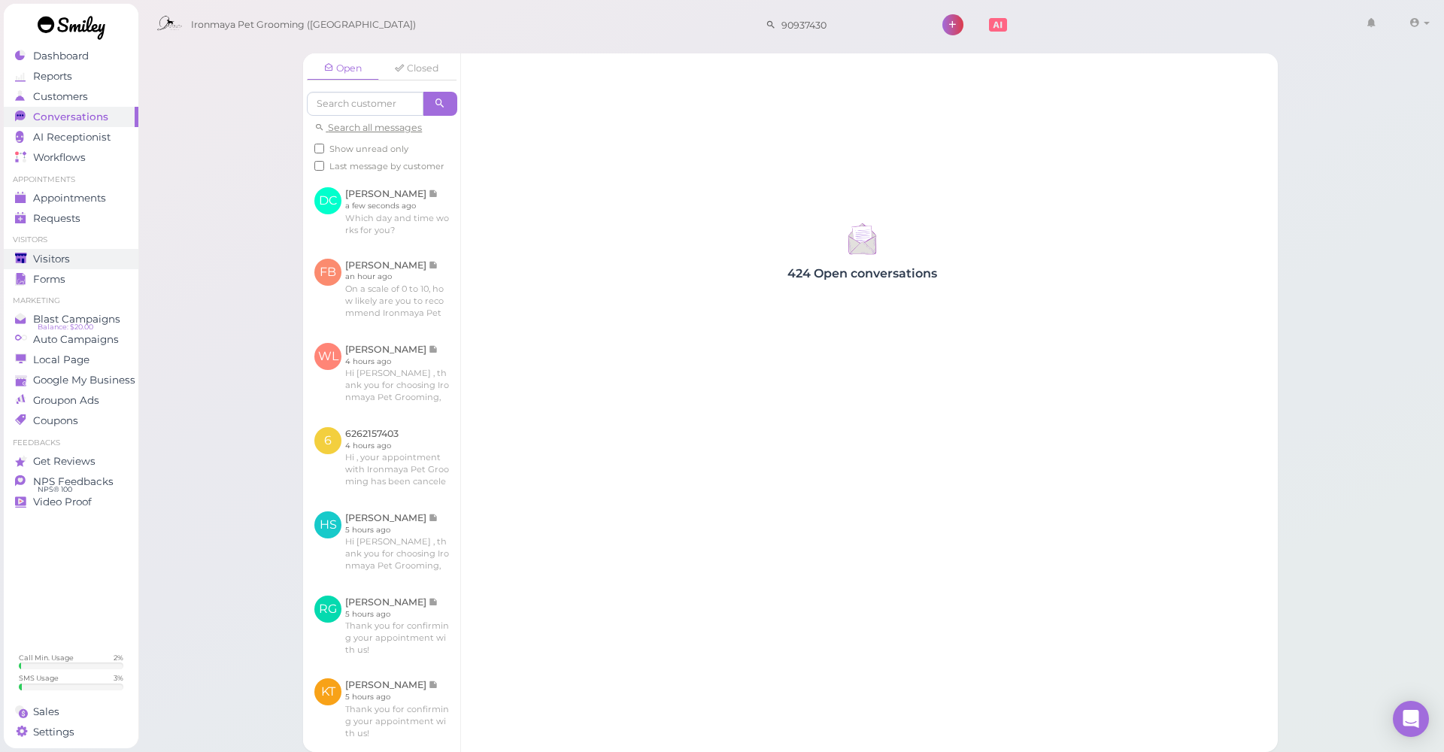
click at [68, 262] on span "Visitors" at bounding box center [51, 259] width 37 height 13
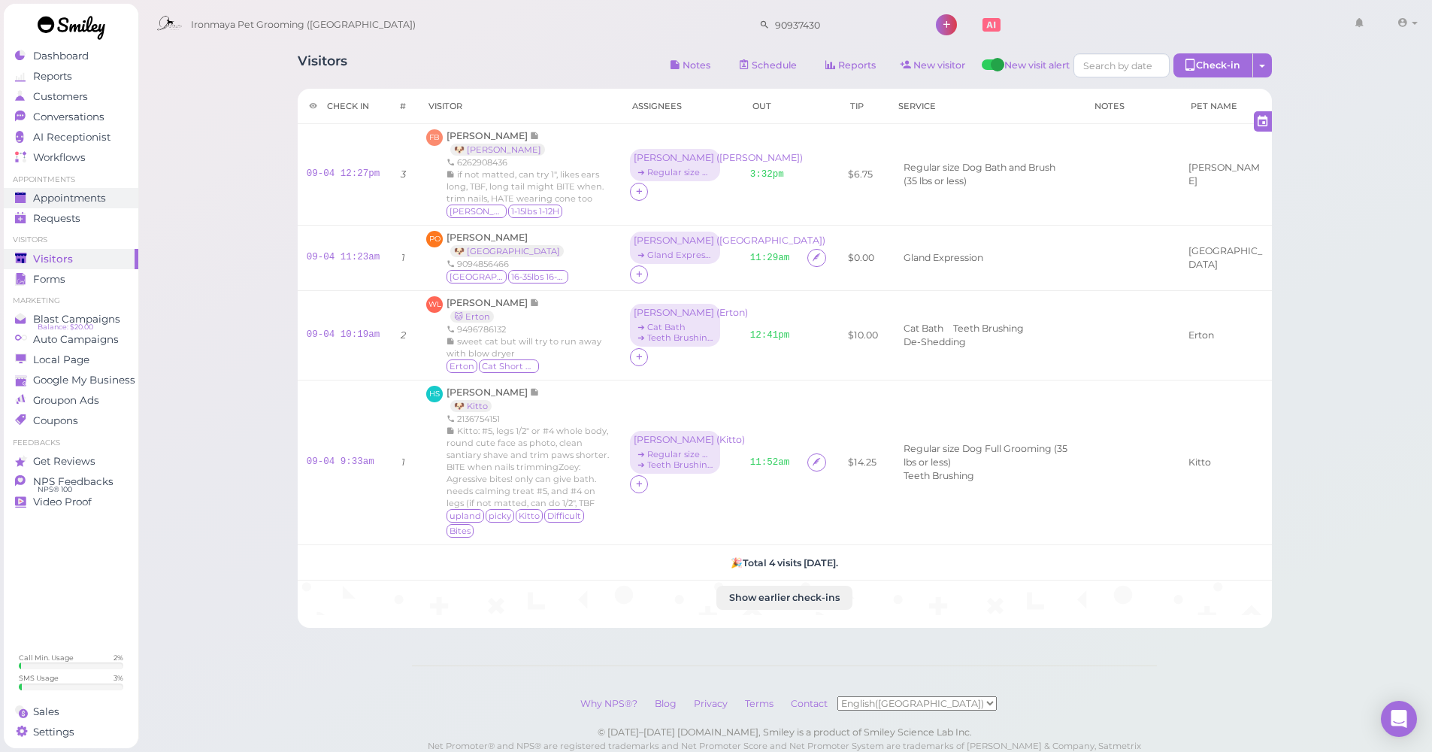
click at [50, 198] on span "Appointments" at bounding box center [69, 198] width 73 height 13
